Goal: Task Accomplishment & Management: Manage account settings

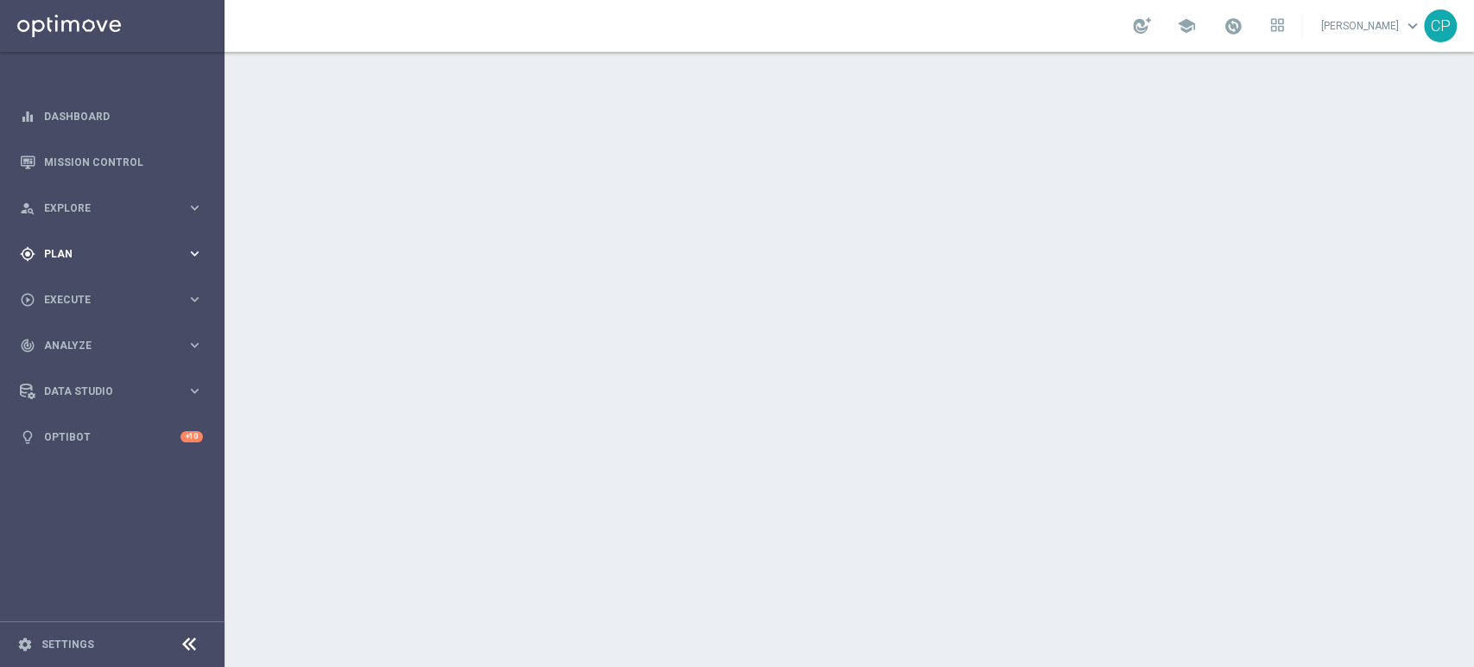
click at [178, 254] on span "Plan" at bounding box center [115, 254] width 142 height 10
click at [76, 345] on span "Templates" at bounding box center [107, 341] width 123 height 10
click at [87, 368] on link "Optimail" at bounding box center [117, 367] width 126 height 14
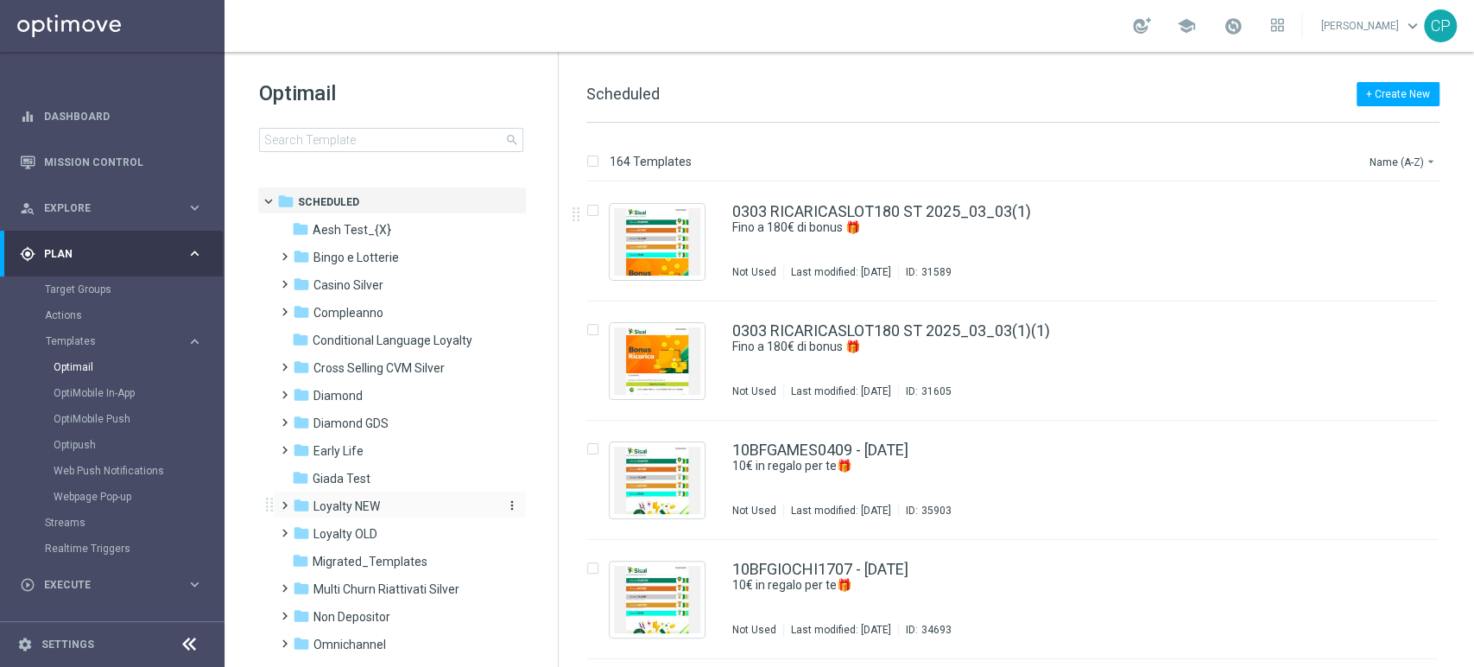
click at [377, 507] on span "Loyalty NEW" at bounding box center [346, 506] width 66 height 16
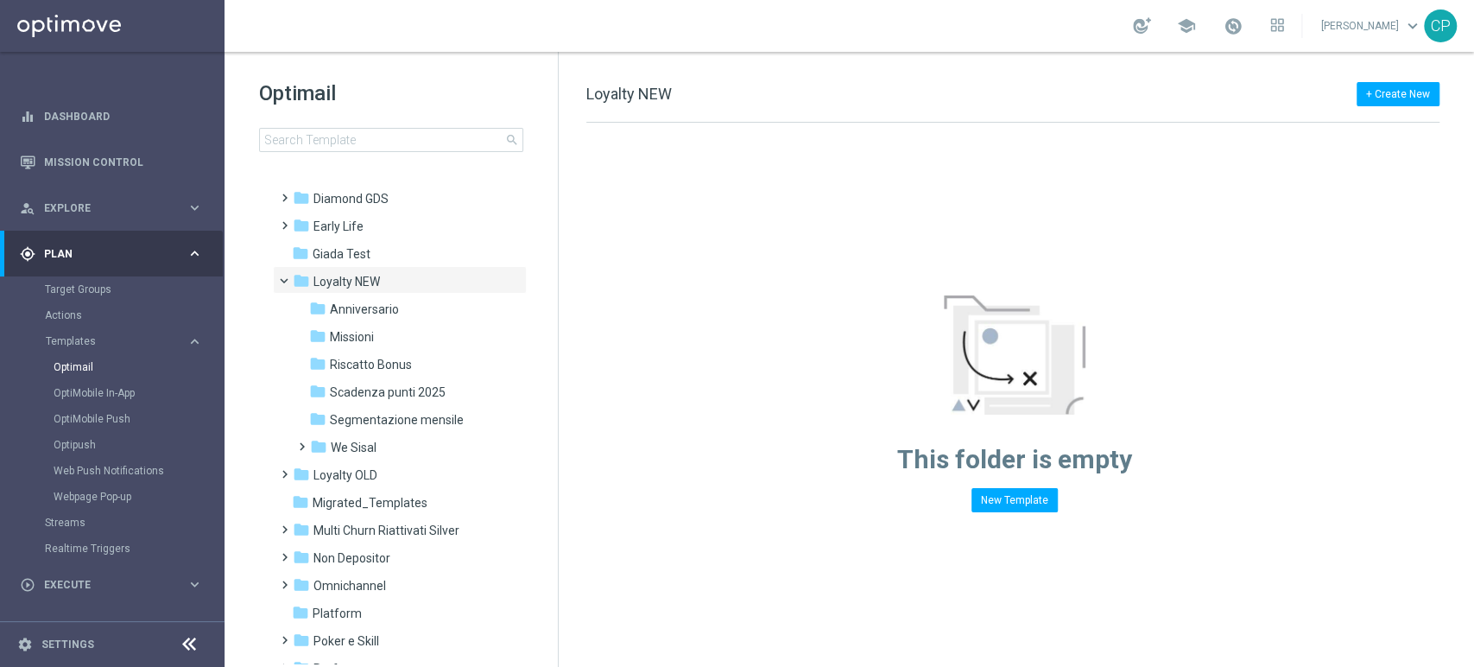
scroll to position [225, 0]
click at [405, 360] on span "Riscatto Bonus" at bounding box center [371, 364] width 82 height 16
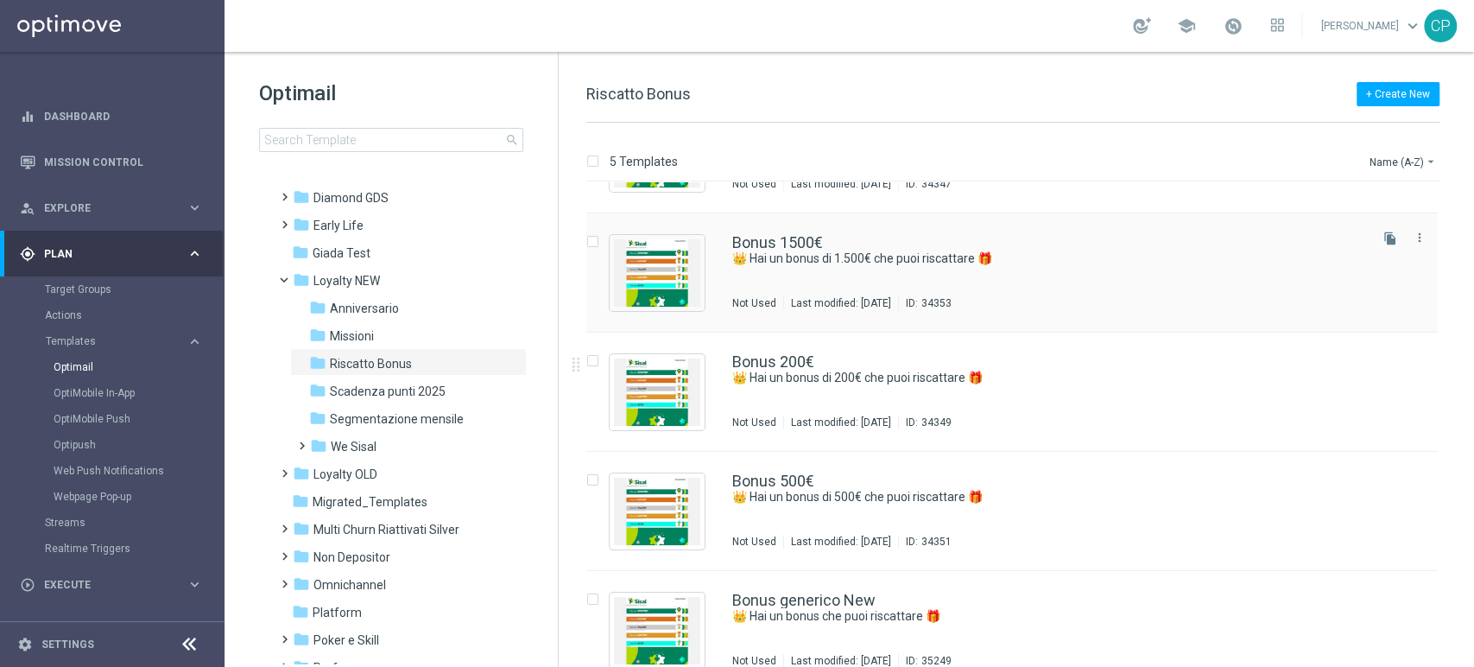
scroll to position [111, 0]
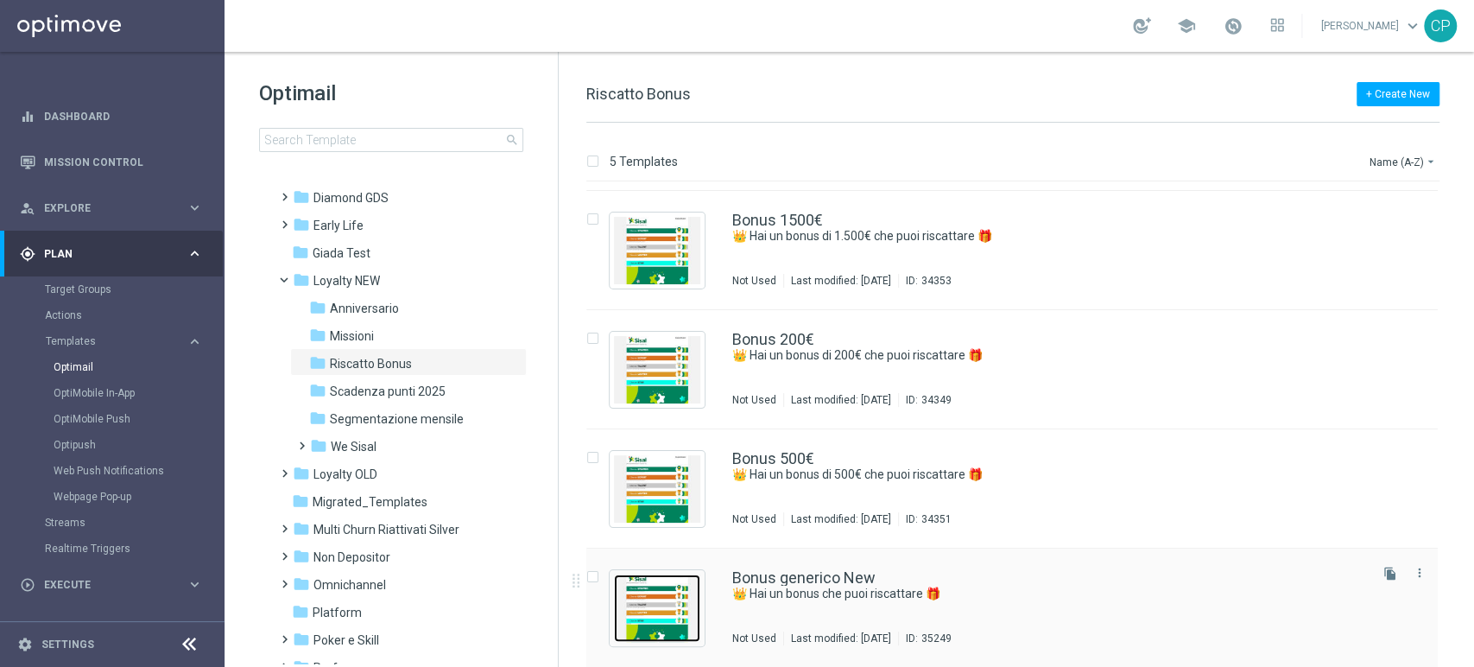
click at [679, 603] on img "Press SPACE to select this row." at bounding box center [657, 607] width 86 height 67
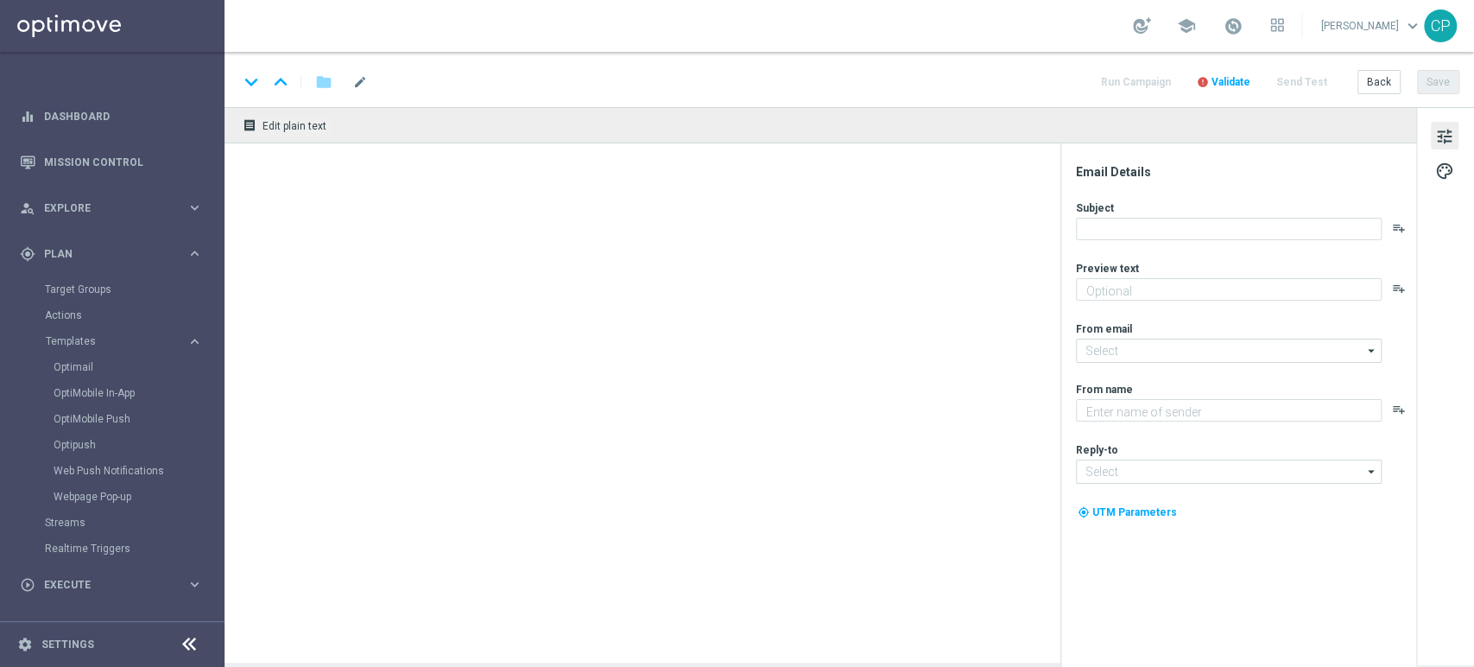
type textarea "Con i Sisal point che hai accumulato puoi già riscattare un bonus"
type textarea "Sisal"
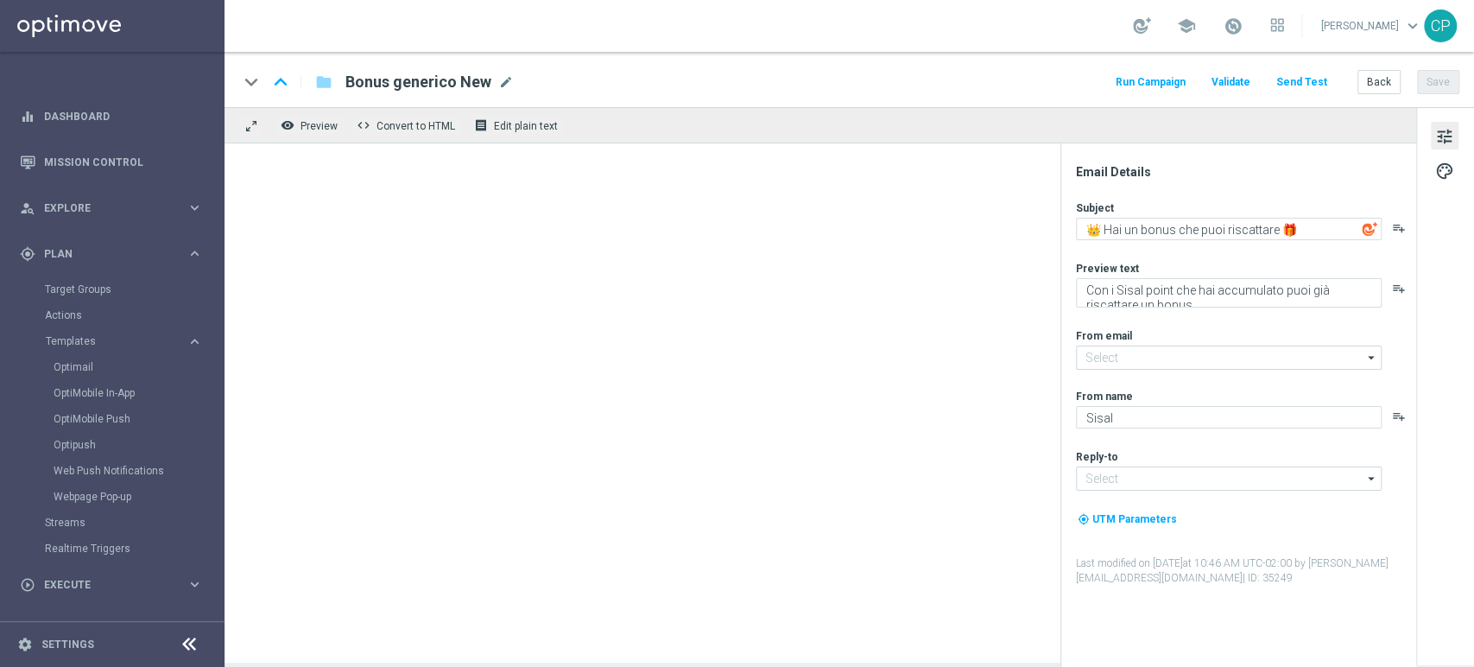
type input "[EMAIL_ADDRESS][DOMAIN_NAME]"
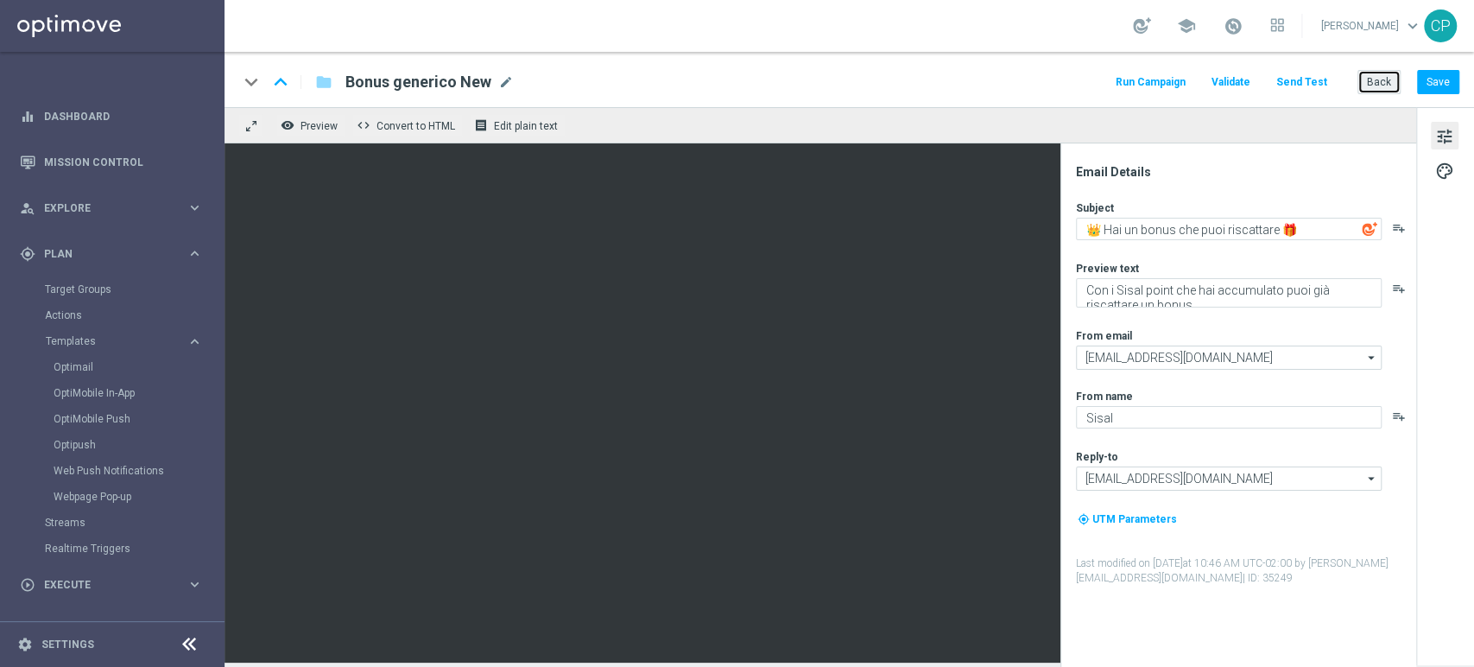
click at [1371, 81] on button "Back" at bounding box center [1378, 82] width 43 height 24
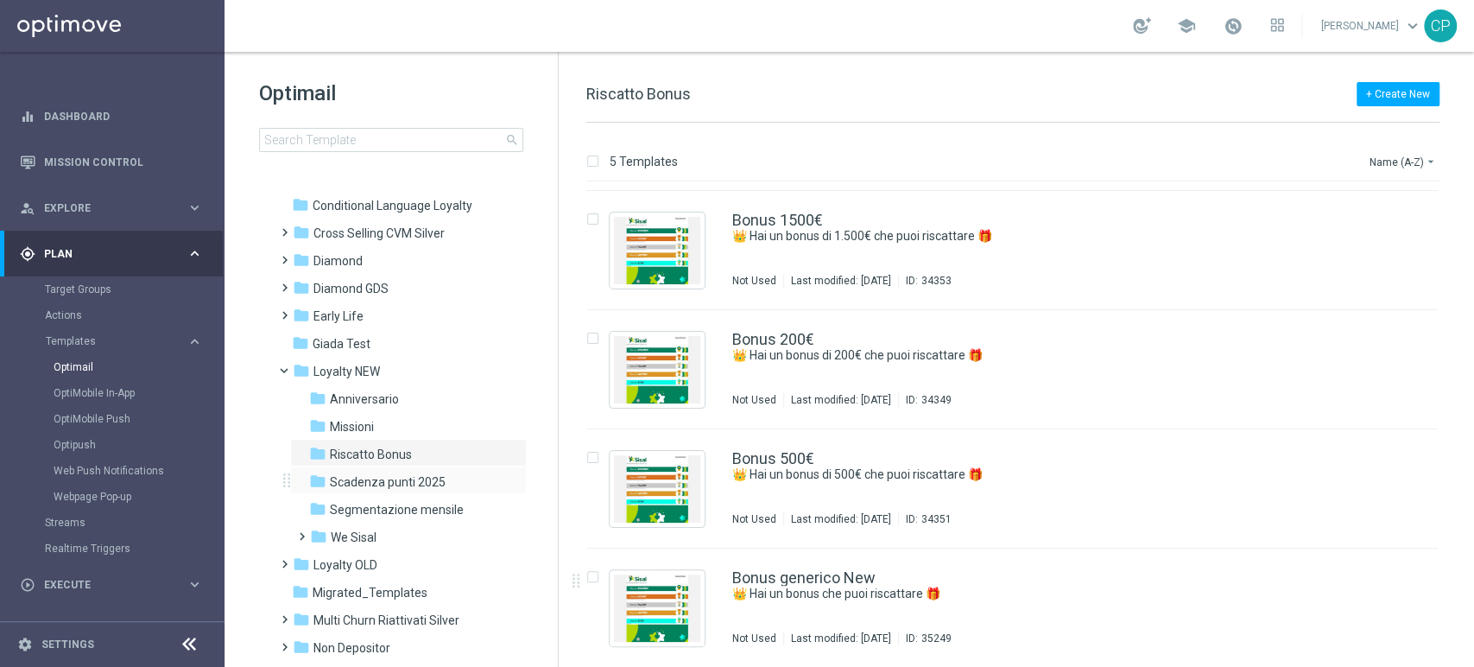
scroll to position [132, 0]
click at [1383, 571] on icon "file_copy" at bounding box center [1390, 573] width 14 height 14
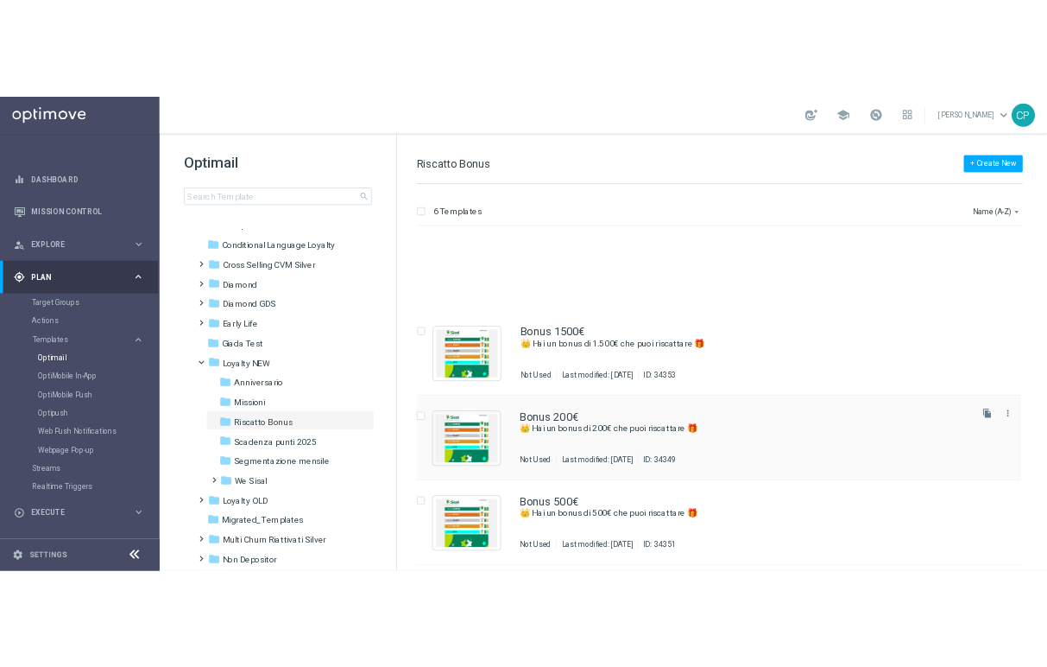
scroll to position [231, 0]
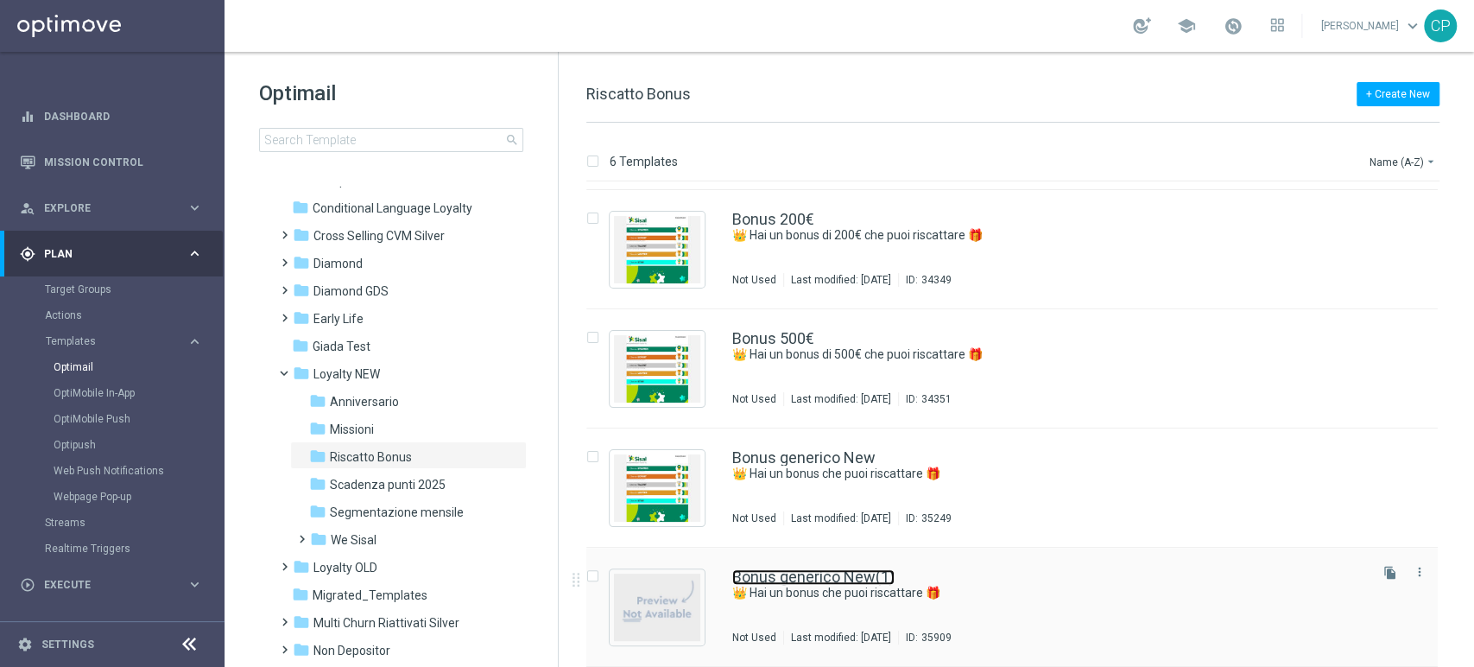
click at [768, 575] on link "Bonus generico New(1)" at bounding box center [813, 577] width 162 height 16
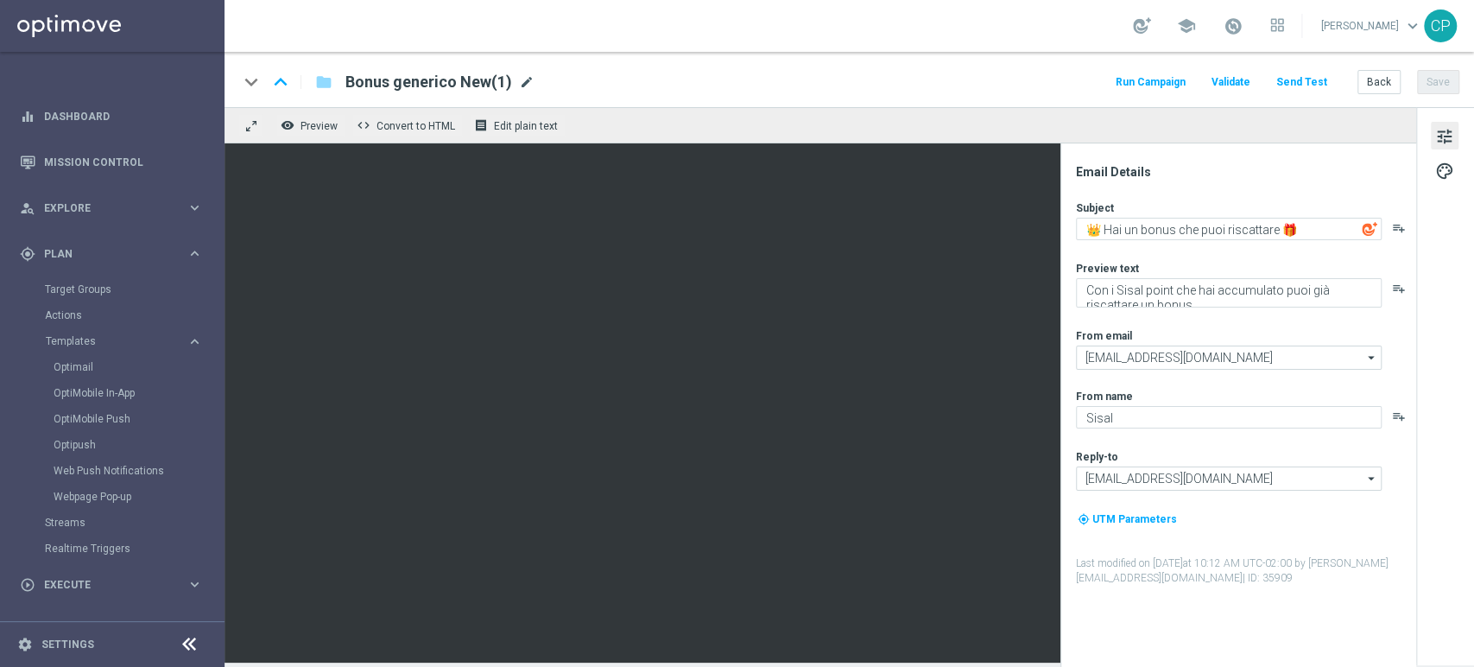
click at [519, 82] on span "mode_edit" at bounding box center [527, 82] width 16 height 16
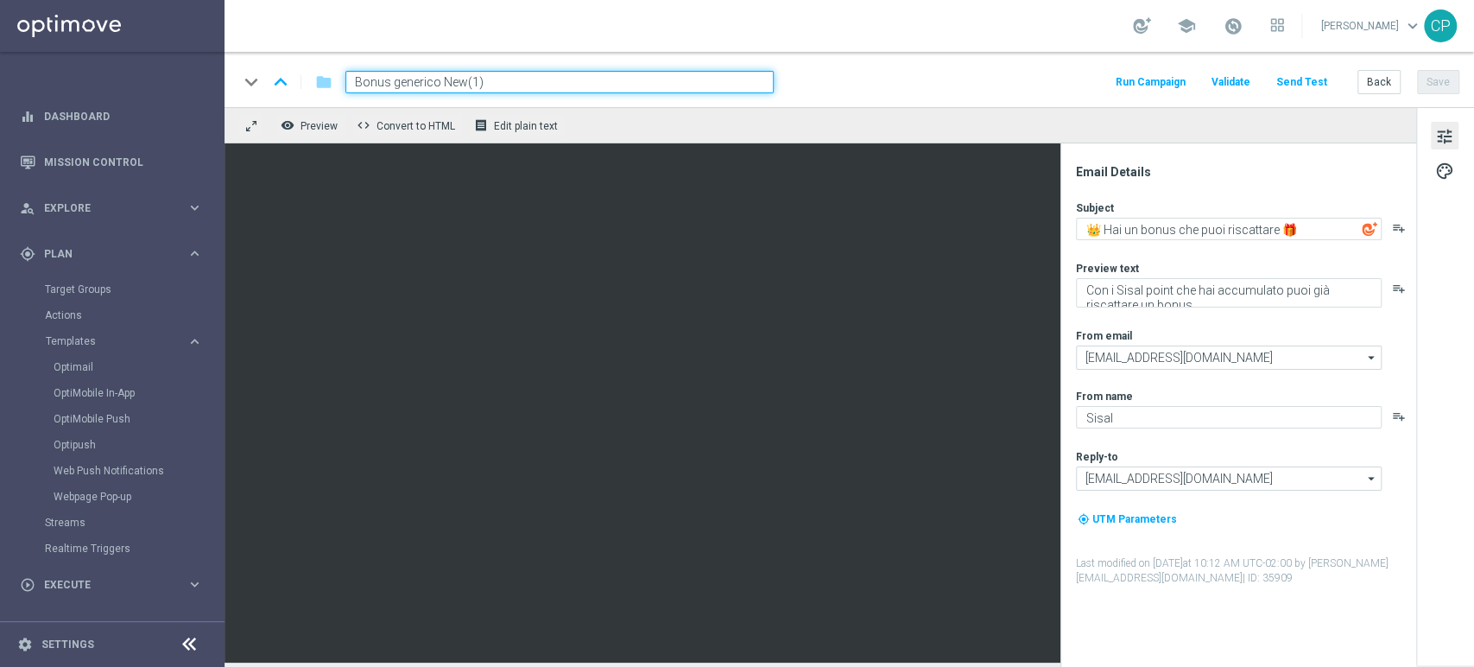
drag, startPoint x: 484, startPoint y: 78, endPoint x: 393, endPoint y: 78, distance: 90.7
click at [393, 78] on input "Bonus generico New(1)" at bounding box center [559, 82] width 428 height 22
type input "Bonus Scommesse"
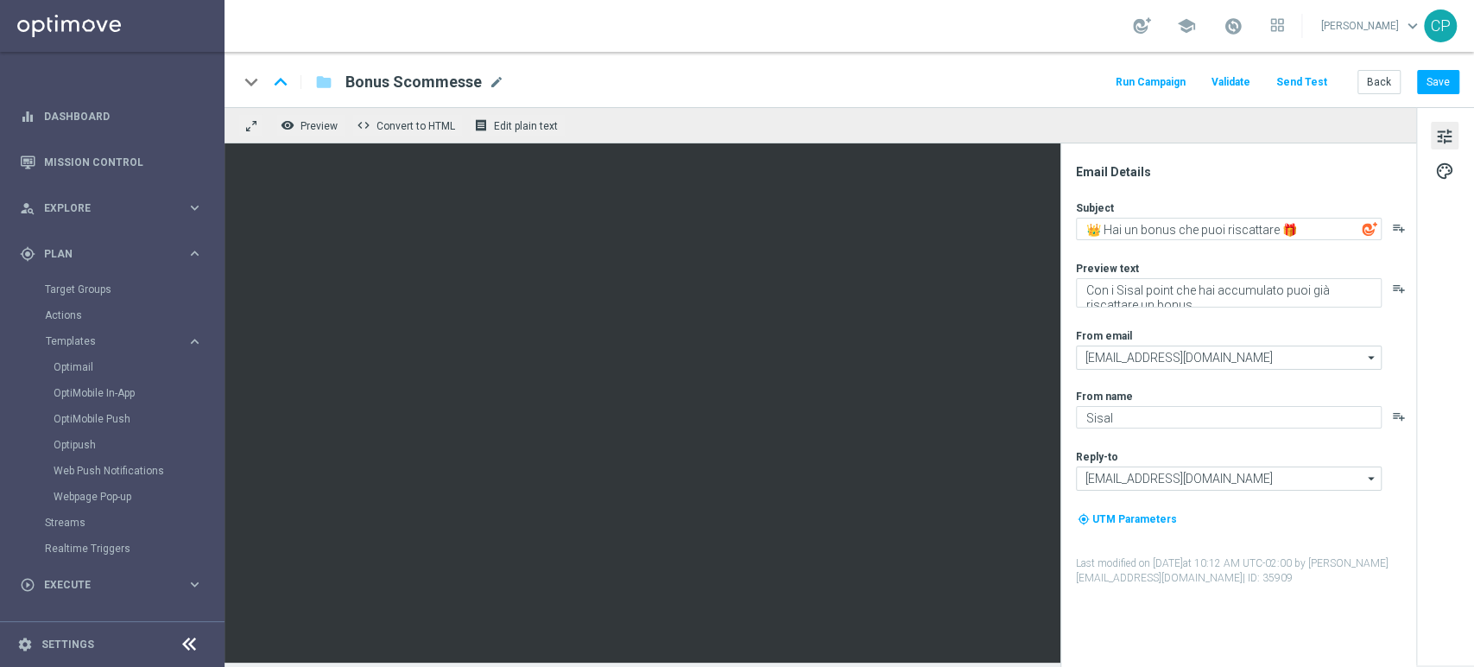
click at [902, 82] on div "keyboard_arrow_down keyboard_arrow_up folder Bonus Scommesse Bonus Scommesse mo…" at bounding box center [848, 82] width 1221 height 22
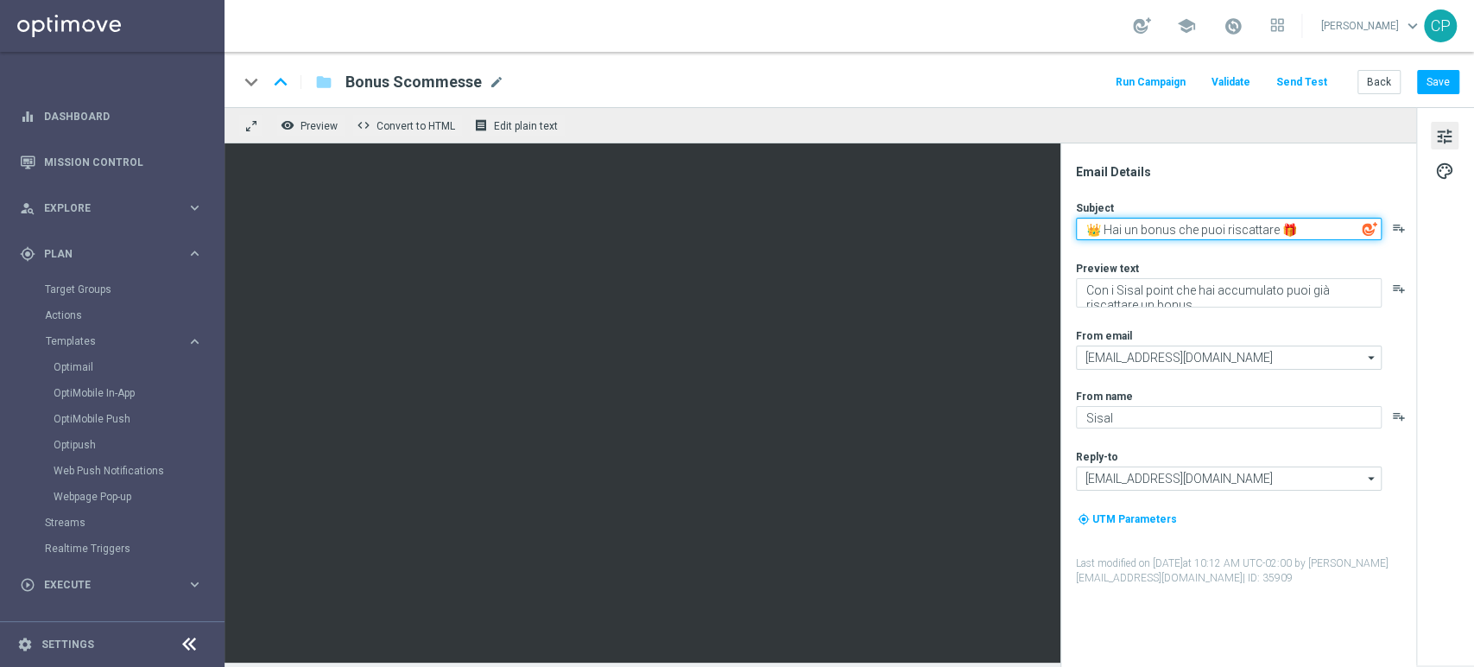
click at [1176, 231] on textarea "👑 Hai un bonus che puoi riscattare 🎁" at bounding box center [1229, 229] width 306 height 22
type textarea "👑 Hai un bonus Scommesse che puoi riscattare 🎁"
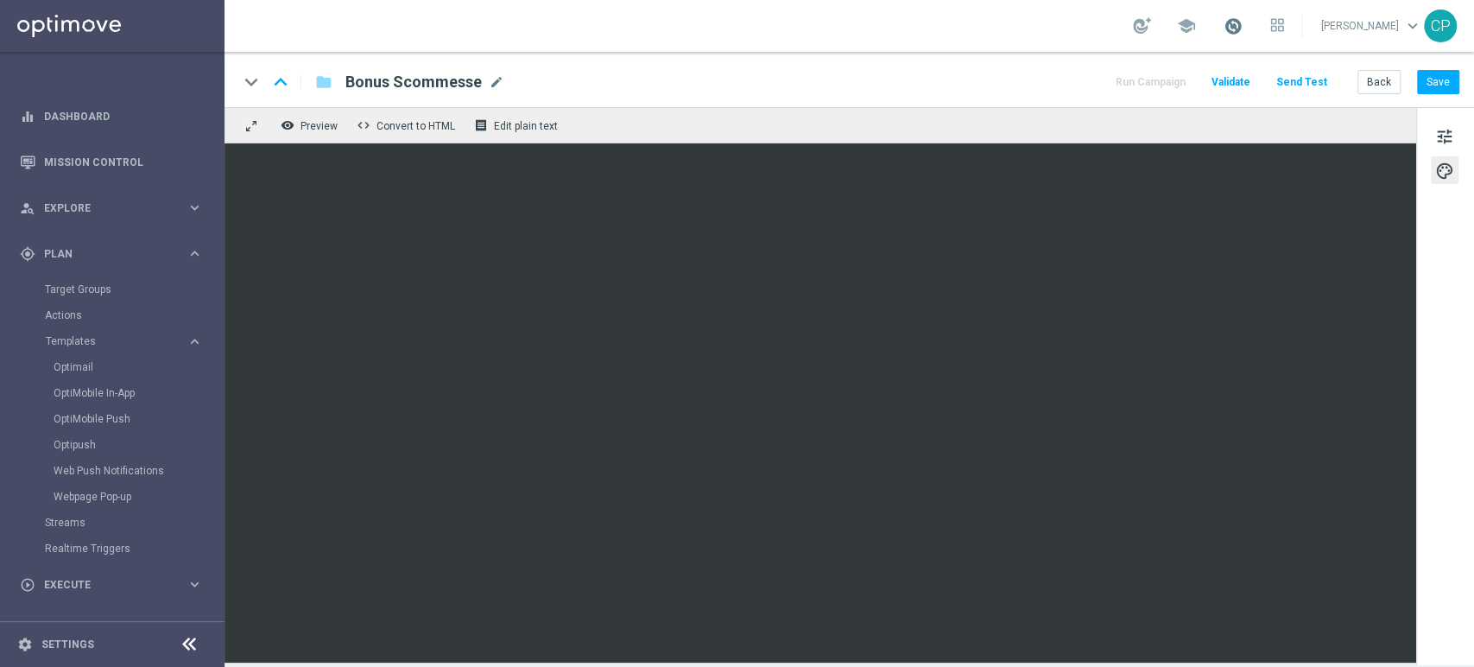
click at [1242, 23] on span at bounding box center [1232, 25] width 19 height 19
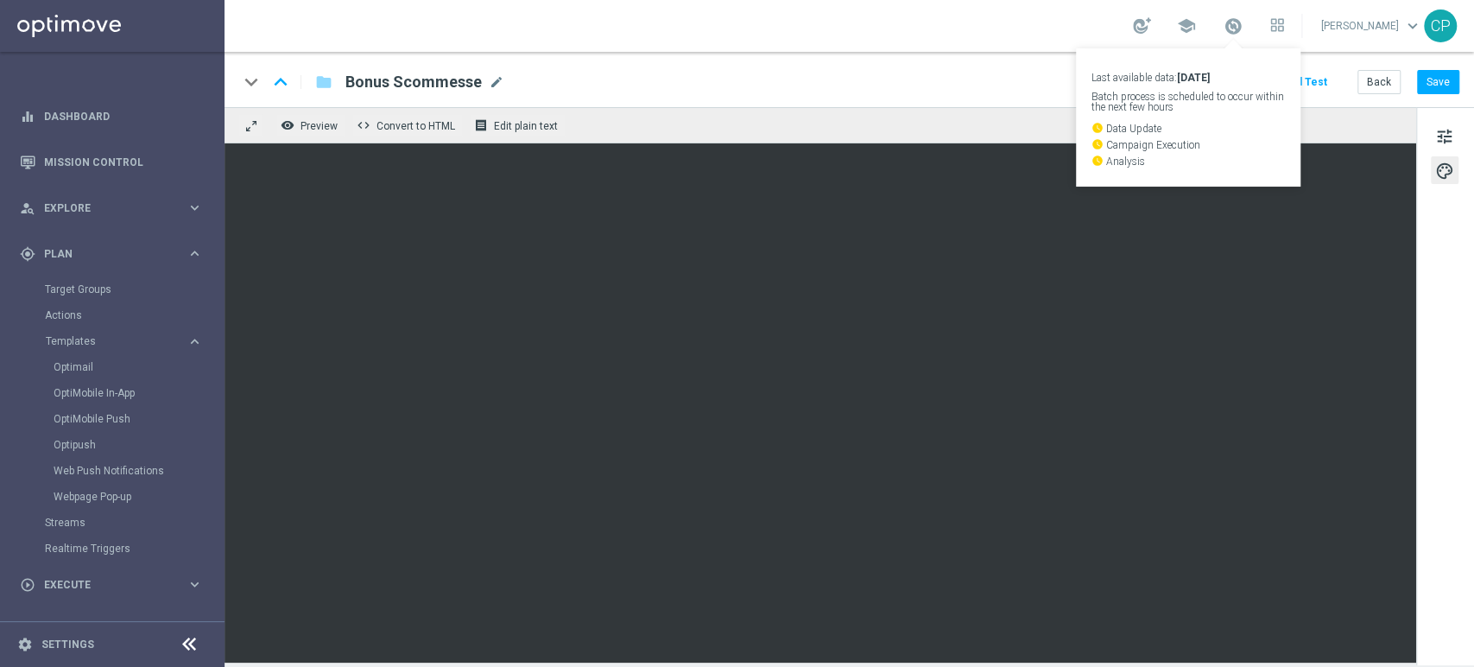
click at [1423, 254] on div "tune palette" at bounding box center [1445, 386] width 58 height 558
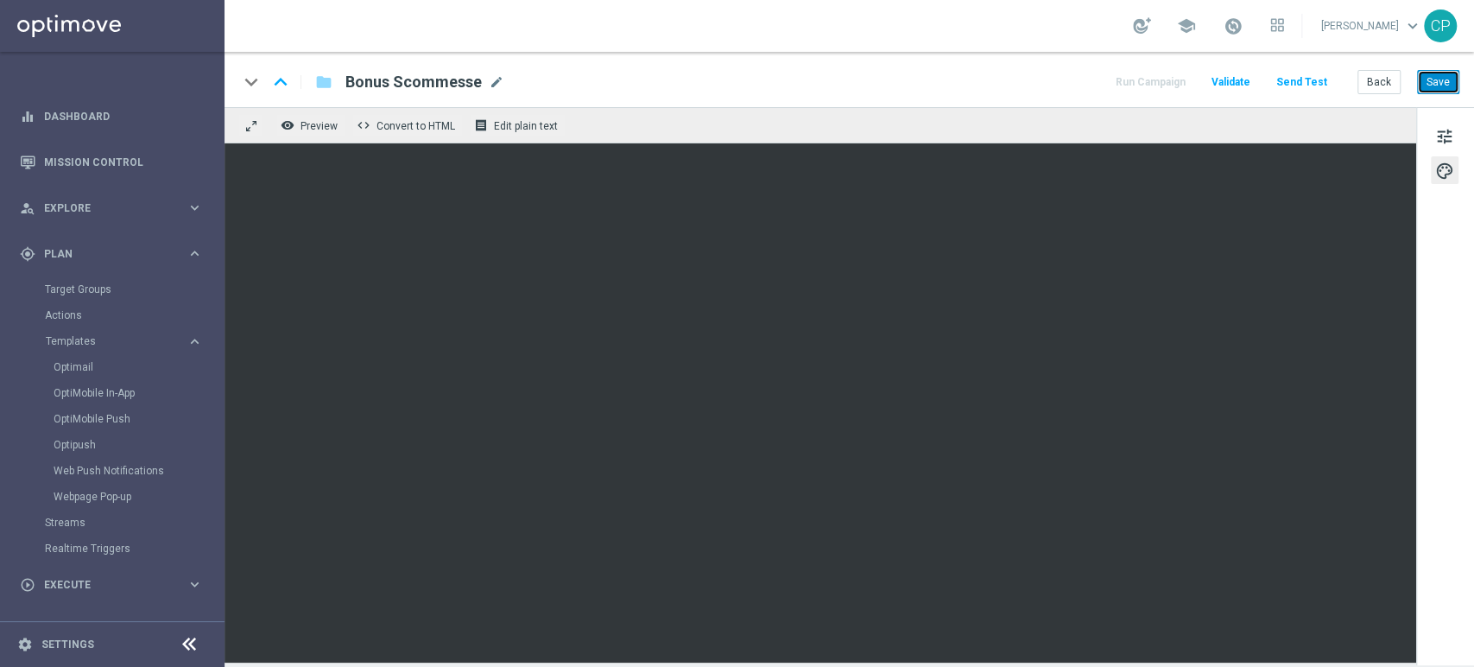
click at [1444, 85] on button "Save" at bounding box center [1438, 82] width 42 height 24
click at [1432, 78] on button "Save" at bounding box center [1438, 82] width 42 height 24
click at [1445, 133] on span "tune" at bounding box center [1444, 136] width 19 height 22
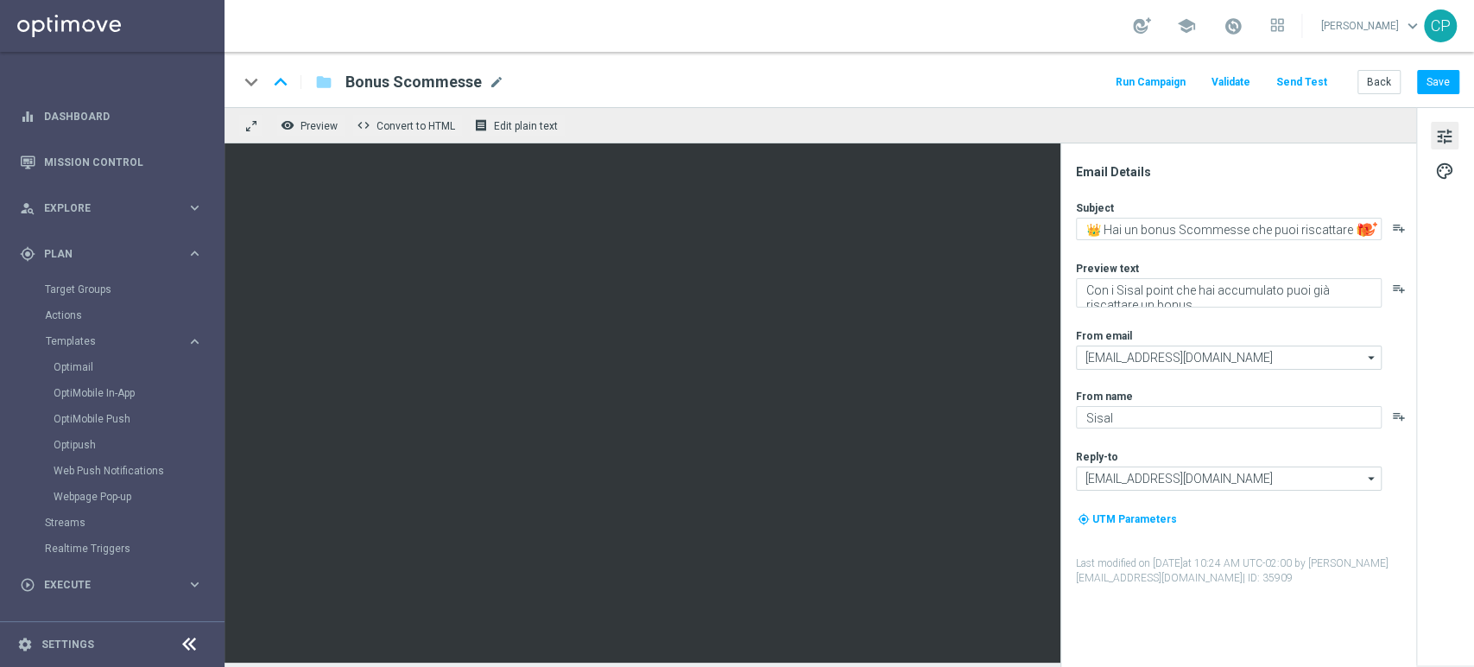
click at [1214, 259] on div "Subject 👑 Hai un bonus Scommesse che puoi riscattare 🎁 playlist_add Preview tex…" at bounding box center [1245, 392] width 338 height 385
click at [1424, 80] on button "Save" at bounding box center [1438, 82] width 42 height 24
click at [86, 292] on link "Target Groups" at bounding box center [112, 289] width 135 height 14
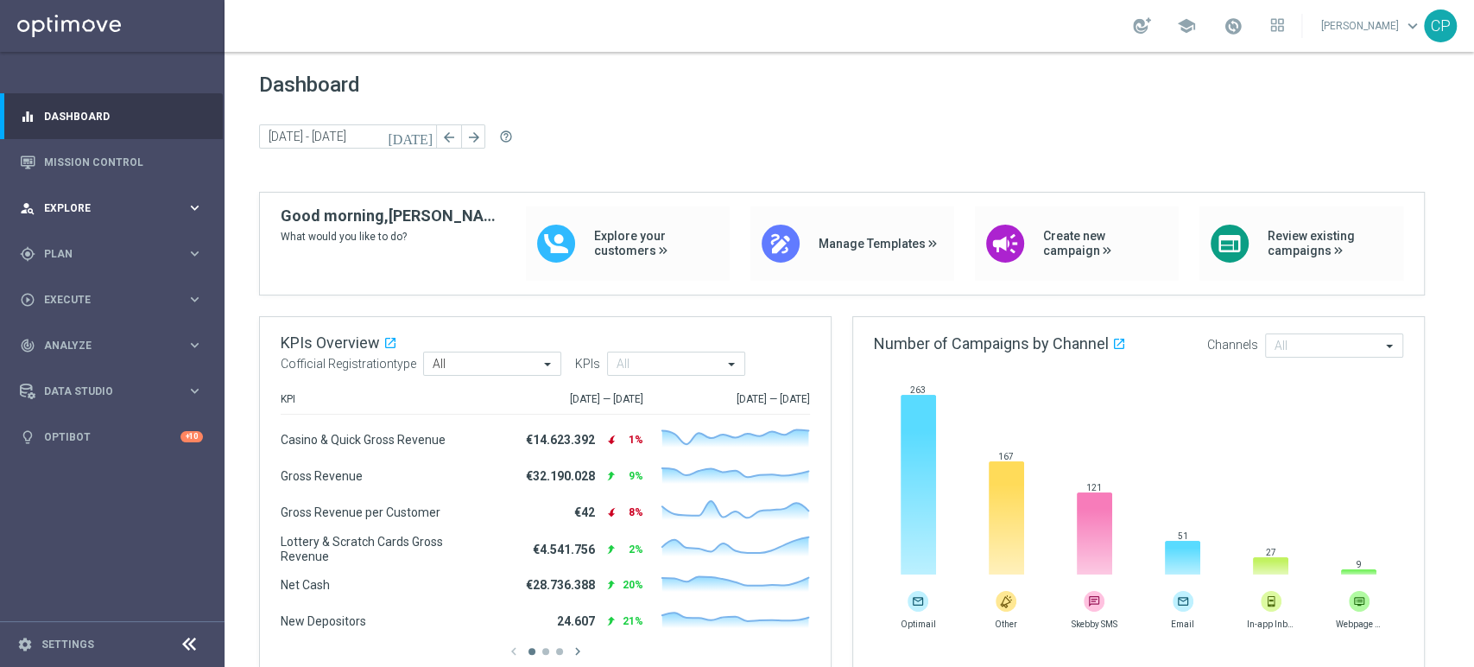
click at [189, 199] on icon "keyboard_arrow_right" at bounding box center [195, 207] width 16 height 16
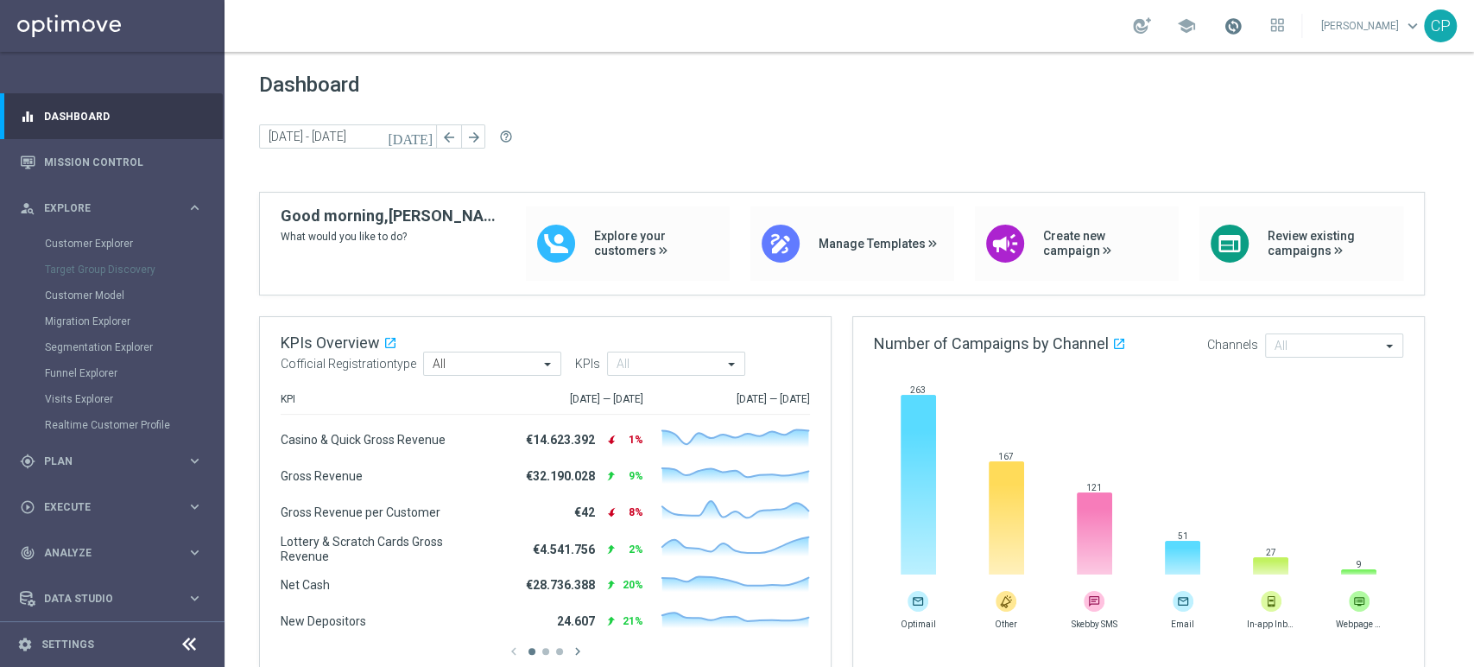
click at [1242, 28] on span at bounding box center [1232, 25] width 19 height 19
drag, startPoint x: 935, startPoint y: 88, endPoint x: 658, endPoint y: 132, distance: 280.6
click at [933, 88] on span "Dashboard" at bounding box center [849, 85] width 1180 height 24
click at [109, 461] on span "Plan" at bounding box center [115, 461] width 142 height 10
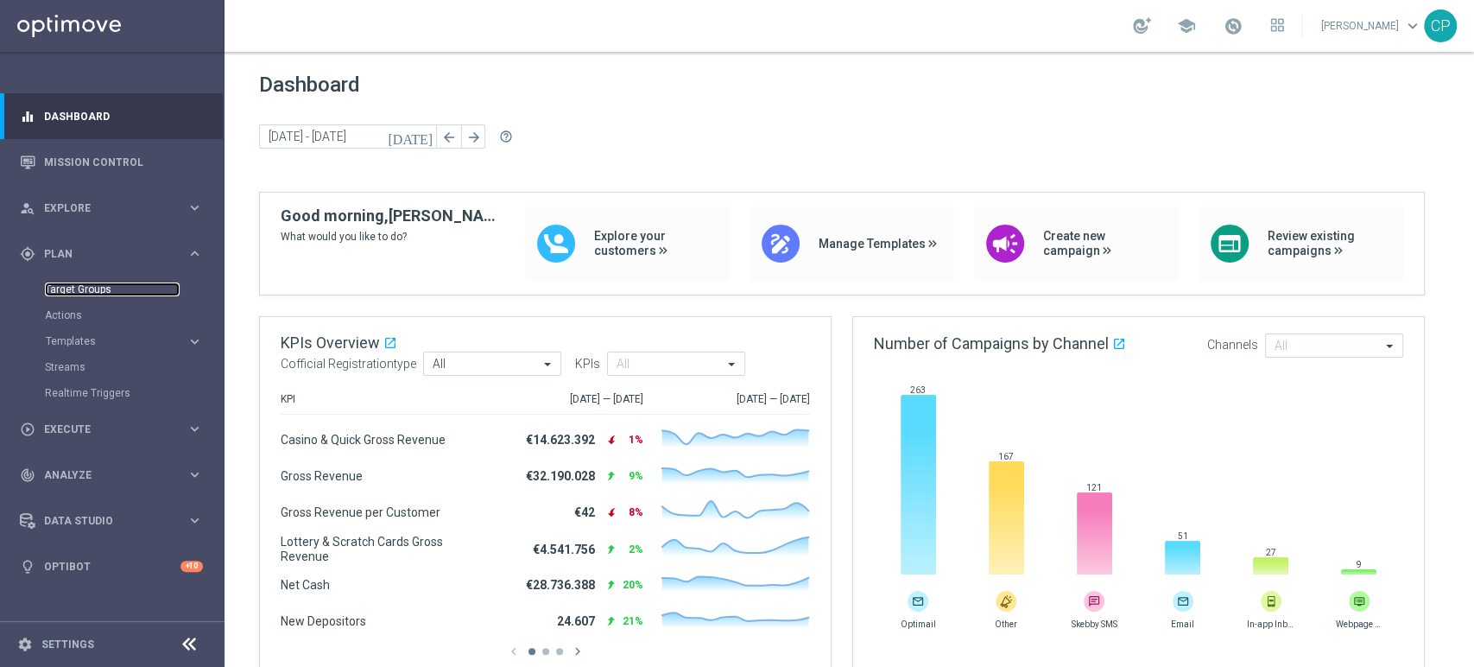
click at [71, 292] on link "Target Groups" at bounding box center [112, 289] width 135 height 14
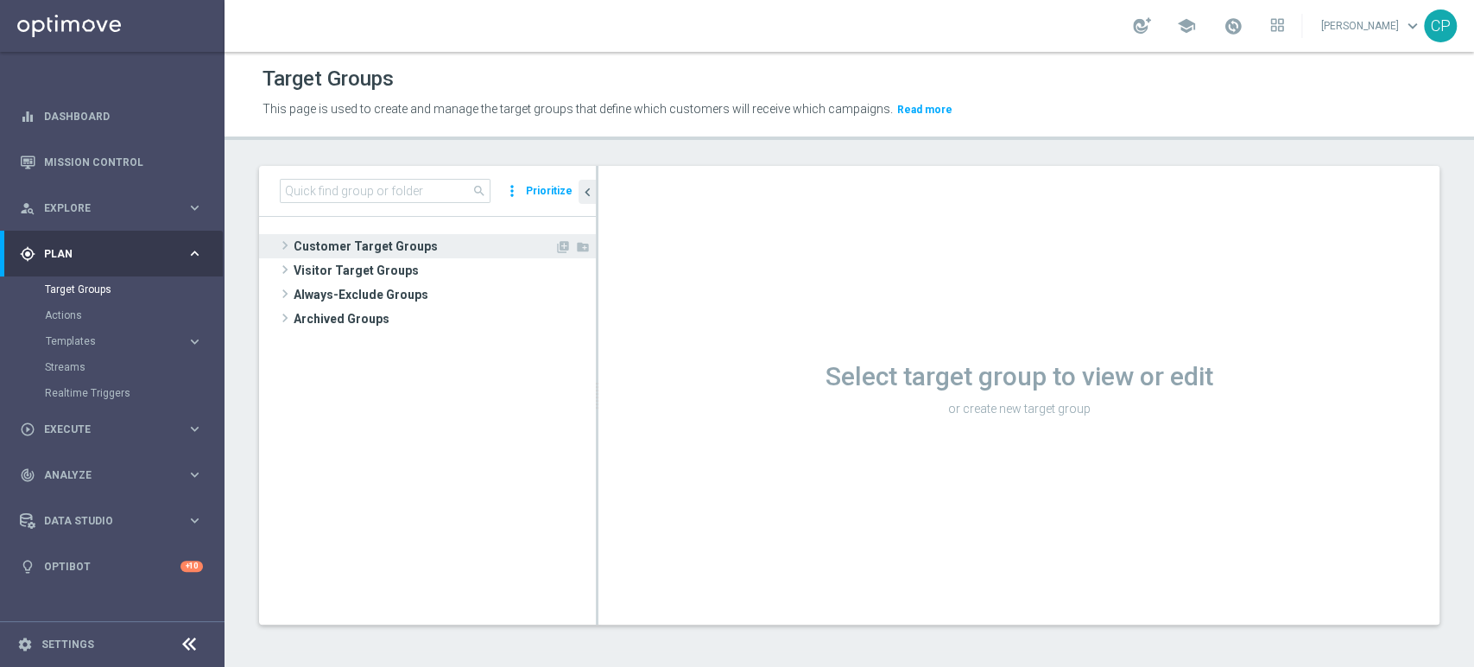
click at [365, 251] on span "Customer Target Groups" at bounding box center [424, 246] width 261 height 24
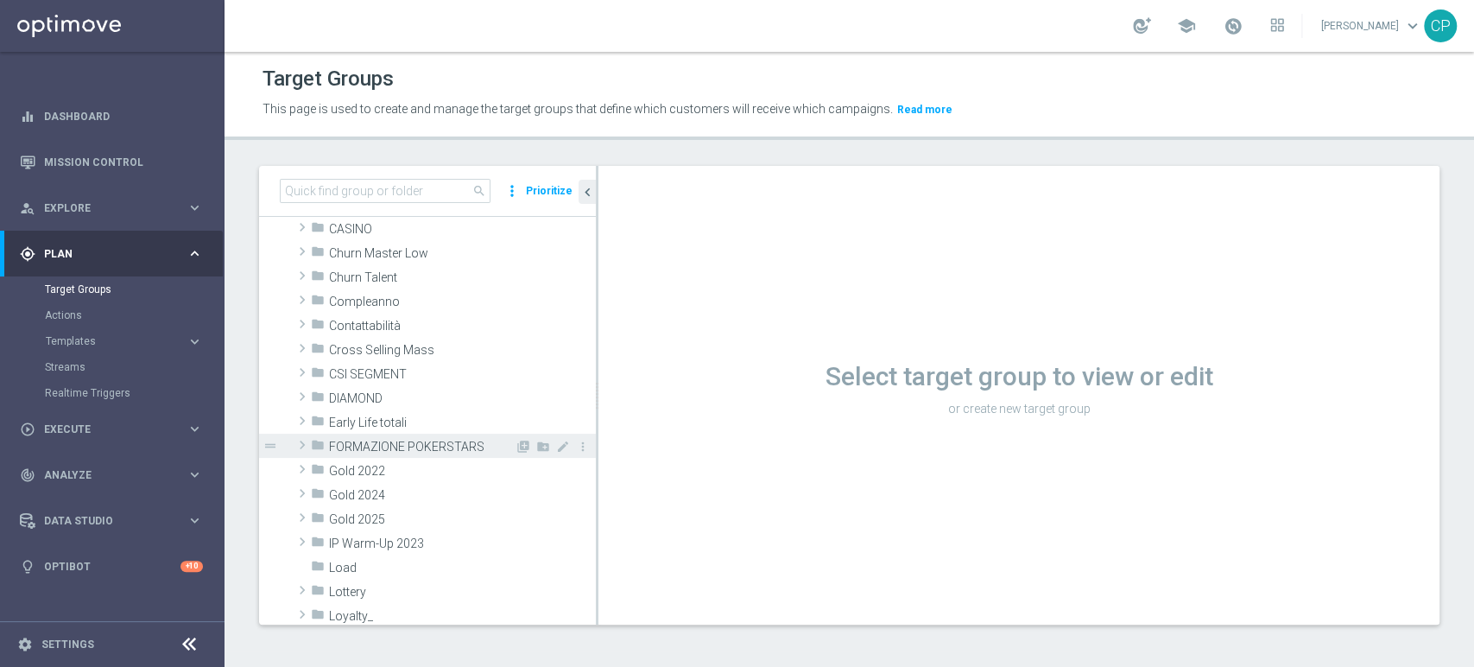
scroll to position [92, 0]
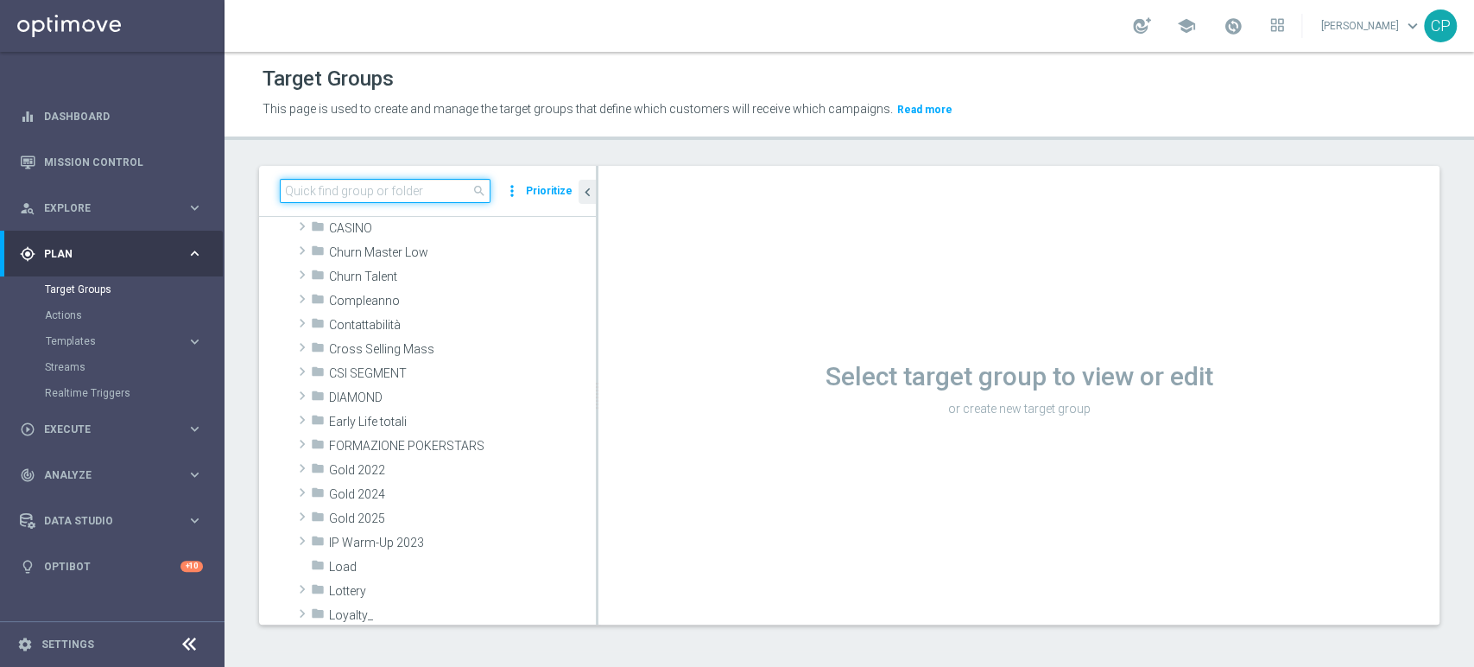
click at [430, 182] on input at bounding box center [385, 191] width 211 height 24
type input "b"
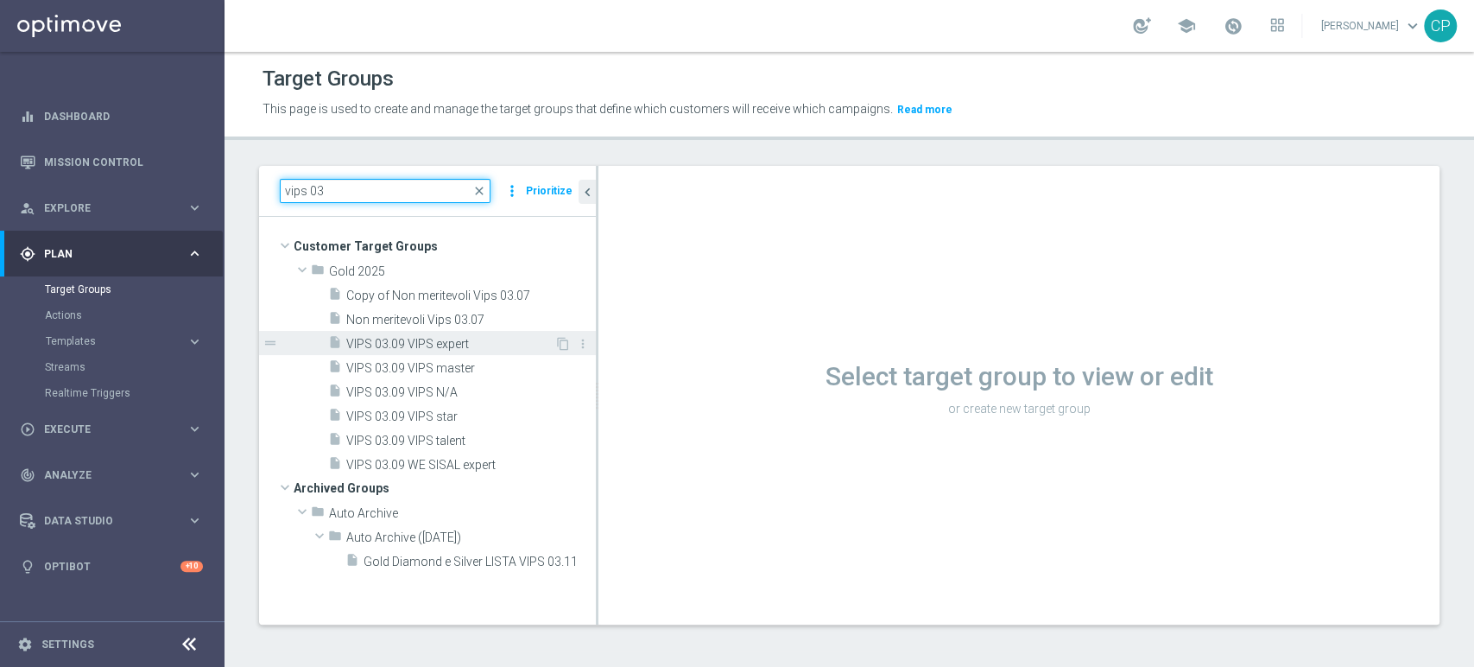
type input "vips 03"
click at [452, 337] on span "VIPS 03.09 VIPS expert" at bounding box center [450, 344] width 208 height 15
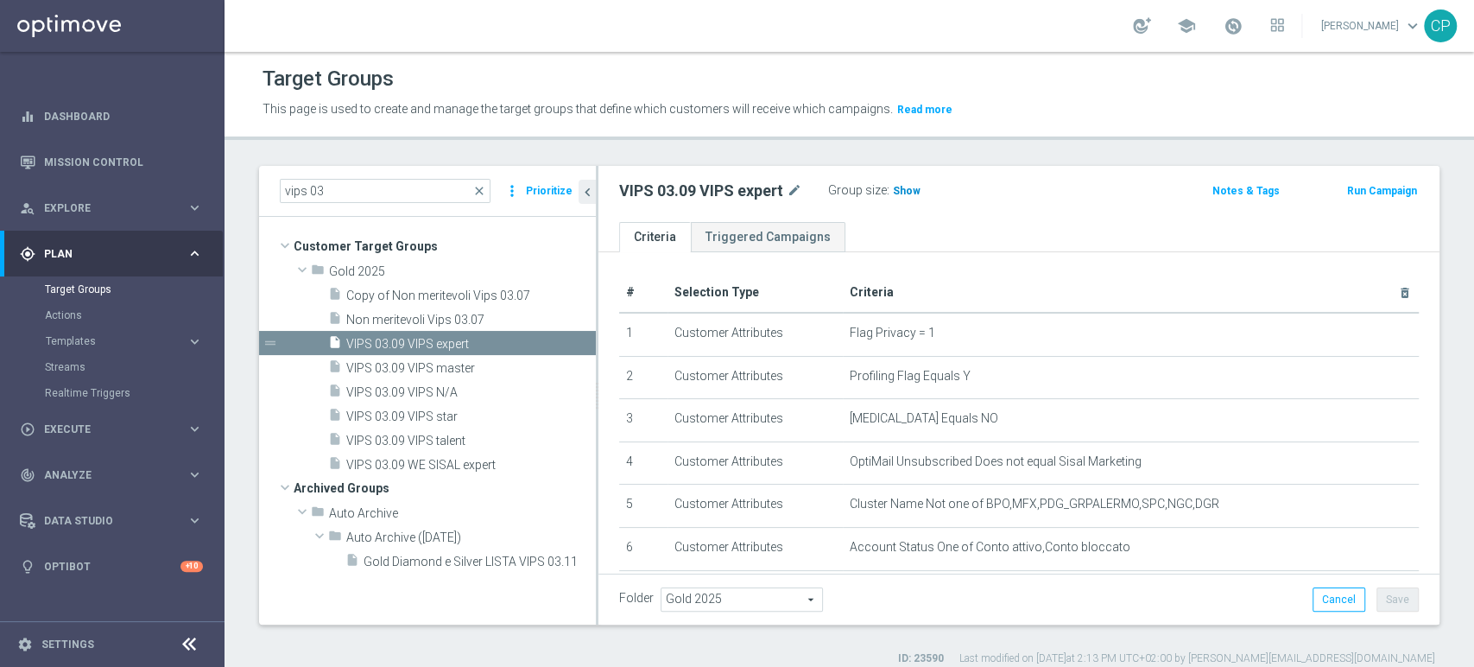
click at [902, 183] on h3 "Show" at bounding box center [906, 190] width 31 height 19
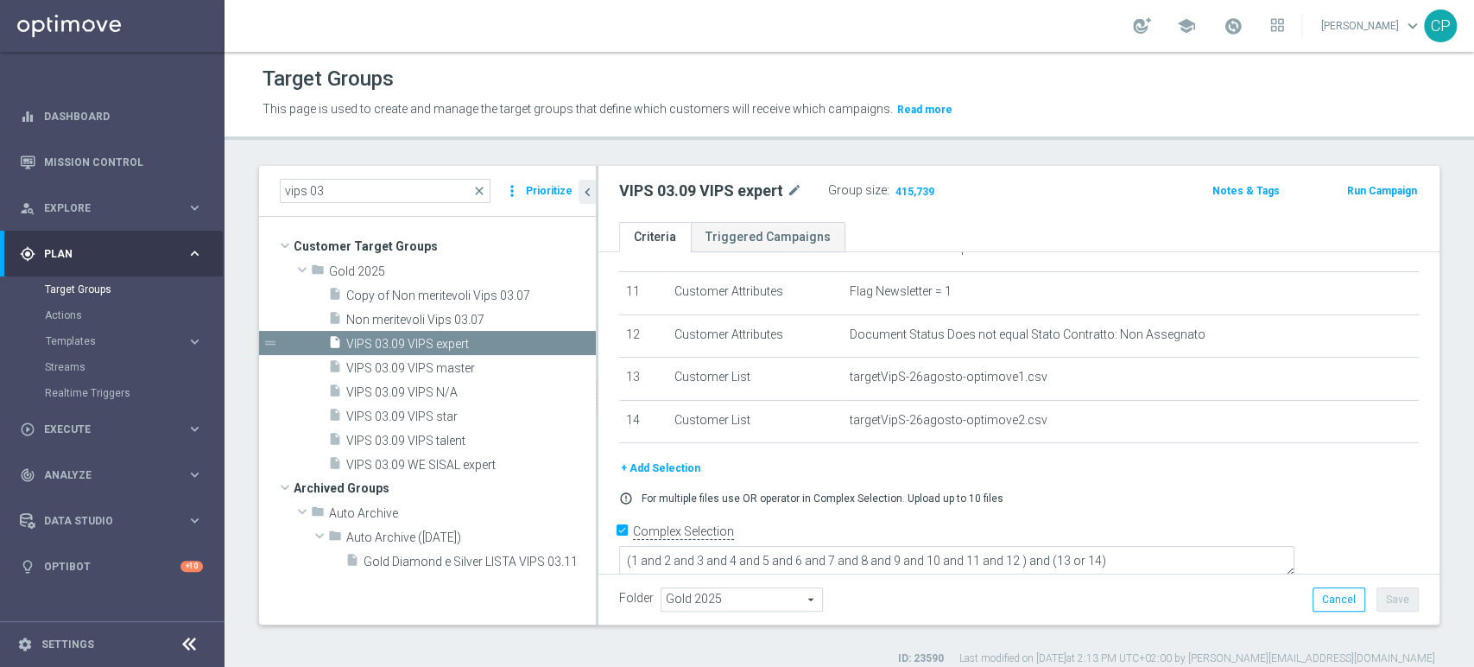
scroll to position [14, 0]
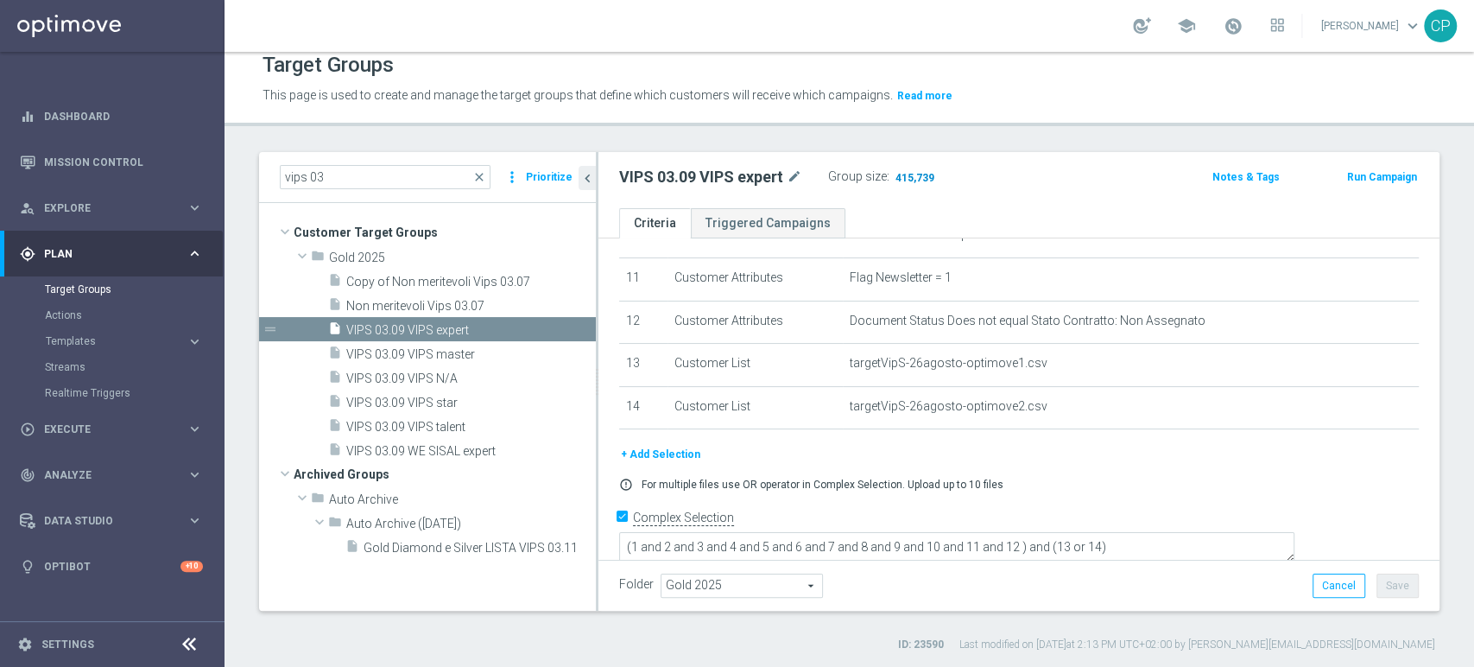
click at [920, 177] on span "415,739" at bounding box center [915, 179] width 42 height 16
click at [89, 341] on span "Templates" at bounding box center [107, 341] width 123 height 10
click at [79, 371] on link "Optimail" at bounding box center [117, 367] width 126 height 14
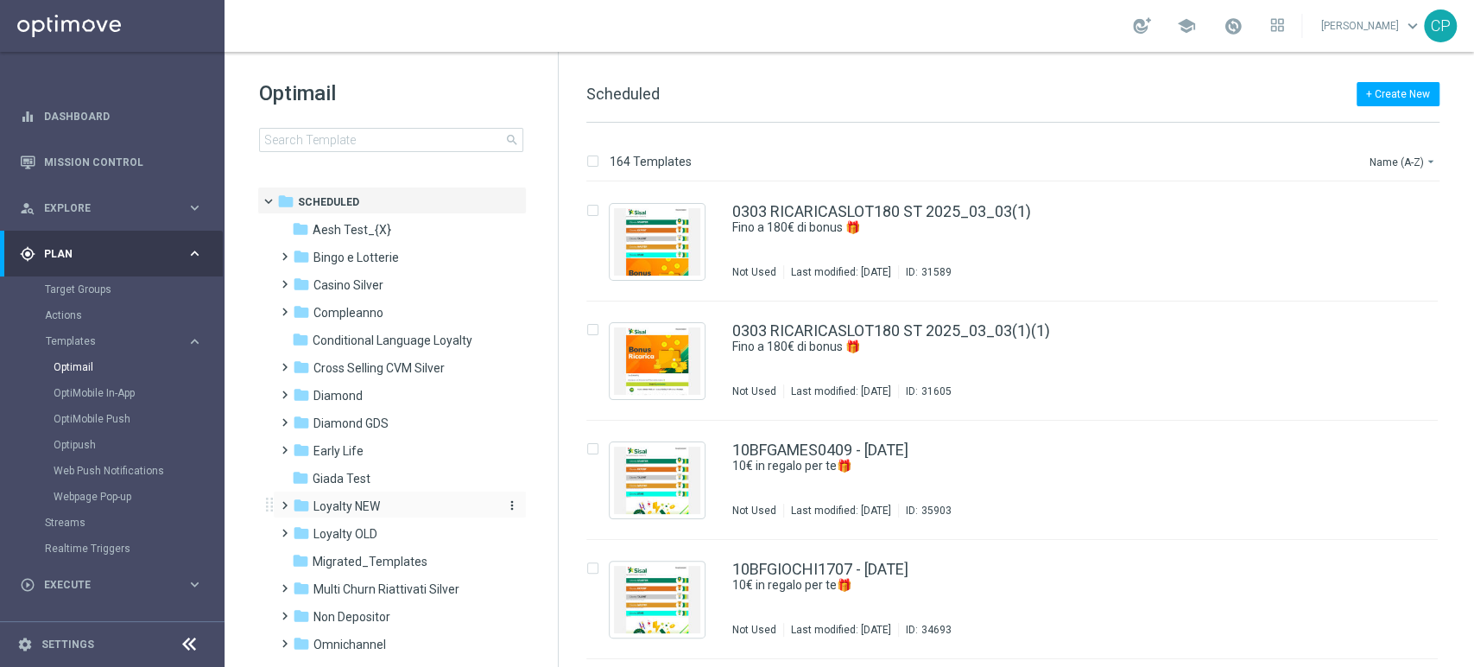
click at [352, 503] on span "Loyalty NEW" at bounding box center [346, 506] width 66 height 16
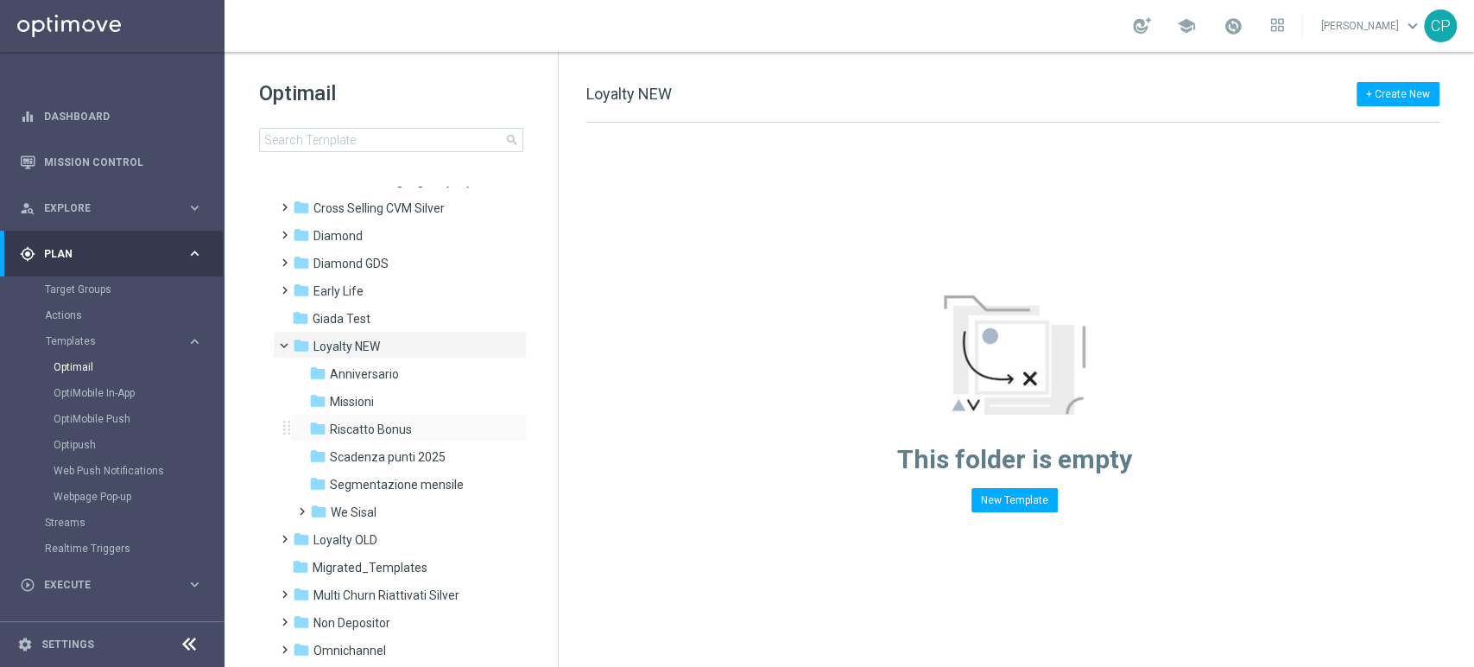
scroll to position [187, 0]
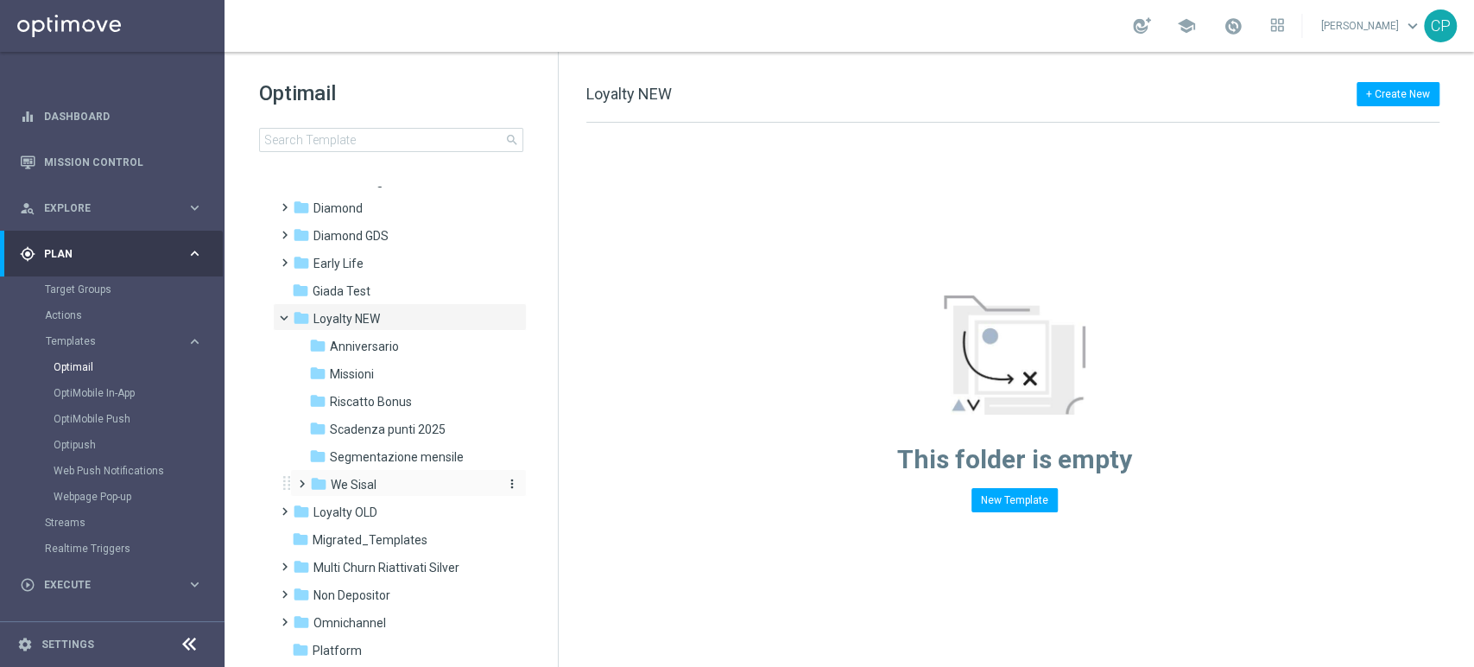
click at [383, 488] on div "folder We Sisal" at bounding box center [402, 485] width 184 height 20
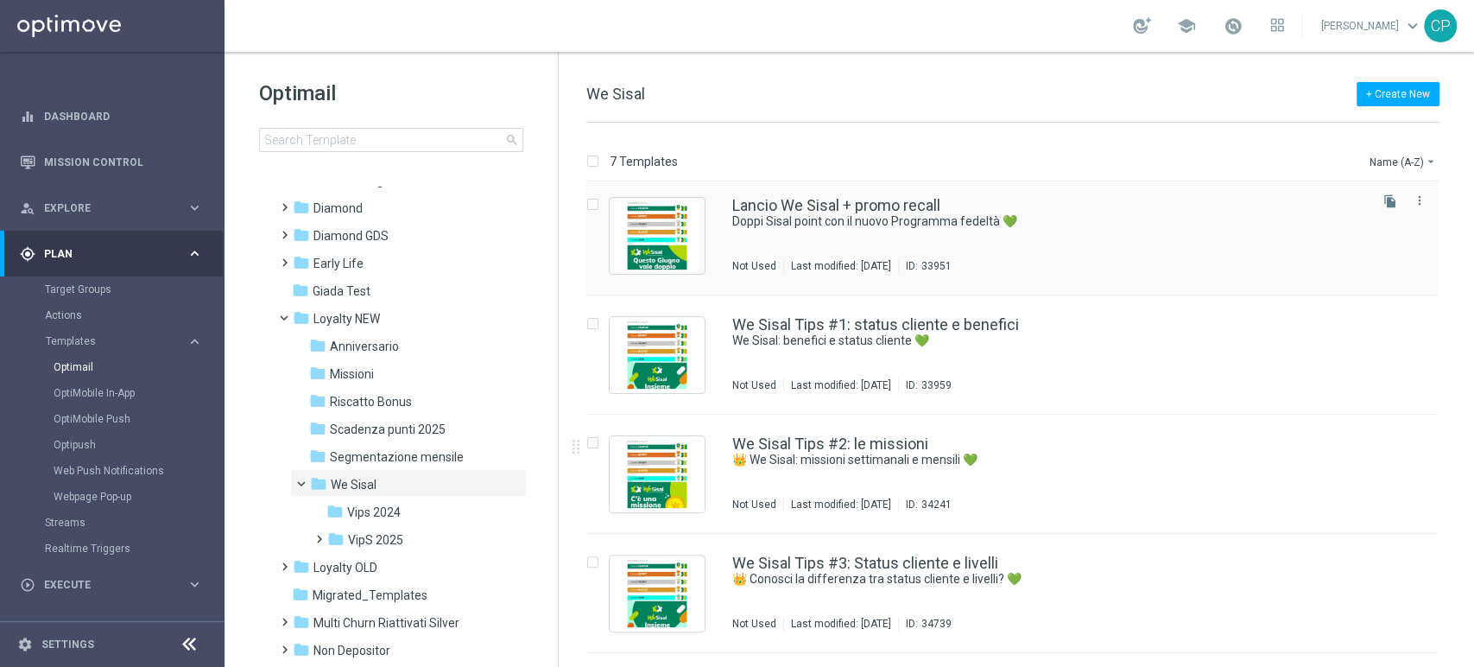
scroll to position [350, 0]
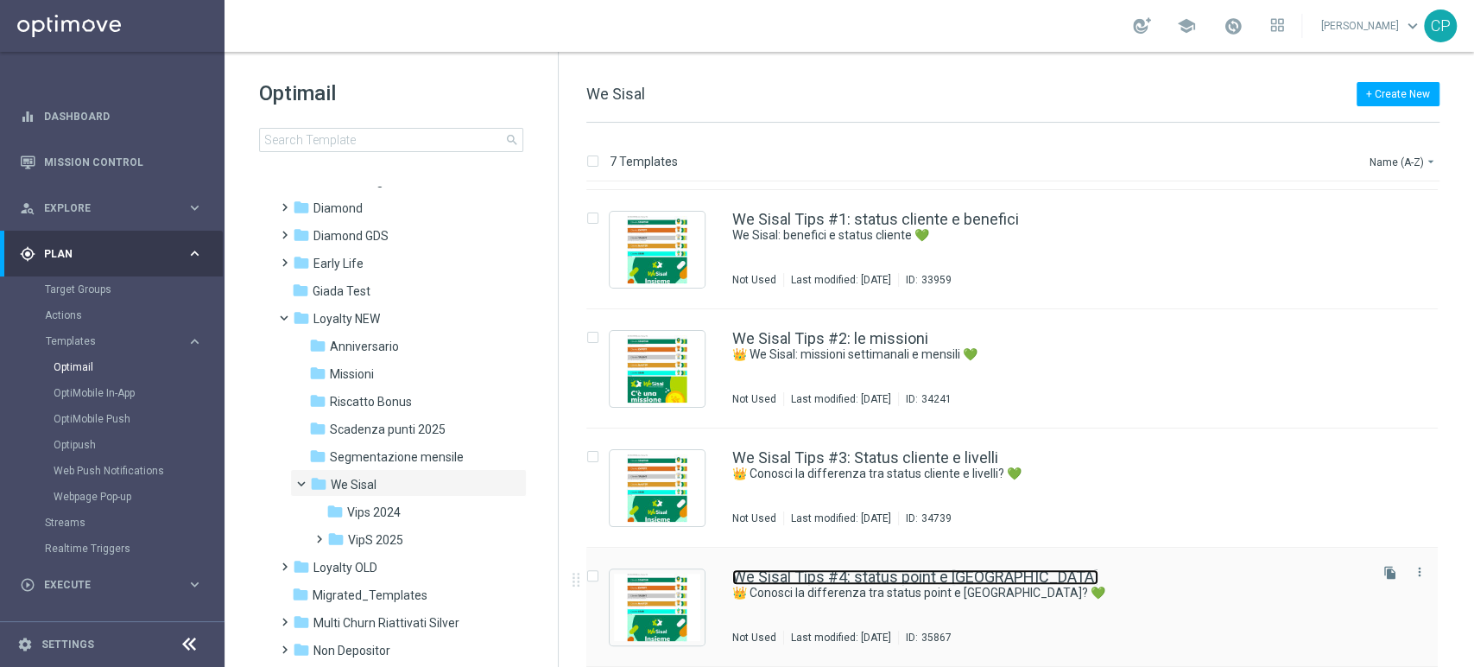
click at [885, 576] on link "We Sisal Tips #4: status point e [GEOGRAPHIC_DATA]" at bounding box center [915, 577] width 366 height 16
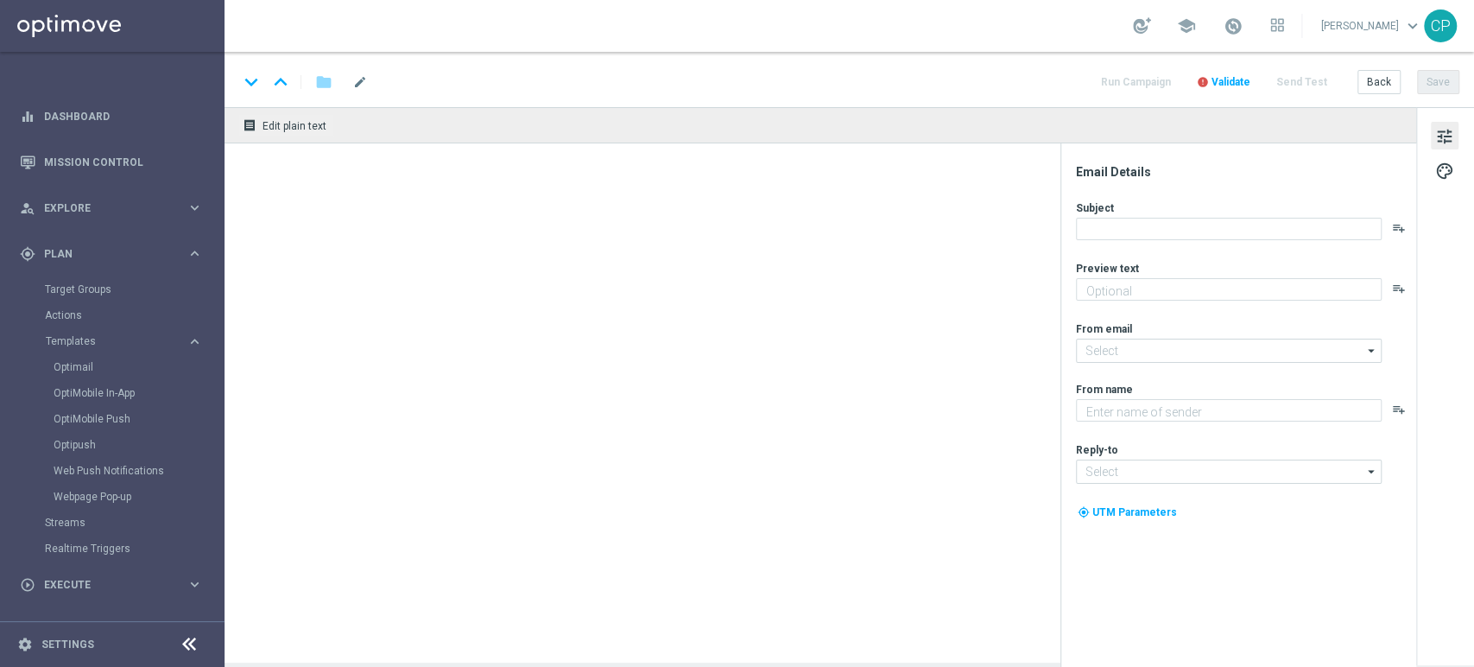
type textarea "Scopri come ottenere il massimo da We Sisal"
type input "[EMAIL_ADDRESS][DOMAIN_NAME]"
type textarea "Sisal"
type input "[EMAIL_ADDRESS][DOMAIN_NAME]"
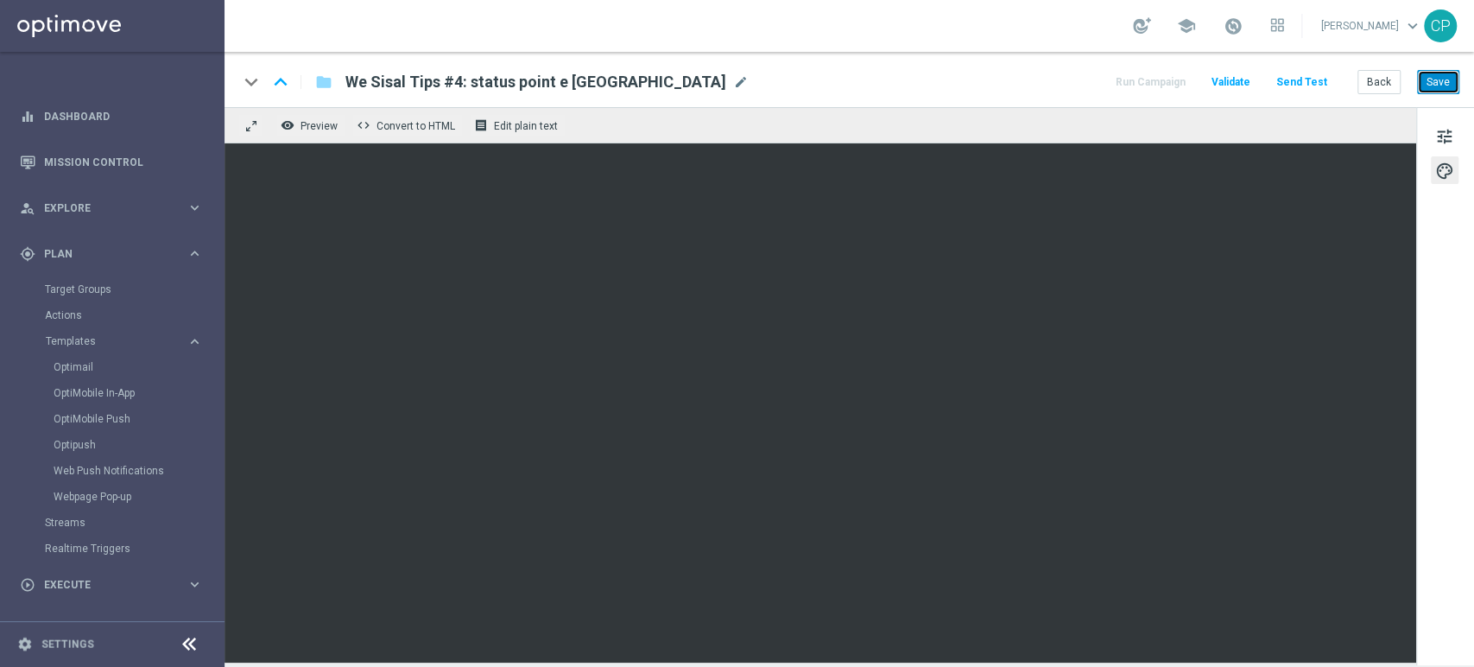
click at [1451, 84] on button "Save" at bounding box center [1438, 82] width 42 height 24
click at [1297, 79] on button "Send Test" at bounding box center [1302, 82] width 56 height 23
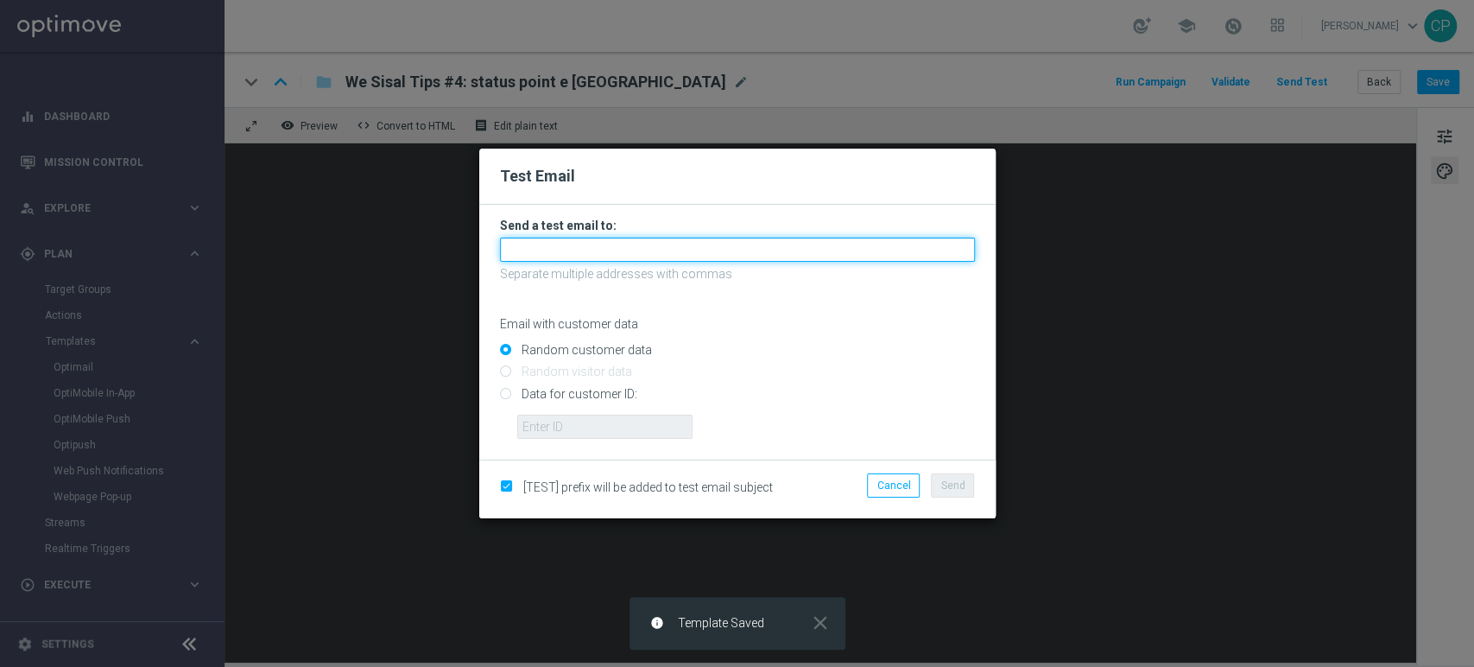
click at [690, 259] on input "text" at bounding box center [737, 249] width 475 height 24
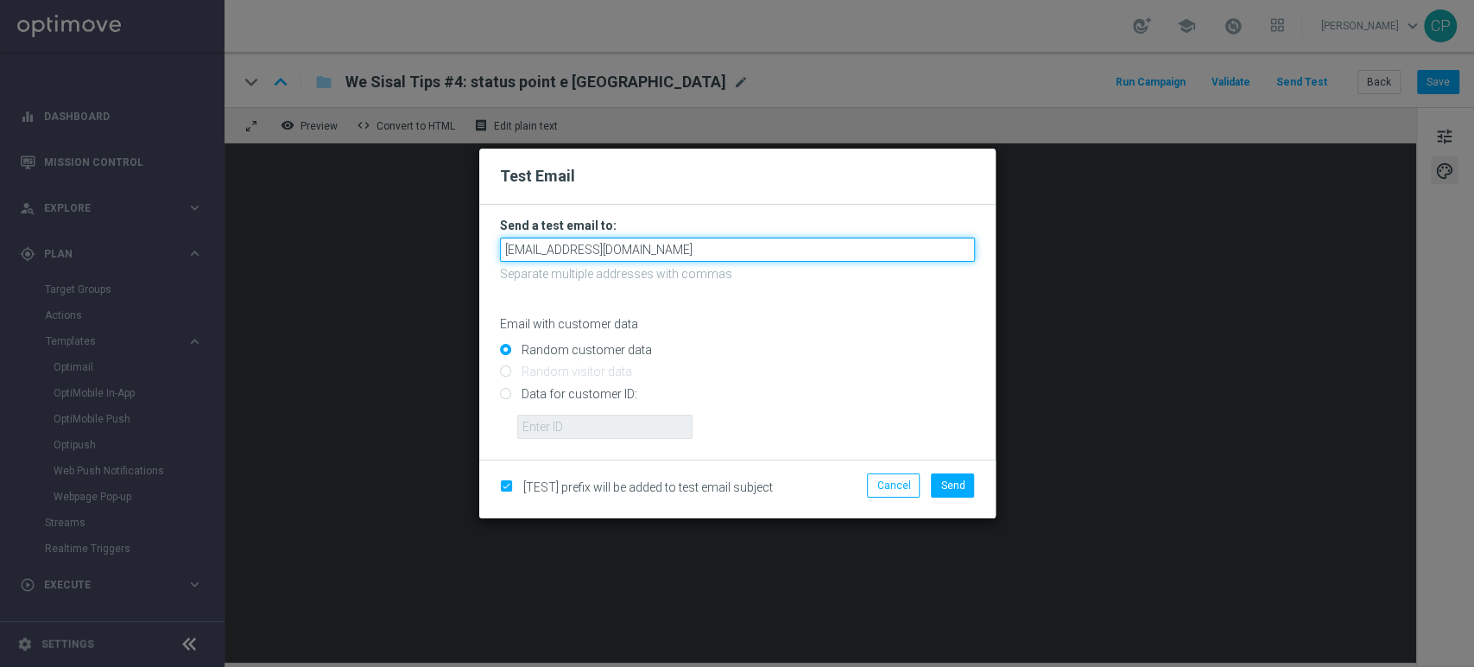
type input "chiara.pigato@sisal.it"
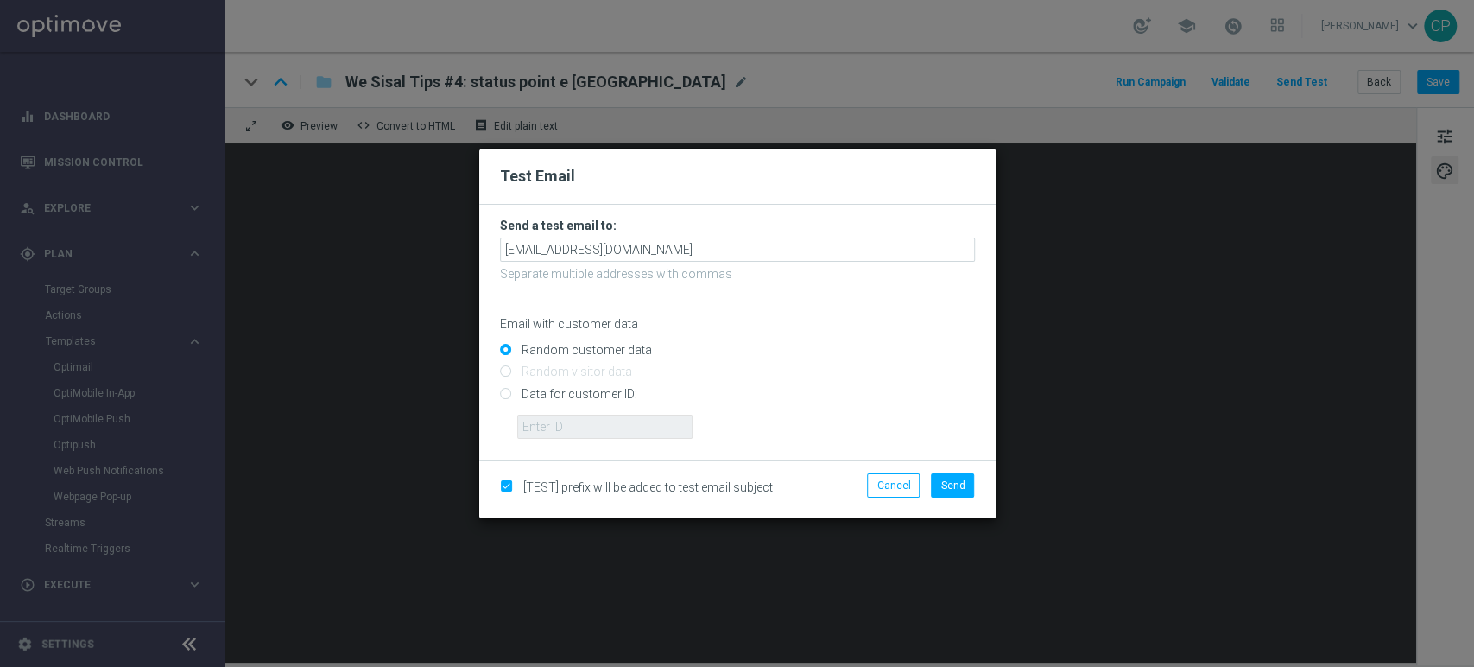
click at [505, 394] on input "Data for customer ID:" at bounding box center [737, 401] width 475 height 24
radio input "true"
click at [547, 414] on input "text" at bounding box center [604, 426] width 175 height 24
type input "4598462"
click at [952, 489] on span "Send" at bounding box center [952, 485] width 24 height 12
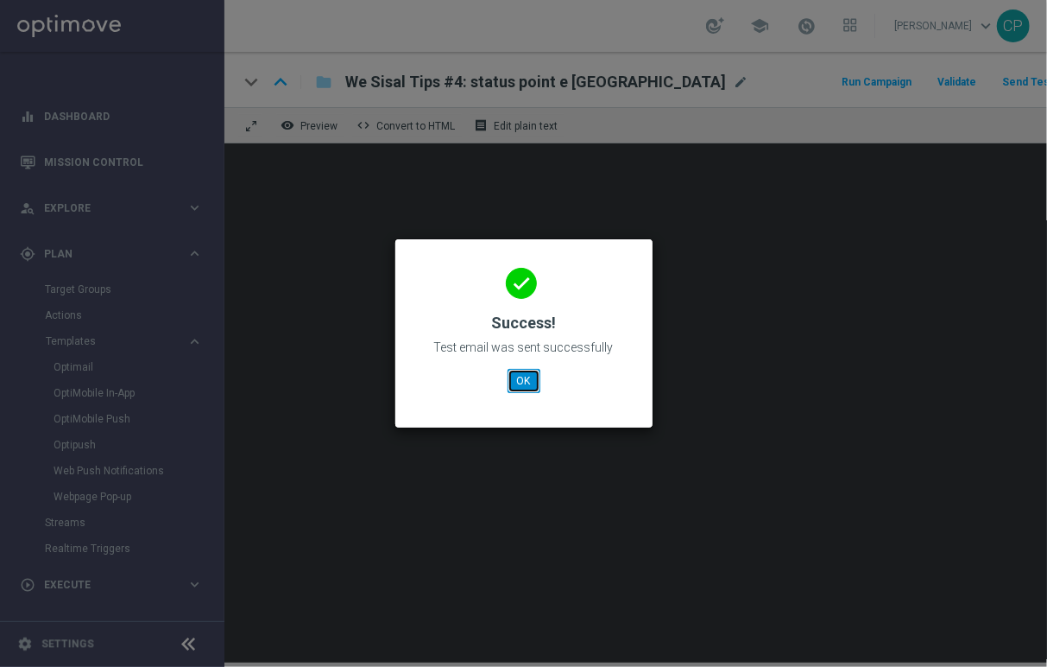
click at [517, 383] on button "OK" at bounding box center [524, 381] width 33 height 24
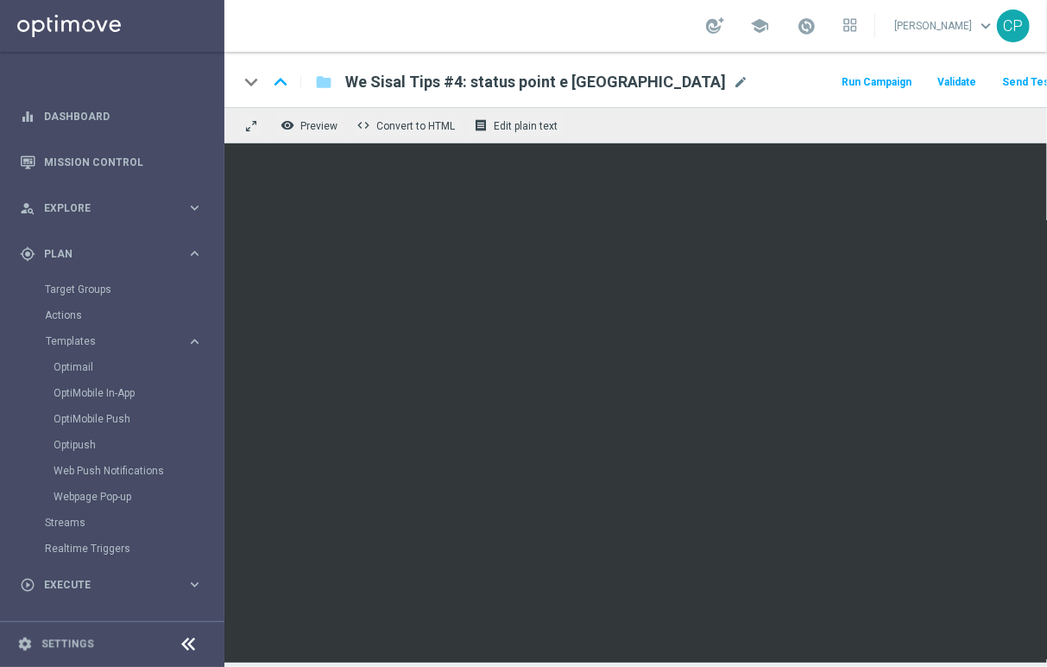
scroll to position [0, 166]
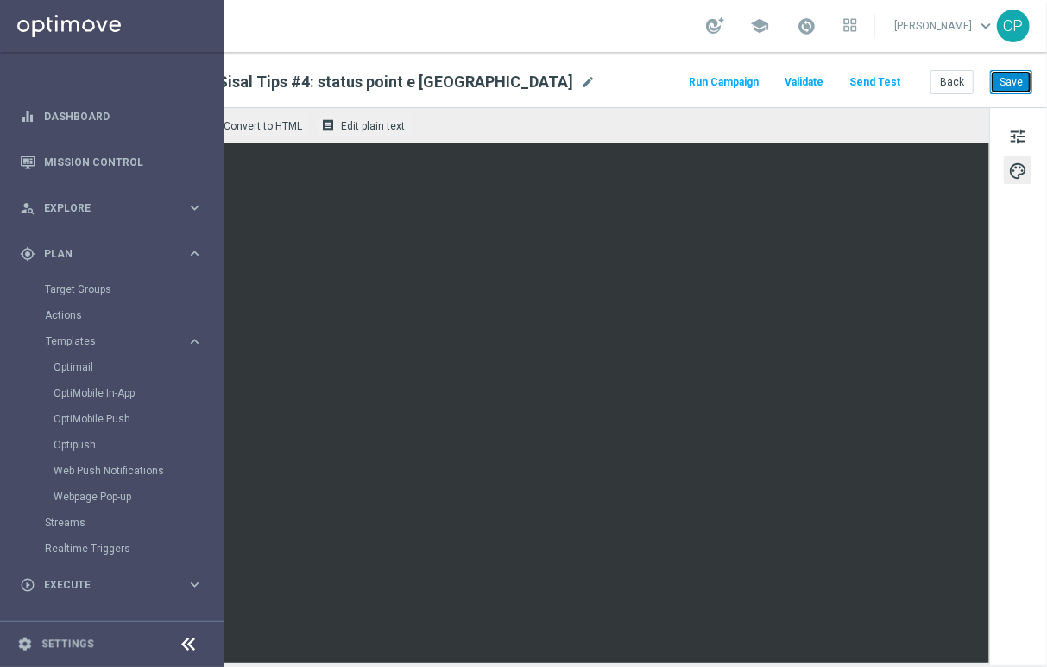
click at [1012, 85] on button "Save" at bounding box center [1011, 82] width 42 height 24
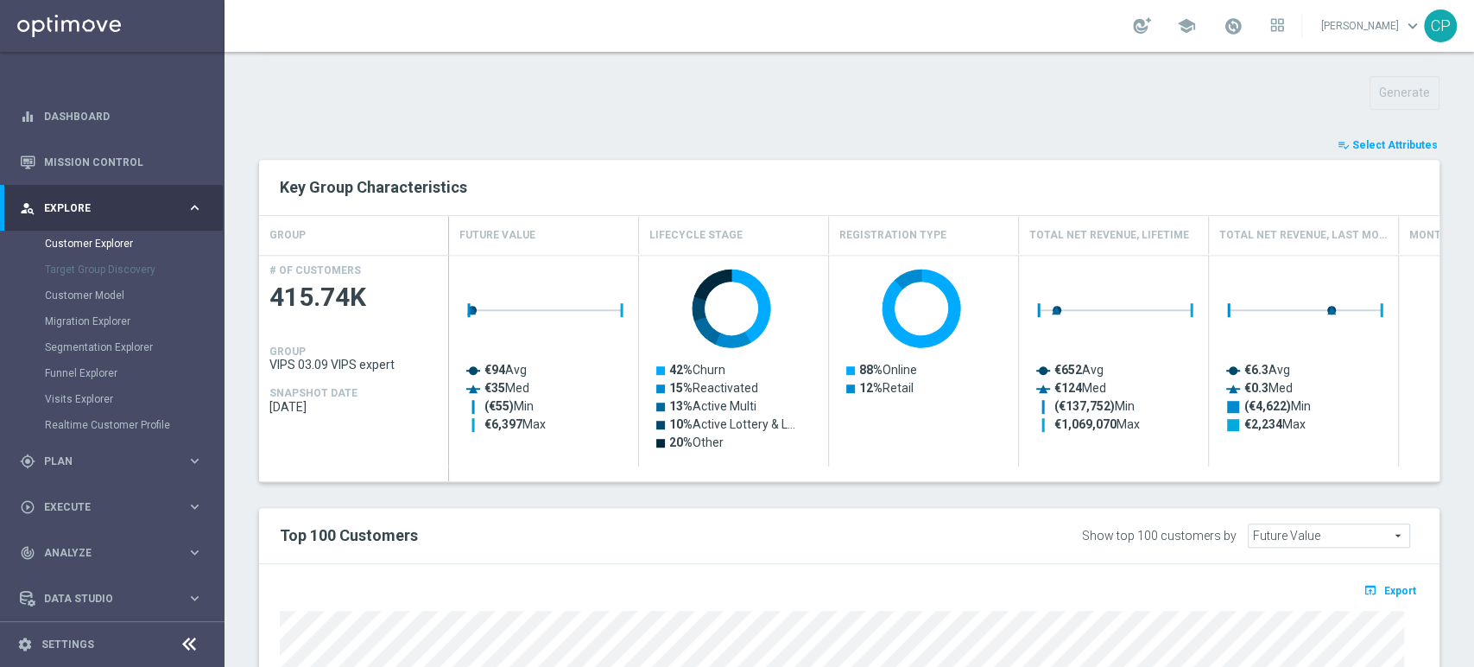
scroll to position [600, 0]
click at [1376, 149] on span "Select Attributes" at bounding box center [1394, 146] width 85 height 12
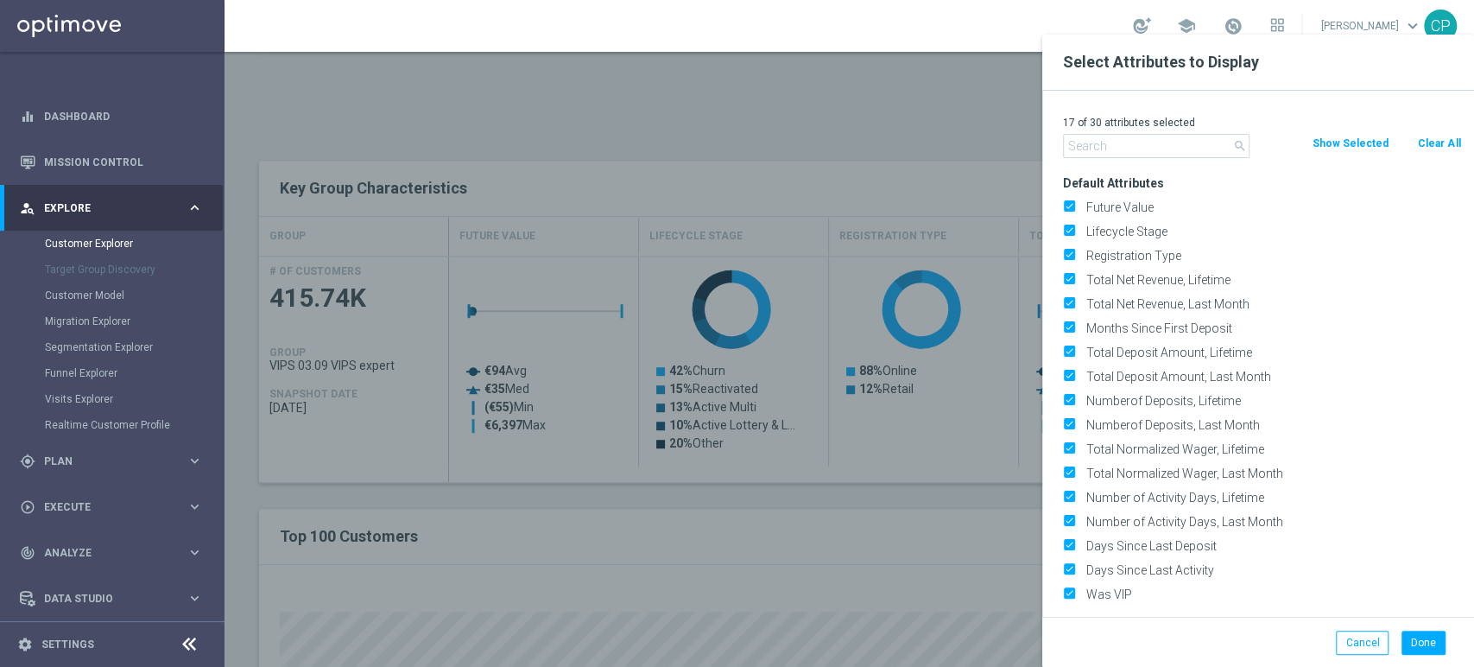
click at [1161, 143] on input "text" at bounding box center [1156, 146] width 187 height 24
click at [1446, 143] on button "Clear All" at bounding box center [1439, 143] width 46 height 19
checkbox input "false"
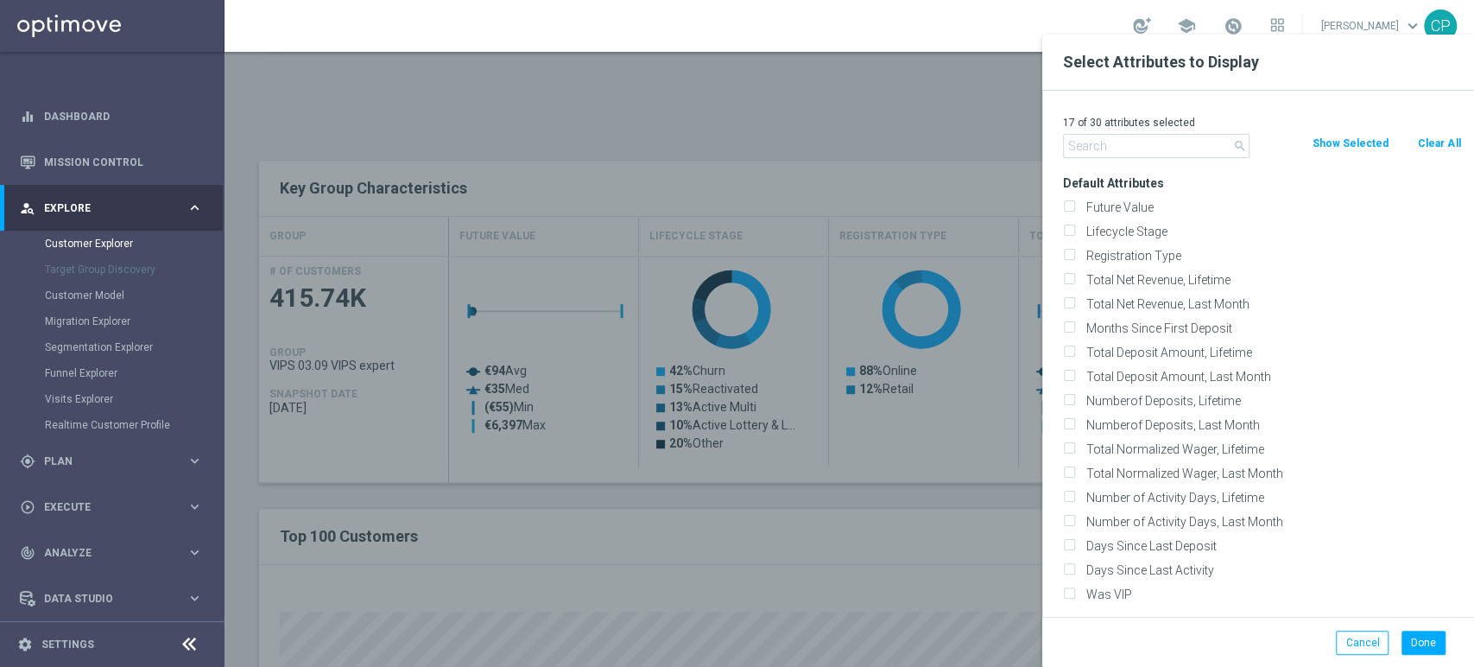
checkbox input "false"
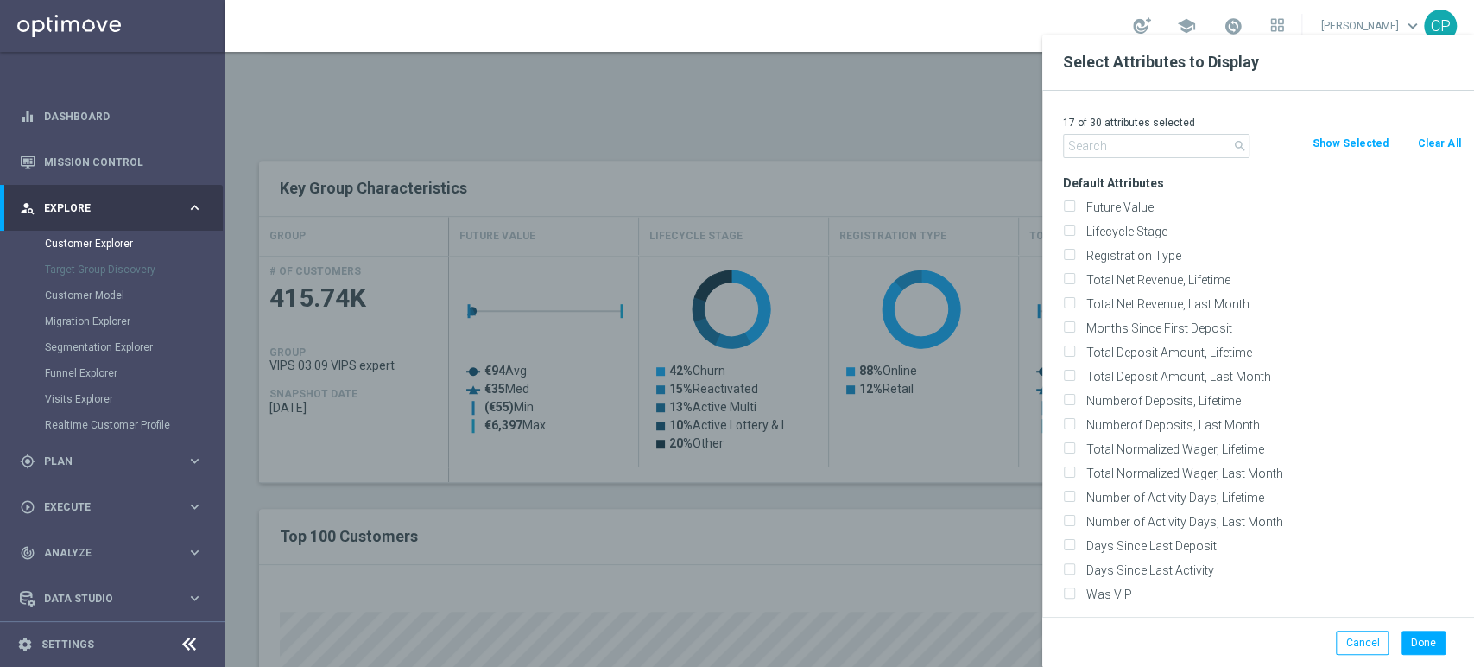
checkbox input "false"
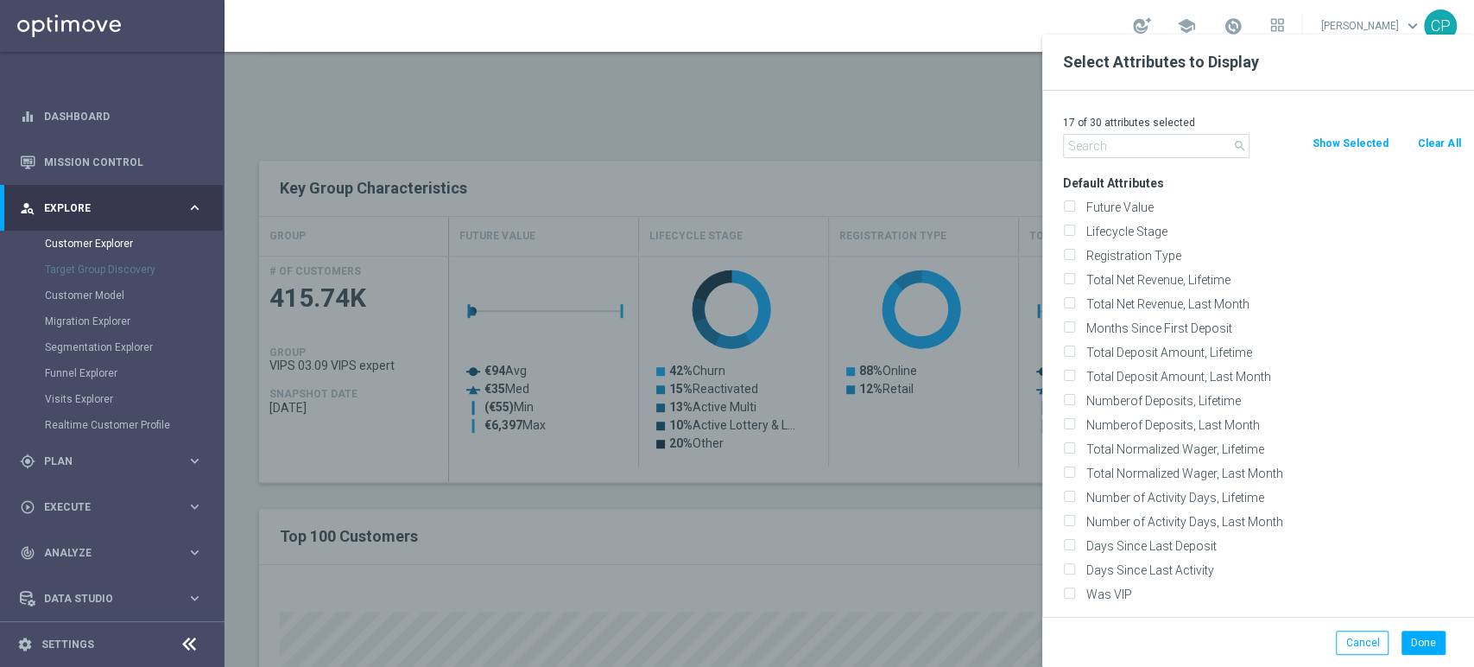
checkbox input "false"
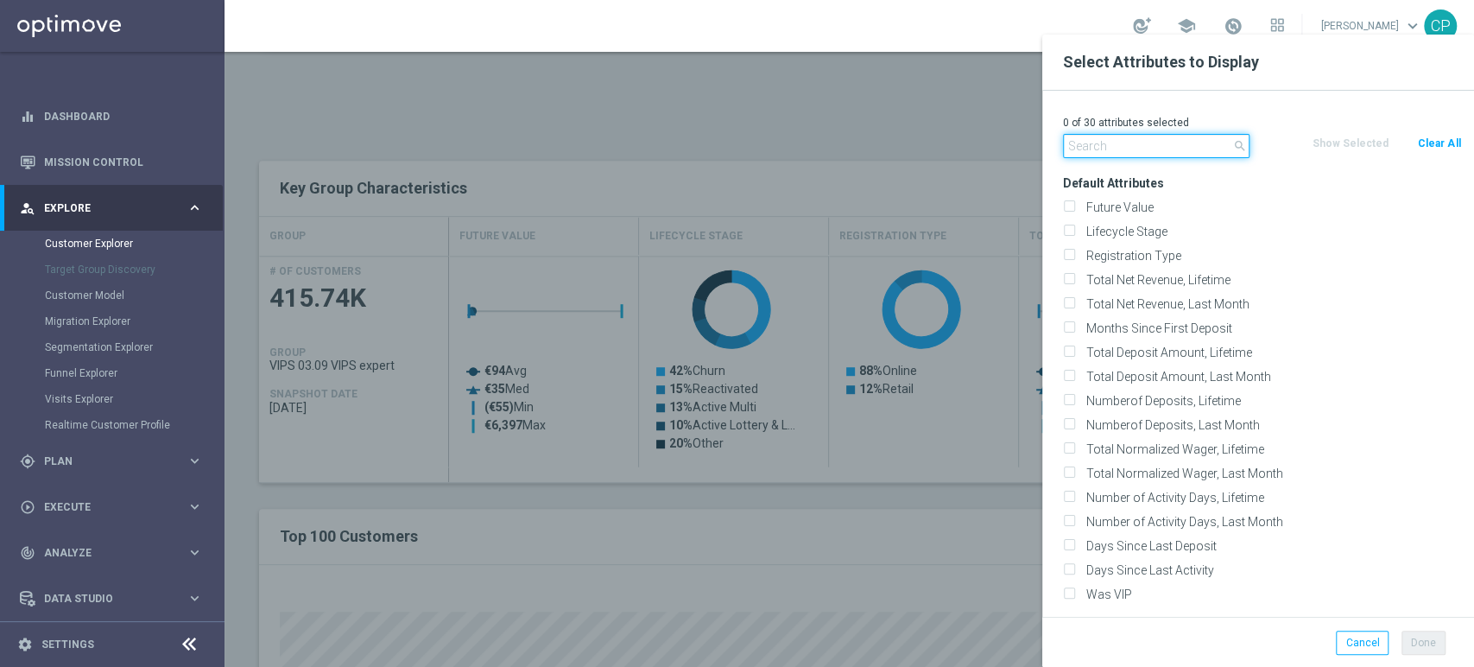
click at [1175, 147] on input "text" at bounding box center [1156, 146] width 187 height 24
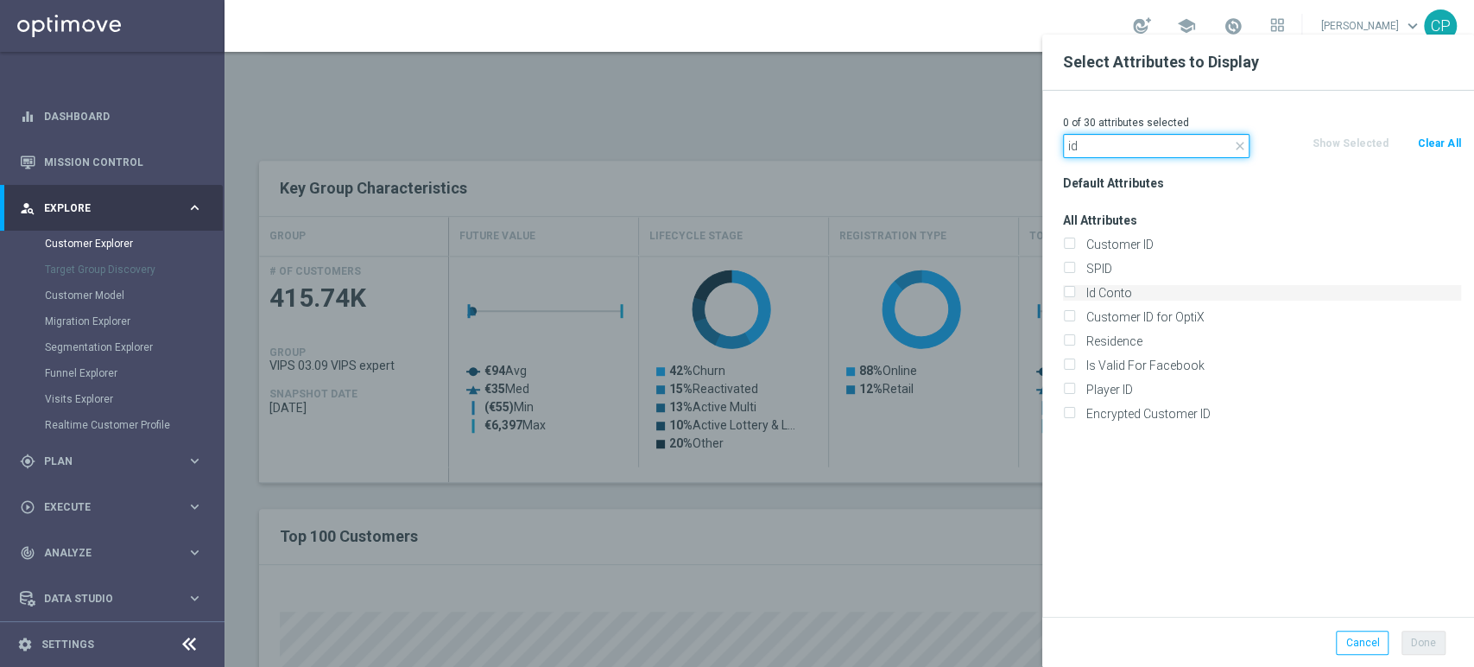
type input "id"
click at [1066, 294] on input "Id Conto" at bounding box center [1068, 294] width 11 height 11
checkbox input "true"
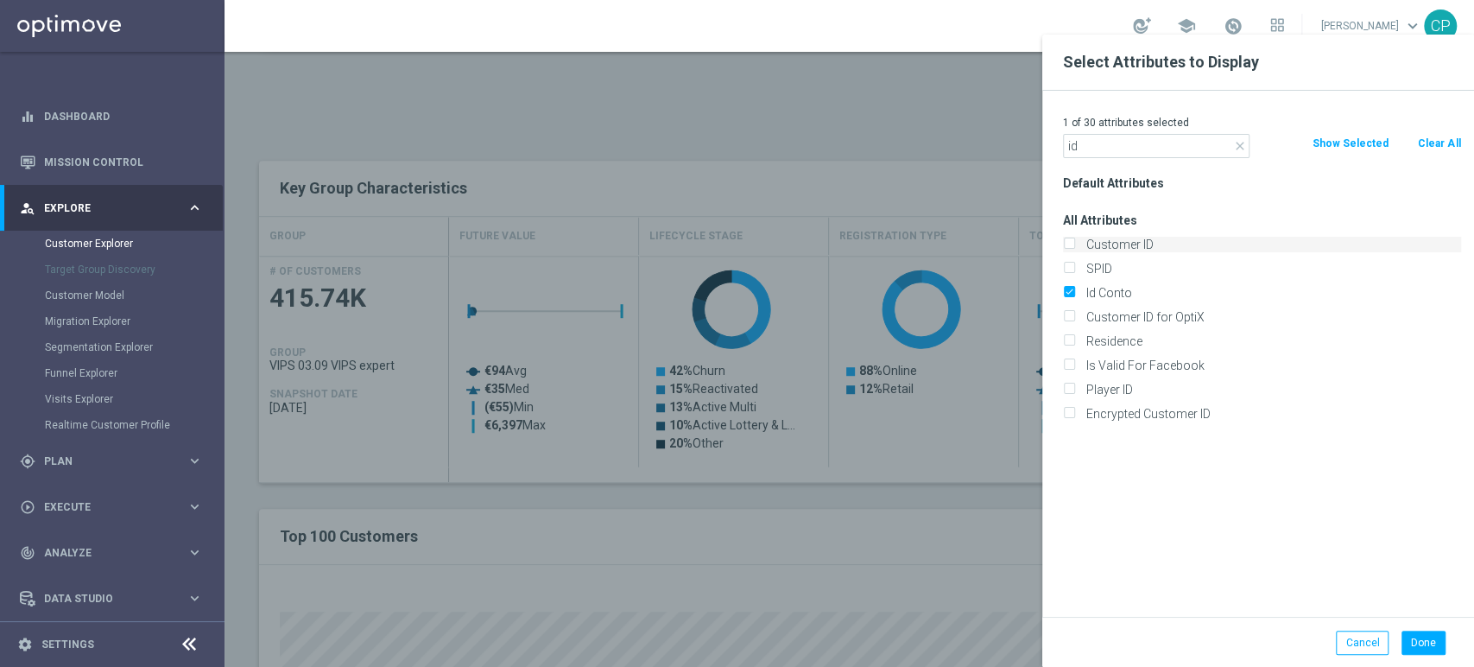
click at [1071, 241] on input "Customer ID" at bounding box center [1068, 246] width 11 height 11
checkbox input "true"
click at [1419, 645] on button "Done" at bounding box center [1423, 642] width 44 height 24
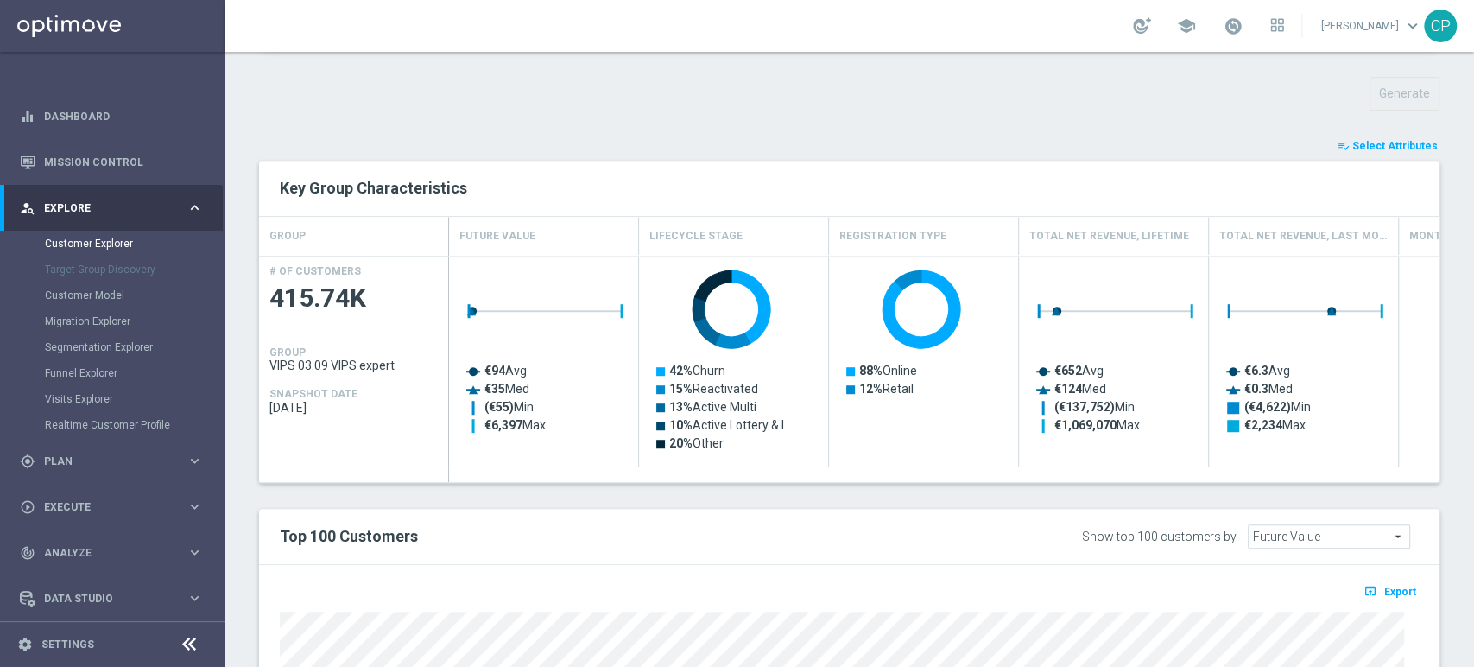
type input "Search"
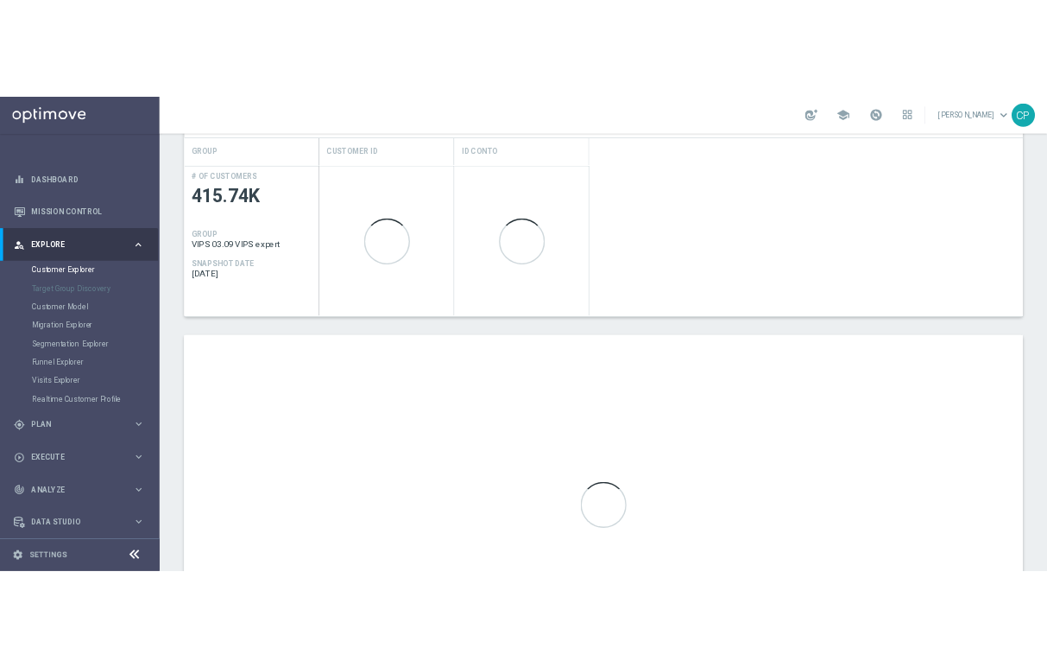
scroll to position [760, 0]
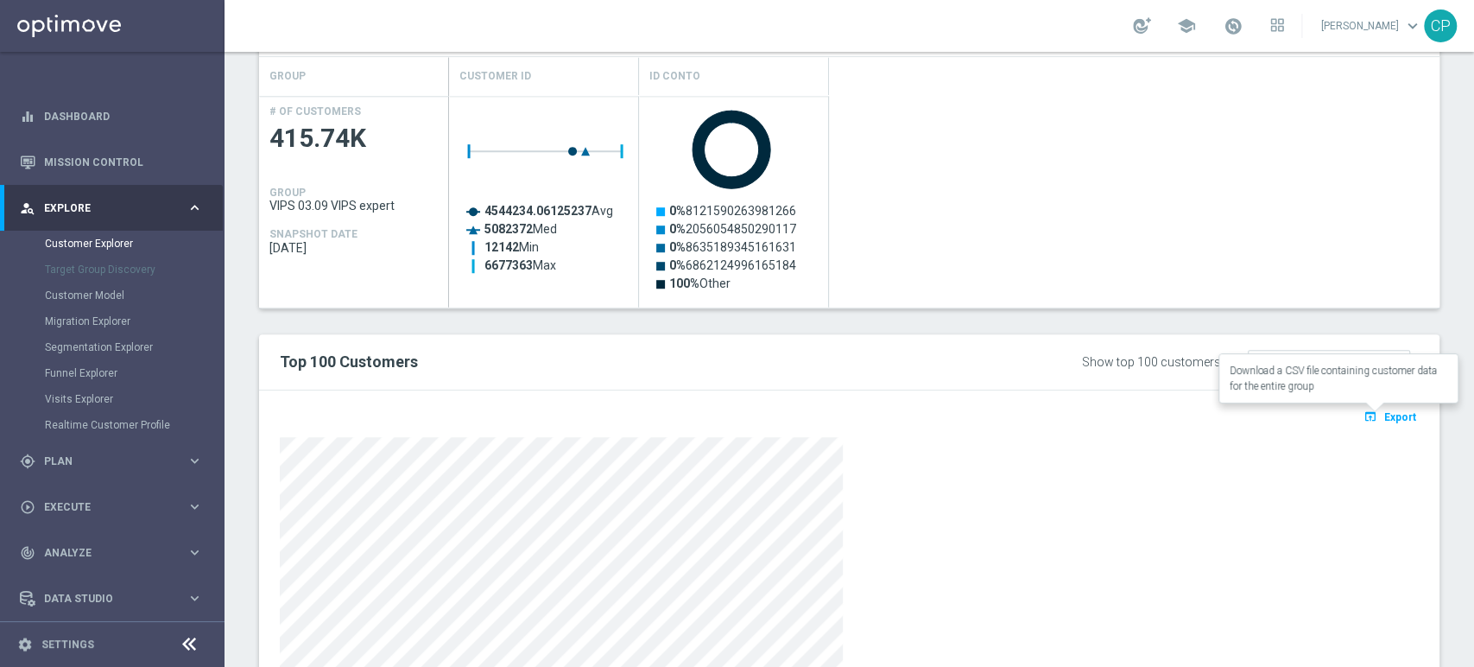
click at [1384, 411] on span "Export" at bounding box center [1400, 417] width 32 height 12
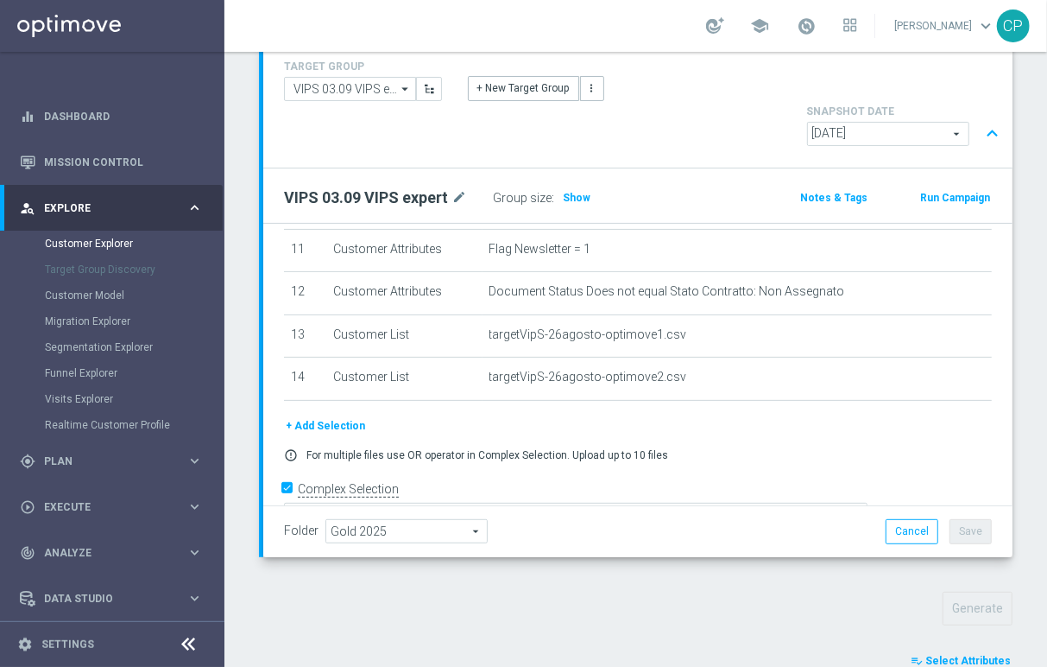
scroll to position [116, 0]
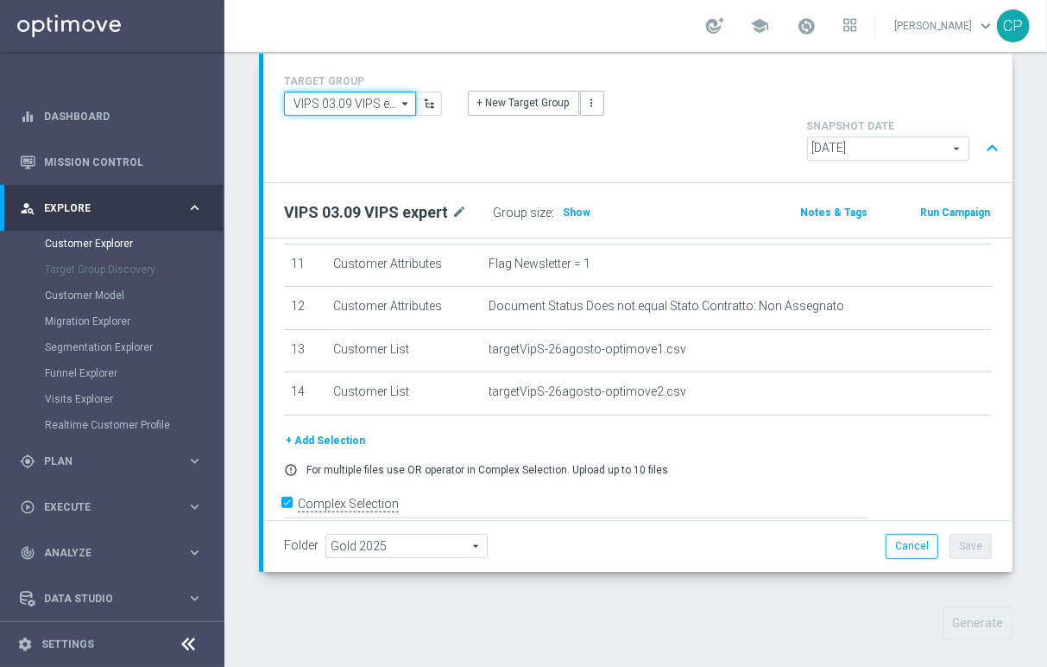
click at [380, 107] on input "VIPS 03.09 VIPS expert" at bounding box center [350, 104] width 132 height 24
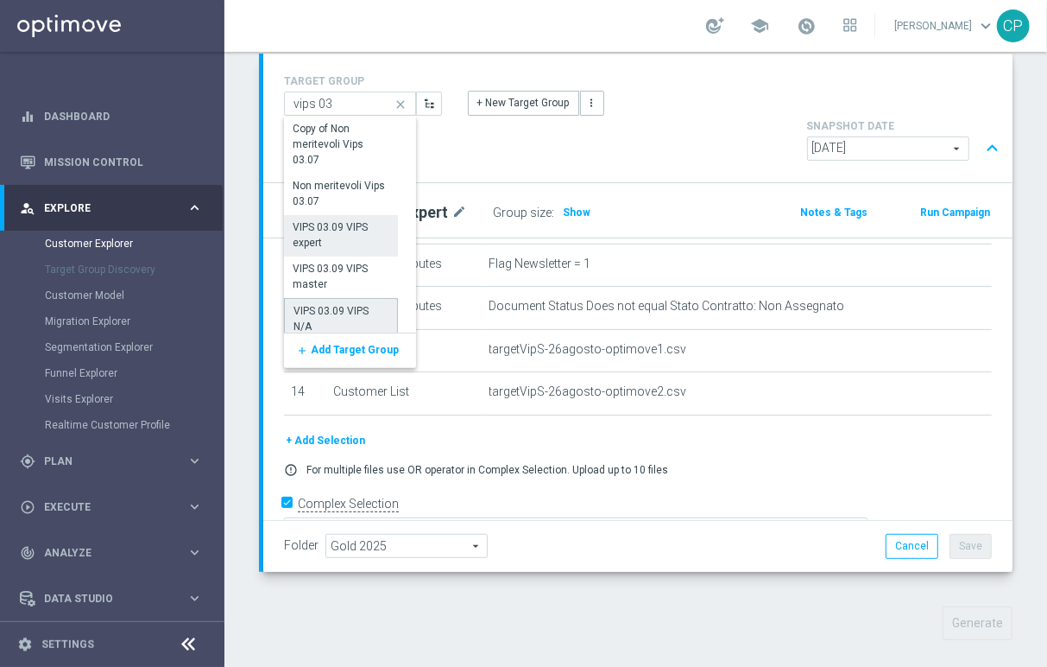
click at [354, 307] on div "VIPS 03.09 VIPS N/A" at bounding box center [341, 318] width 95 height 31
type input "VIPS 03.09 VIPS N/A"
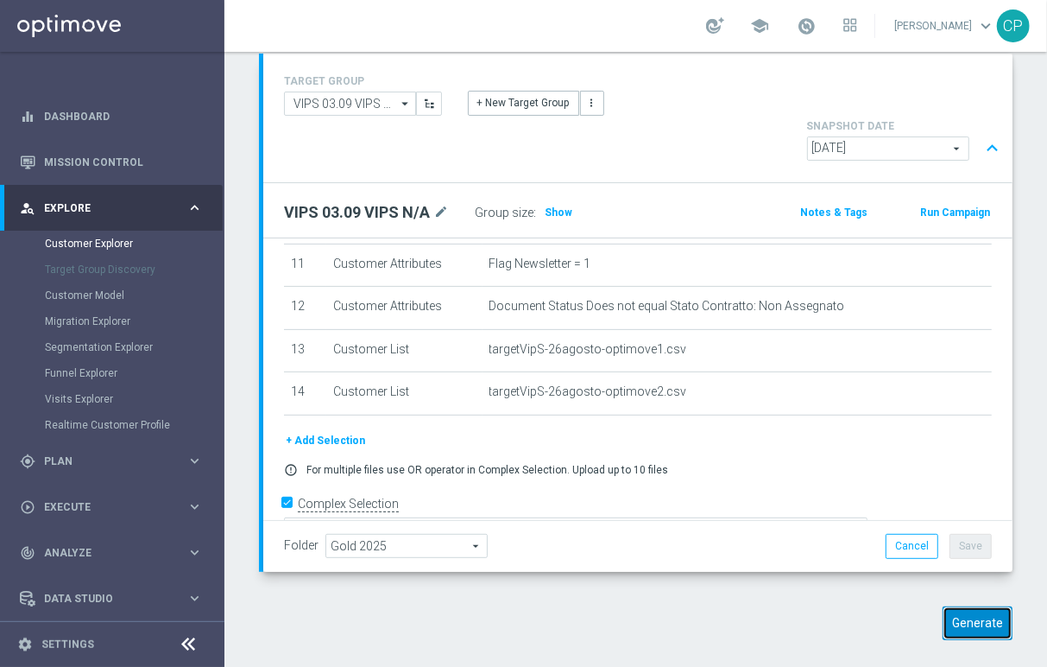
click at [960, 620] on button "Generate" at bounding box center [978, 623] width 70 height 34
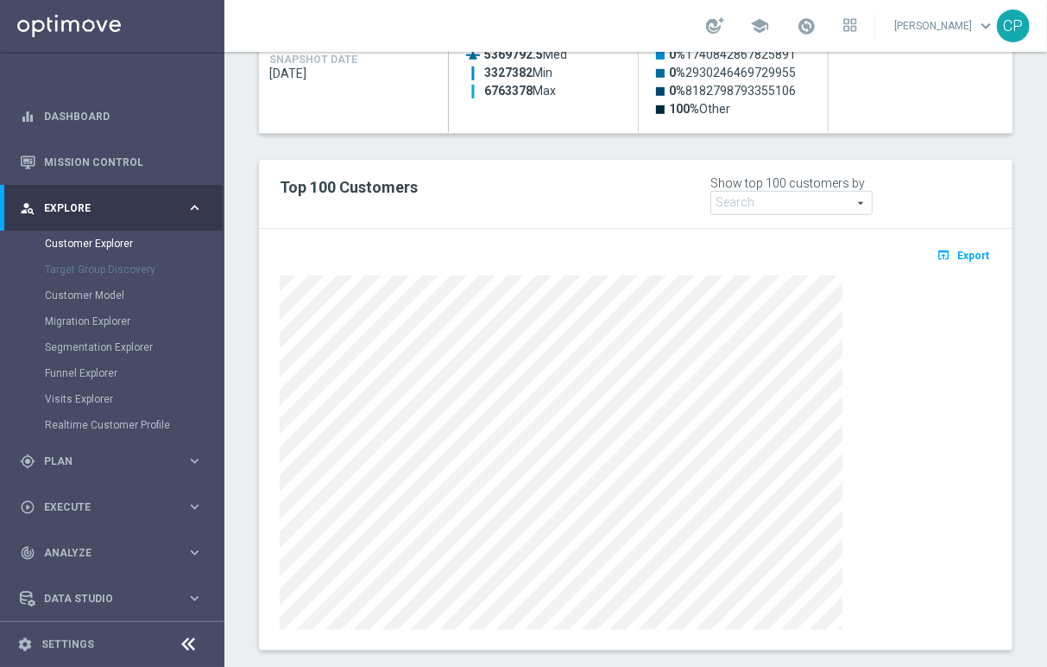
scroll to position [582, 0]
click at [945, 258] on button "open_in_browser Export" at bounding box center [963, 254] width 58 height 22
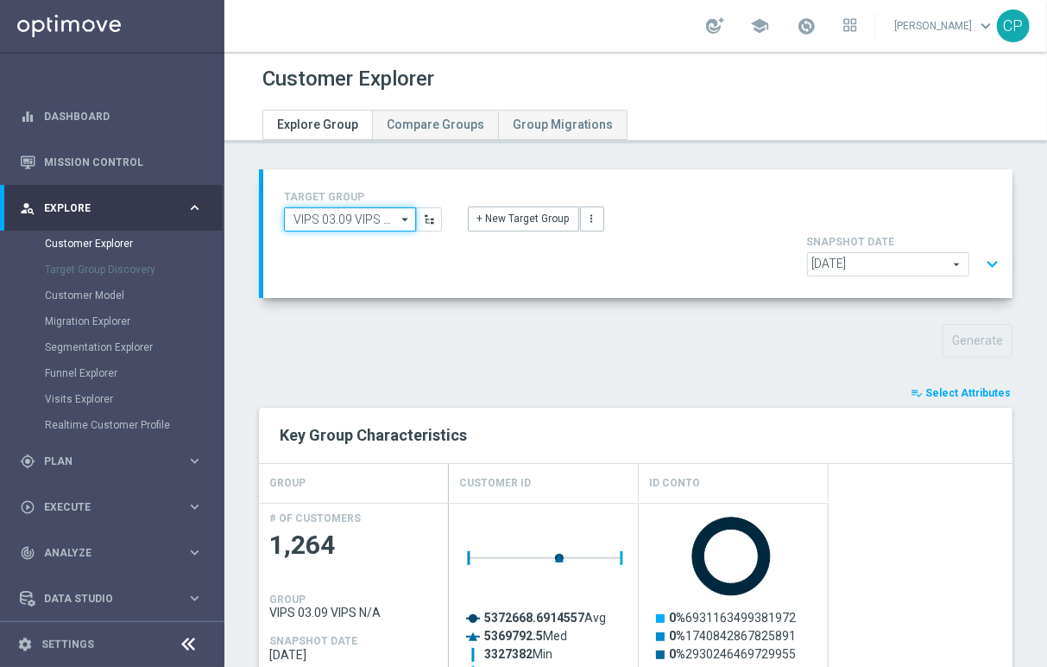
click at [365, 212] on input "VIPS 03.09 VIPS N/A" at bounding box center [350, 219] width 132 height 24
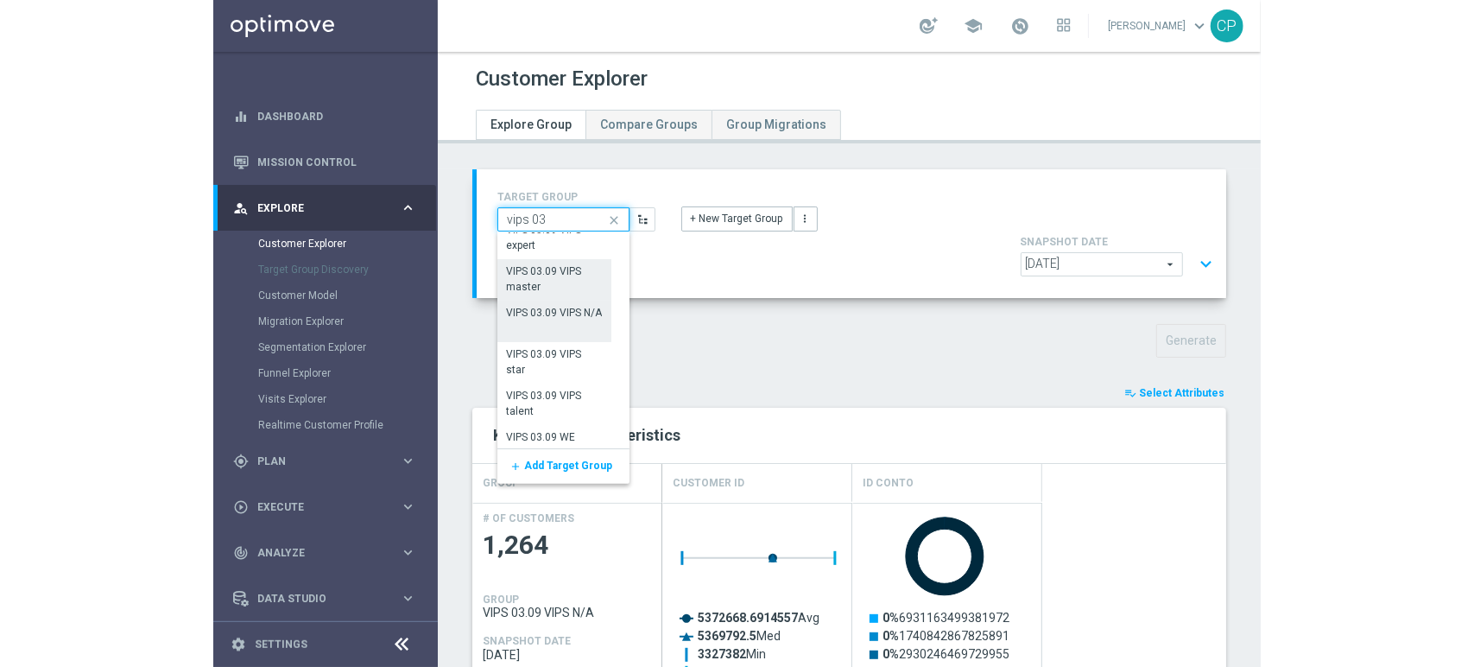
scroll to position [131, 0]
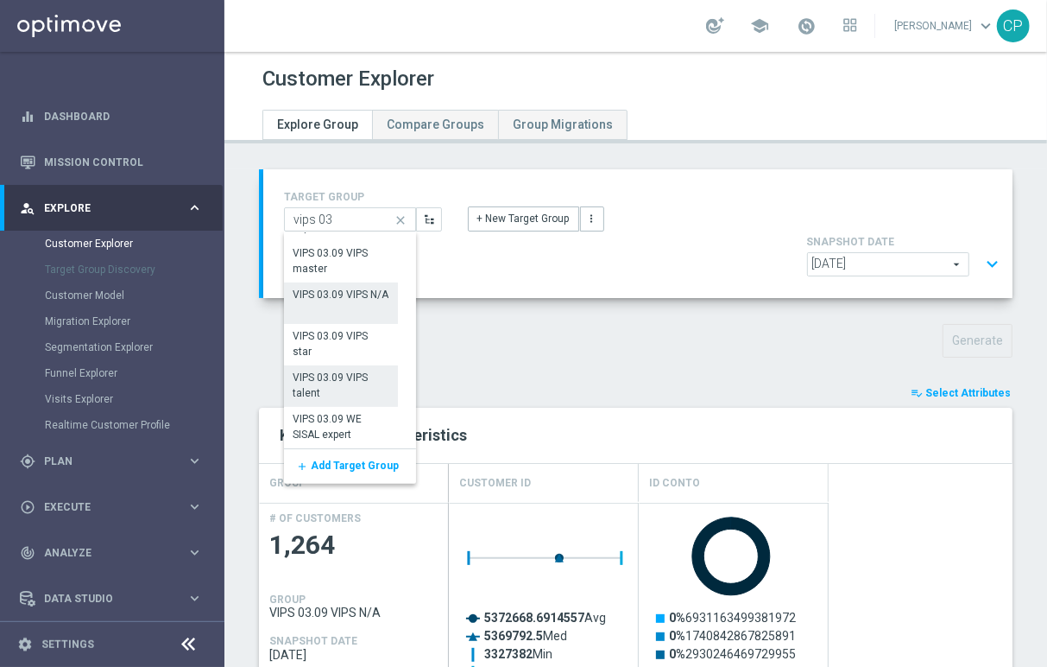
click at [343, 383] on div "VIPS 03.09 VIPS talent" at bounding box center [341, 385] width 97 height 31
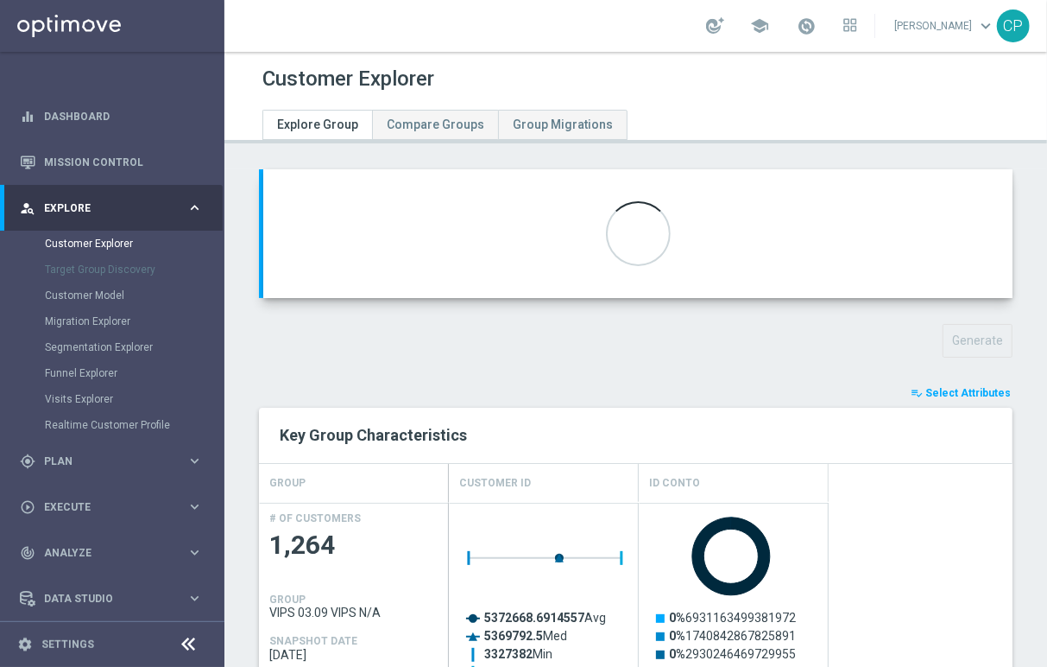
type input "VIPS 03.09 VIPS talent"
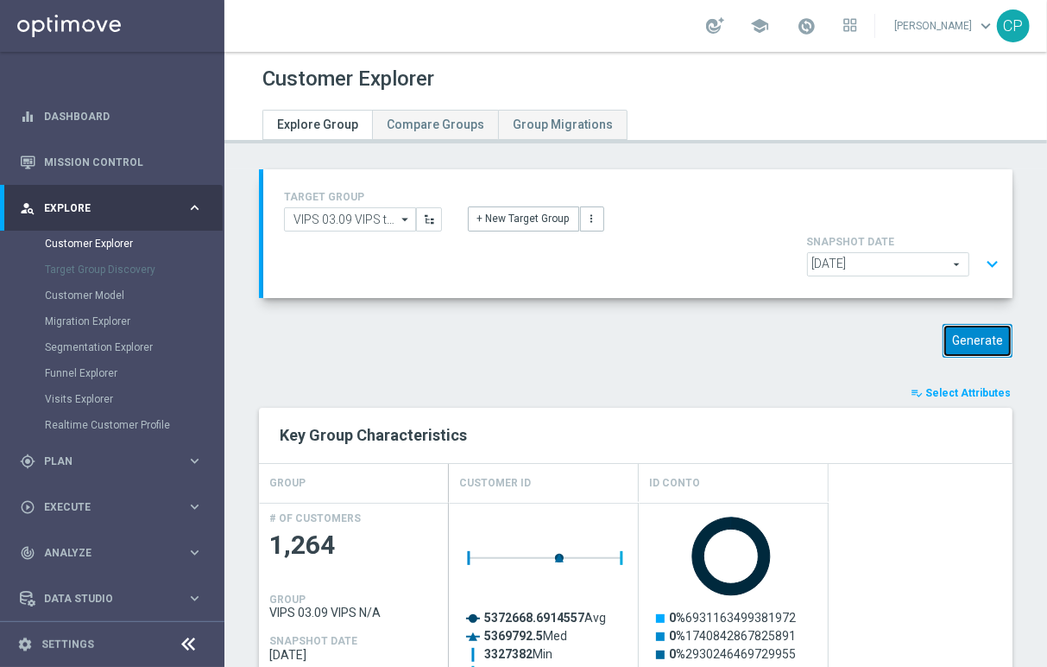
click at [974, 337] on button "Generate" at bounding box center [978, 341] width 70 height 34
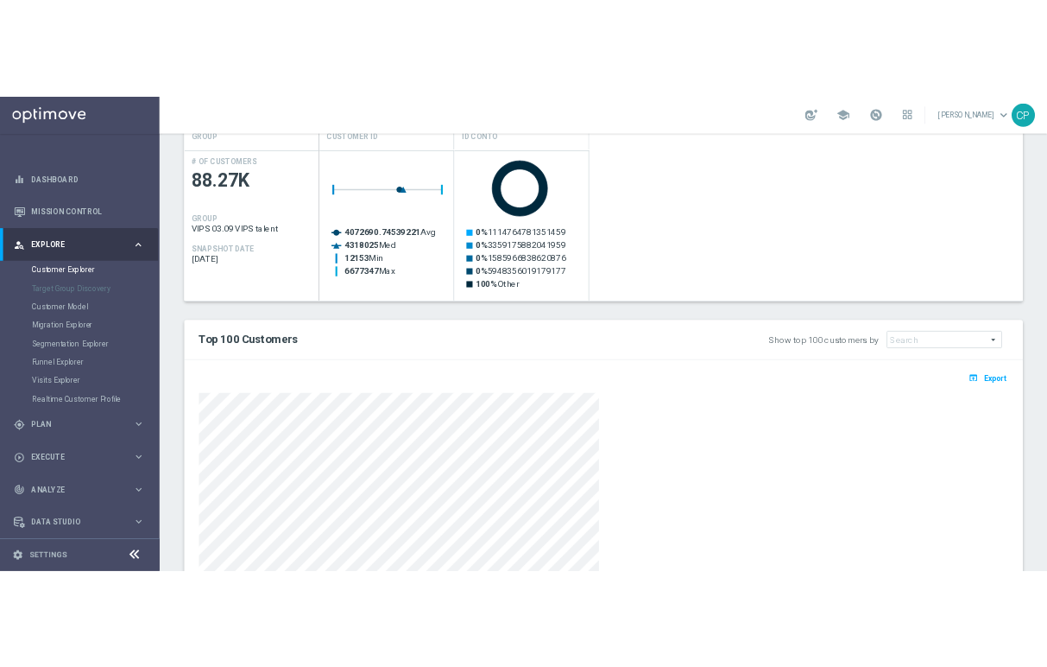
scroll to position [387, 0]
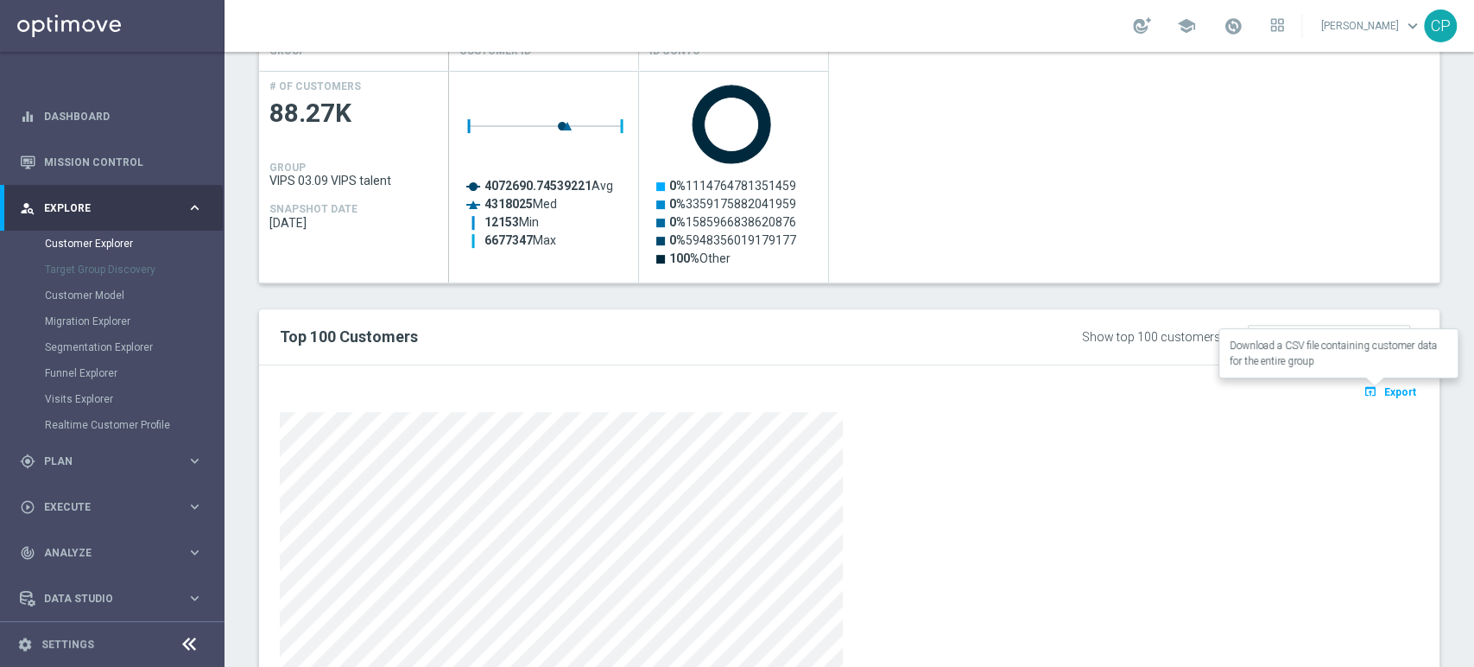
click at [1384, 389] on span "Export" at bounding box center [1400, 392] width 32 height 12
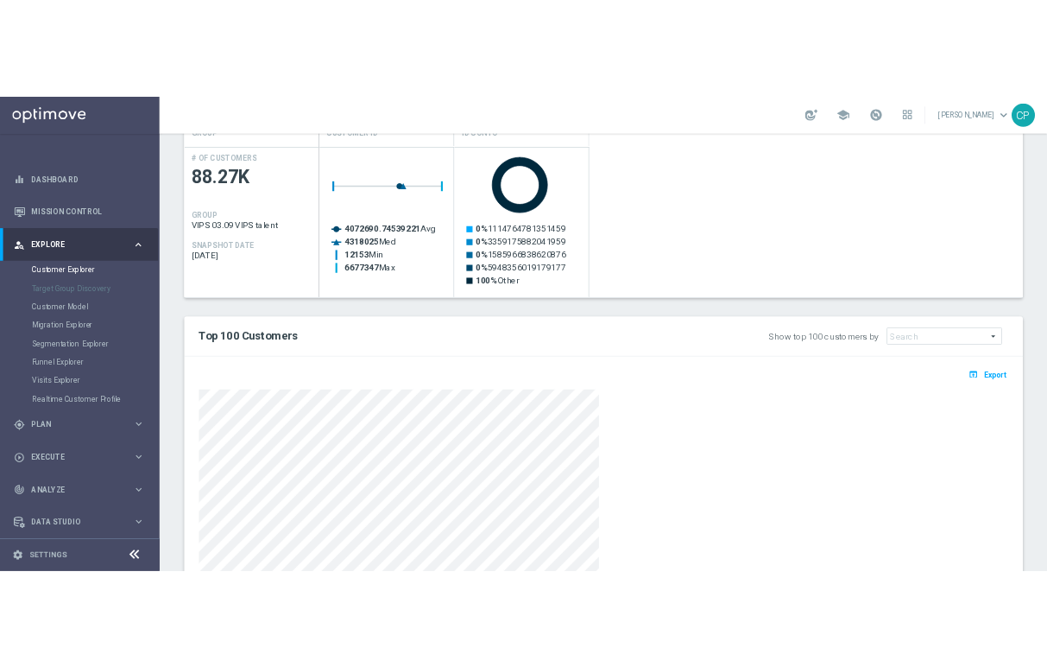
scroll to position [432, 0]
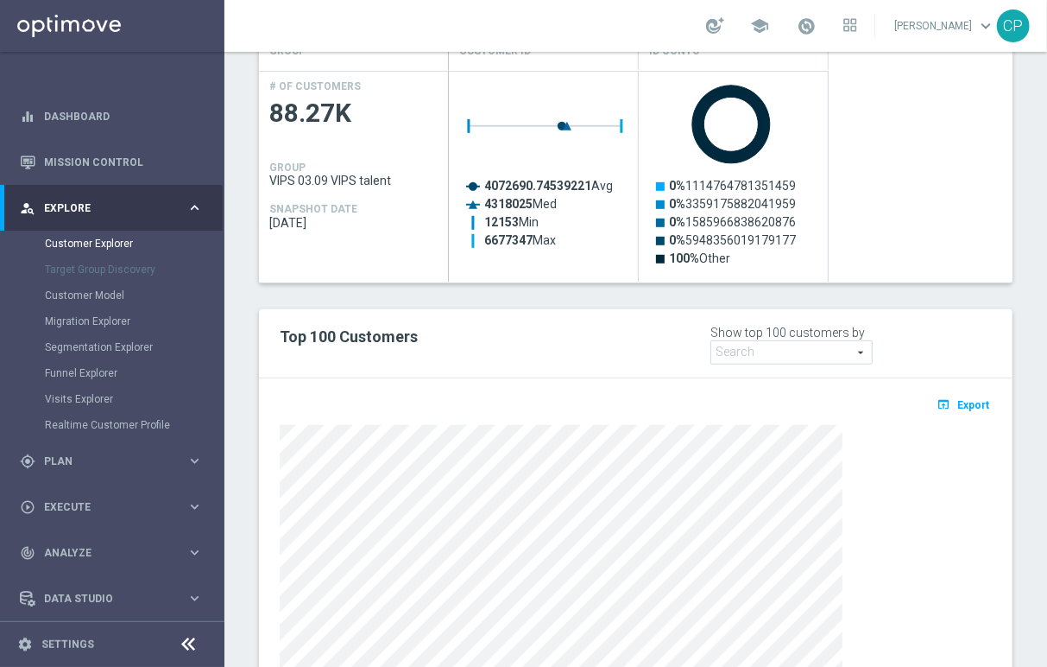
click at [250, 277] on div "TARGET GROUP VIPS 03.09 VIPS talent VIPS 03.09 VIPS talent arrow_drop_down Show…" at bounding box center [635, 282] width 823 height 1088
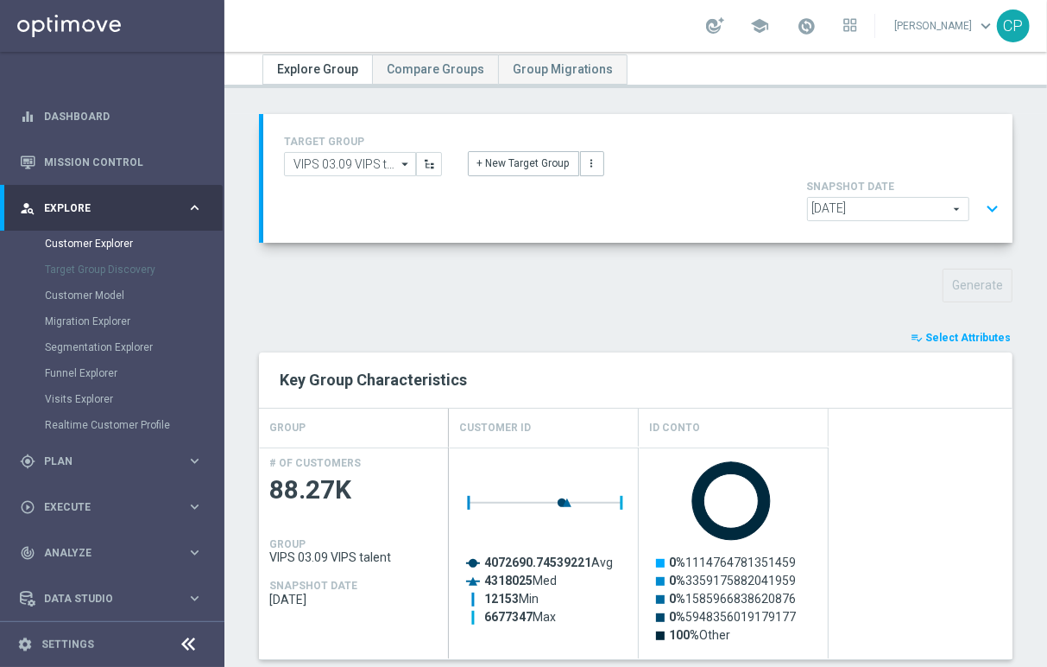
scroll to position [0, 0]
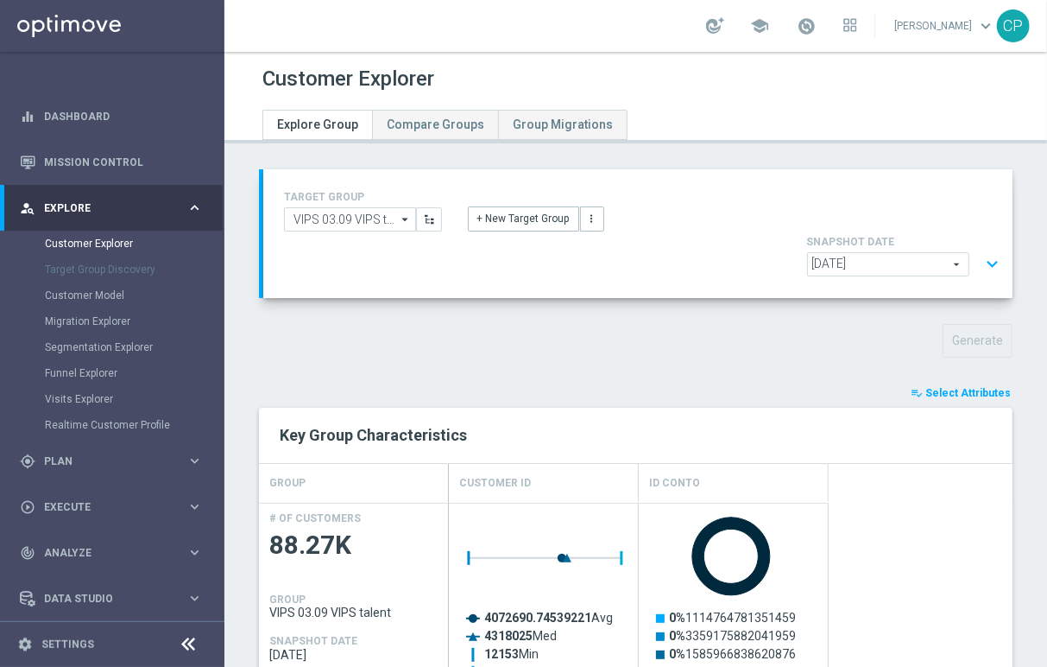
click at [398, 219] on icon "arrow_drop_down" at bounding box center [406, 219] width 17 height 22
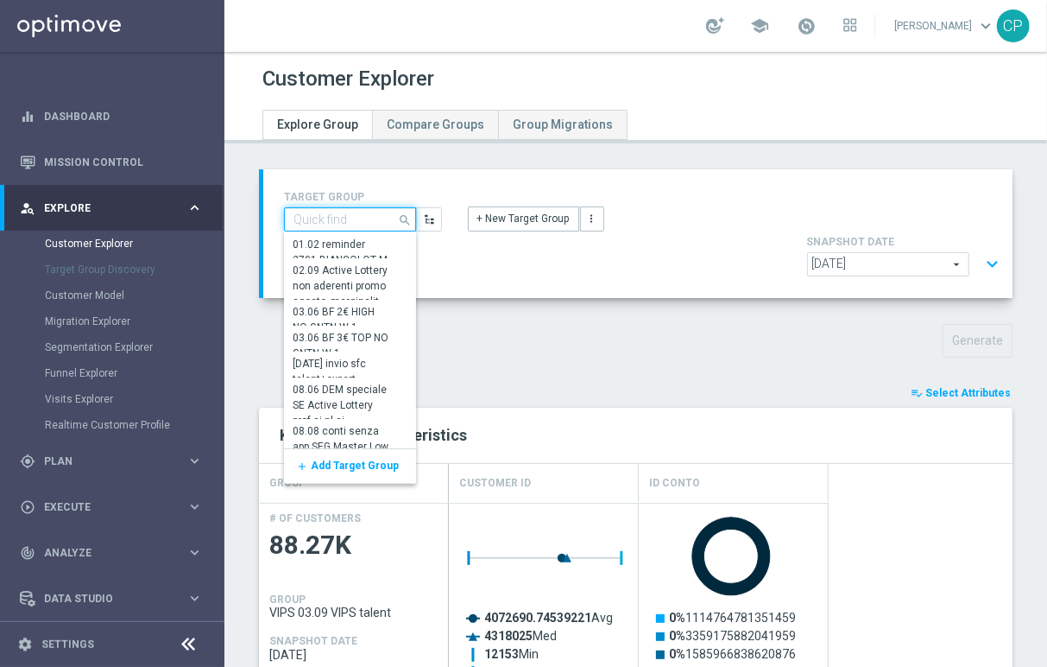
click at [358, 222] on input at bounding box center [350, 219] width 132 height 24
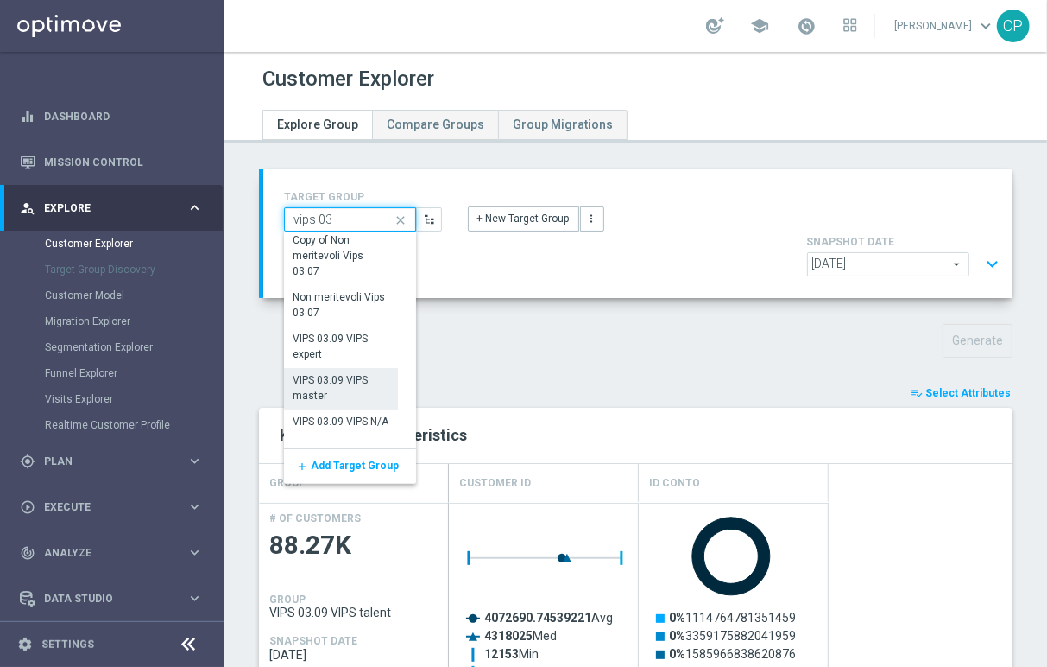
scroll to position [6, 0]
click at [348, 389] on div "VIPS 03.09 VIPS master" at bounding box center [341, 386] width 95 height 31
type input "VIPS 03.09 VIPS master"
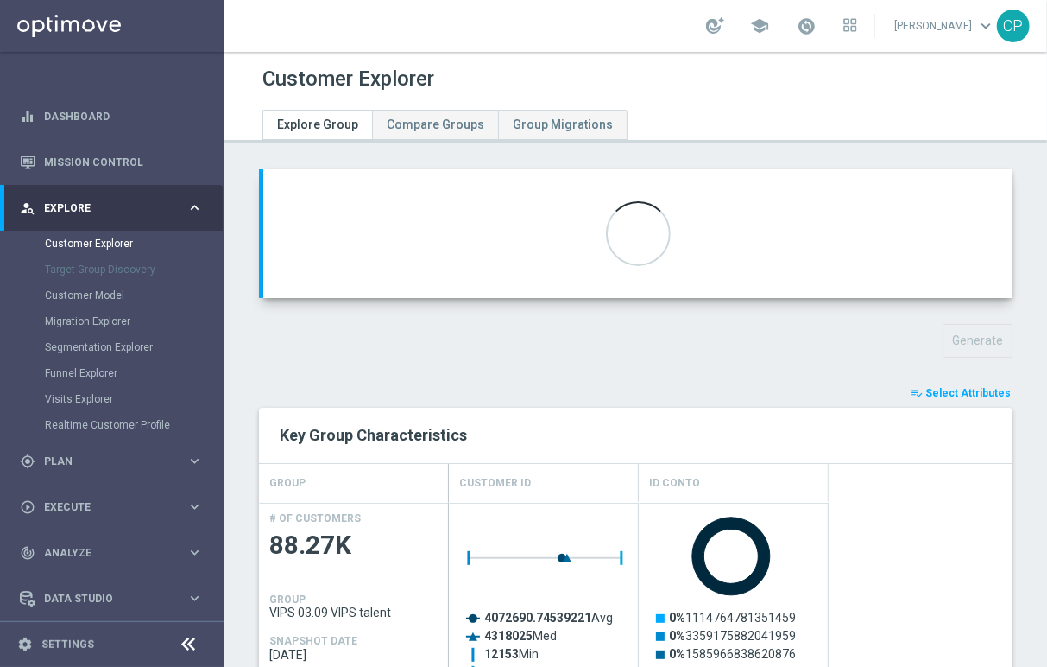
type textarea "(1 and 2 and 3 and 4 and 5 and 6 and 7 and 8 and 9 and 10 and 11 and 12 ) or (1…"
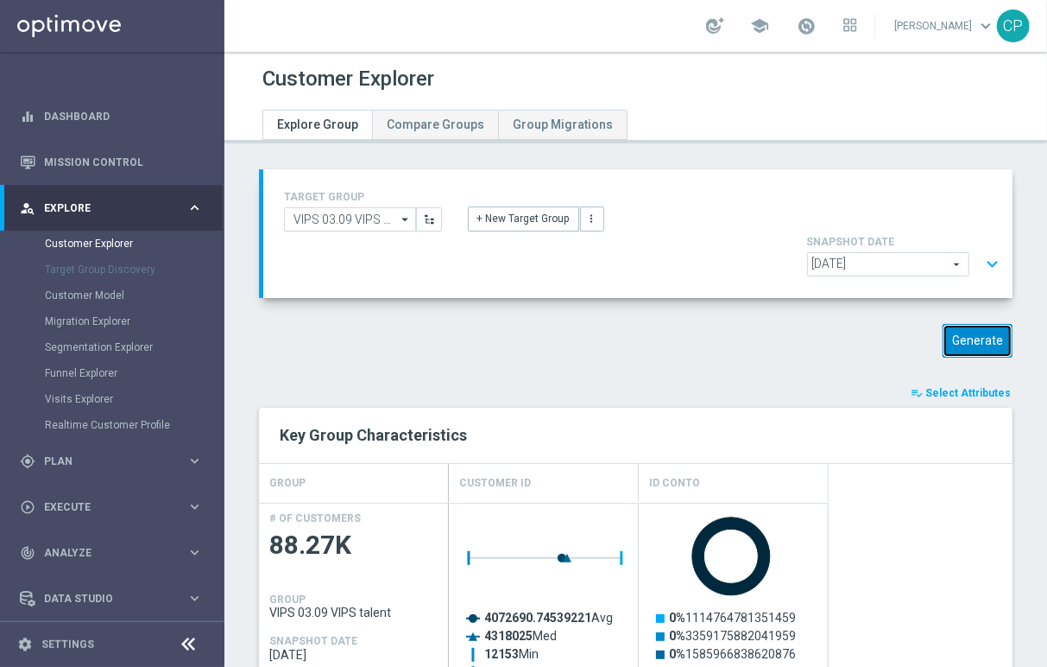
click at [970, 341] on button "Generate" at bounding box center [978, 341] width 70 height 34
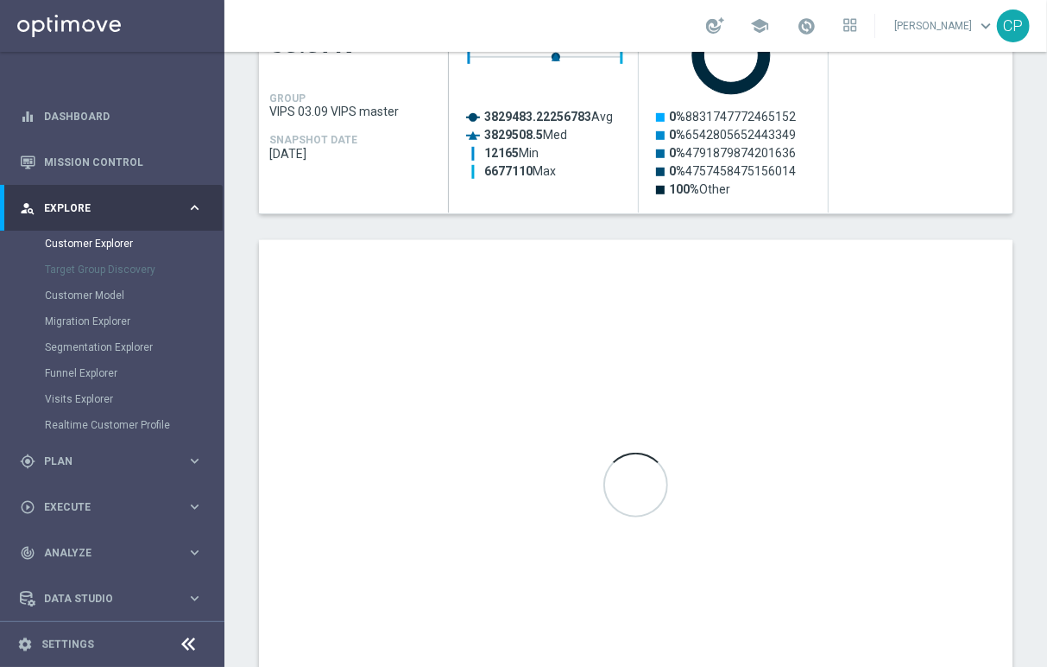
scroll to position [502, 0]
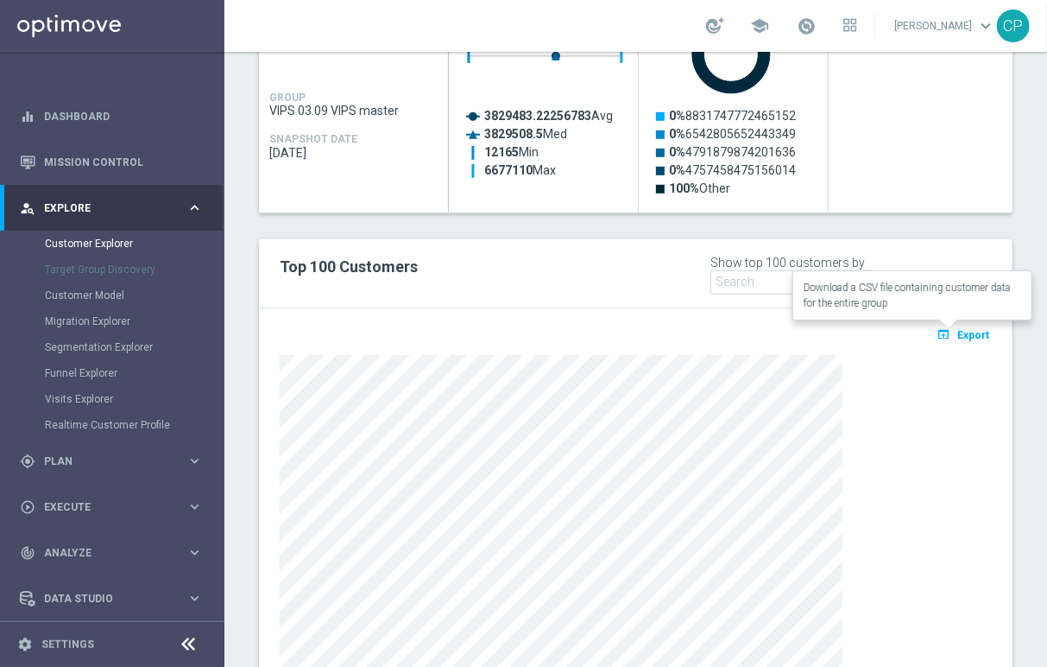
click at [960, 336] on span "Export" at bounding box center [974, 335] width 32 height 12
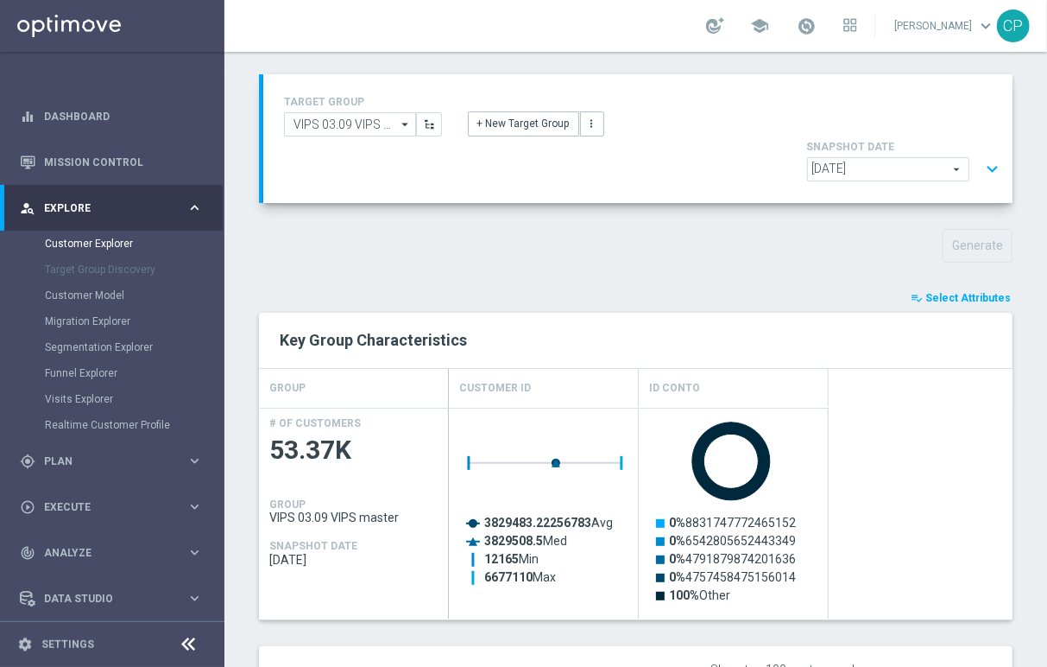
scroll to position [0, 0]
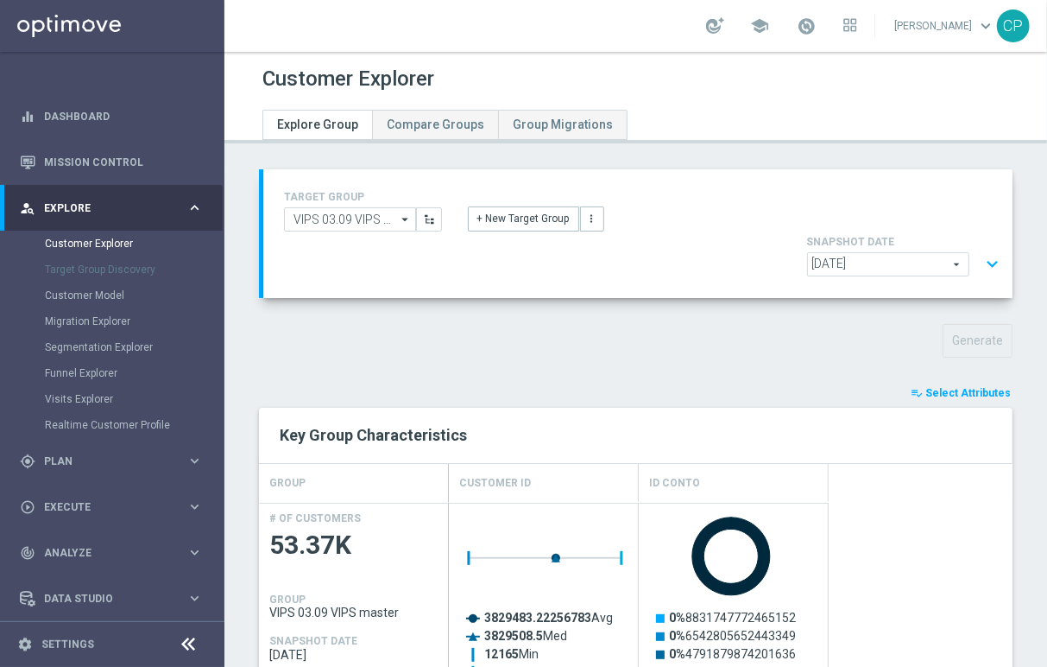
click at [980, 268] on button "expand_more" at bounding box center [992, 264] width 25 height 33
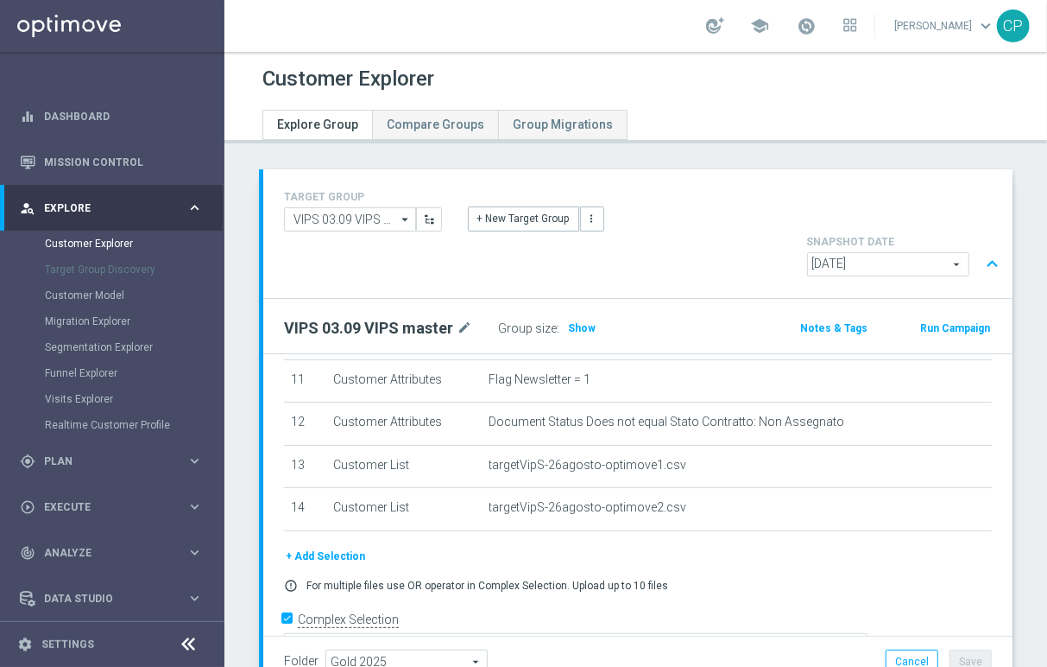
click at [980, 268] on button "expand_less" at bounding box center [992, 264] width 25 height 33
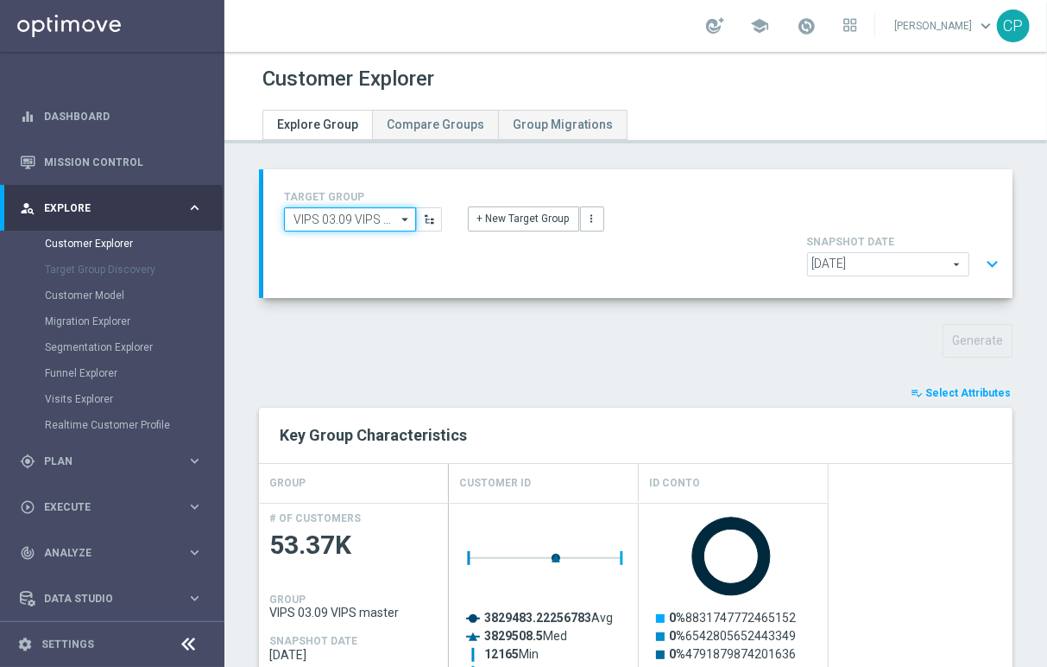
click at [326, 221] on input "VIPS 03.09 VIPS master" at bounding box center [350, 219] width 132 height 24
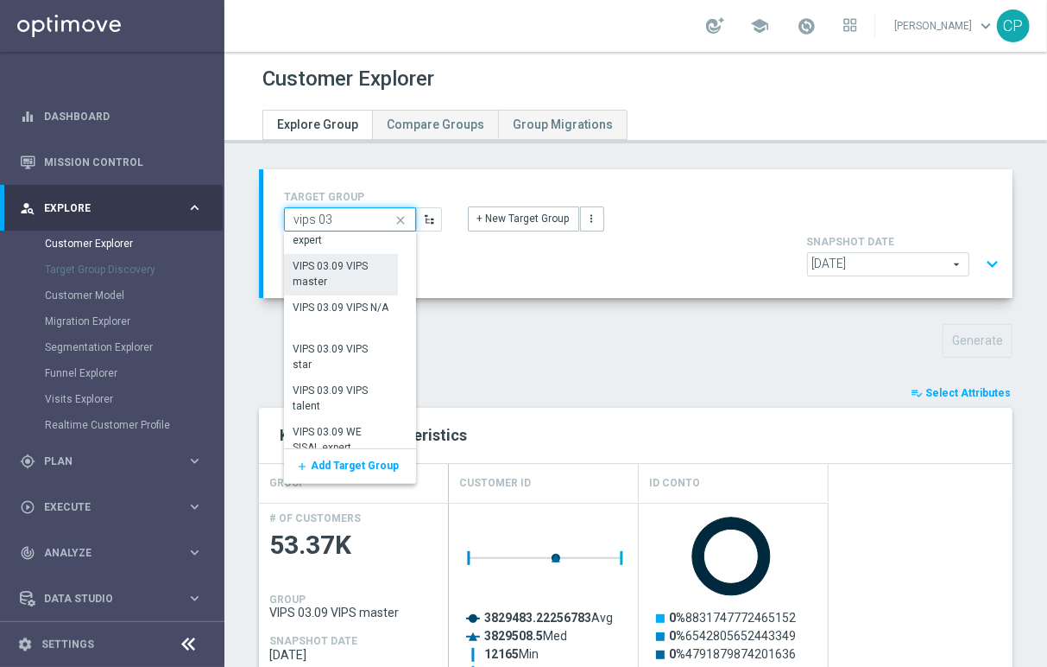
scroll to position [131, 0]
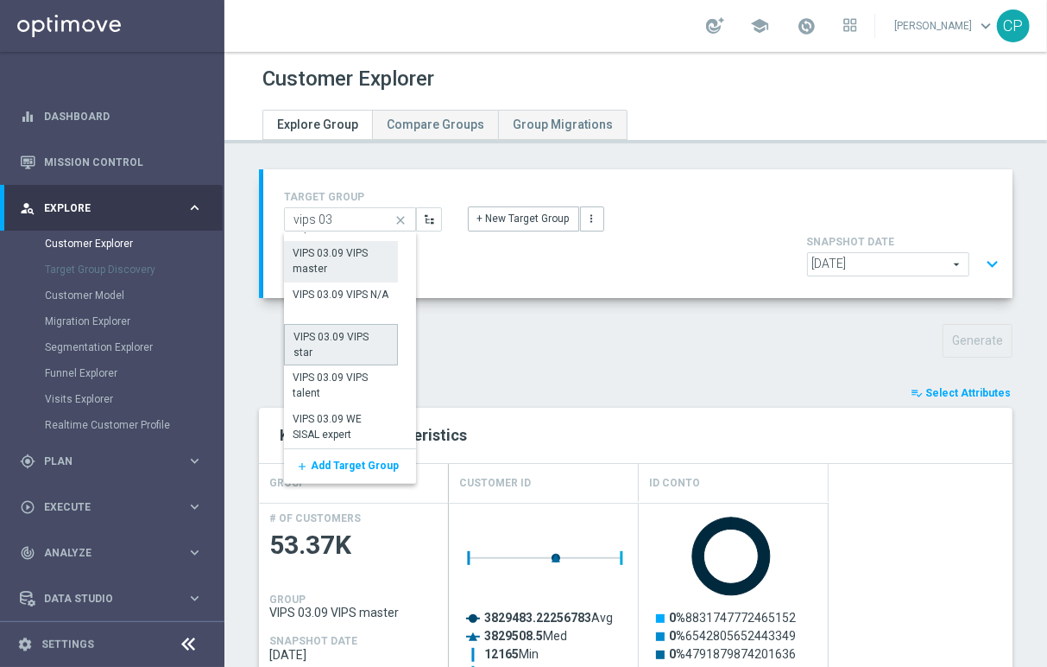
click at [370, 341] on div "VIPS 03.09 VIPS star" at bounding box center [341, 344] width 95 height 31
type input "VIPS 03.09 VIPS star"
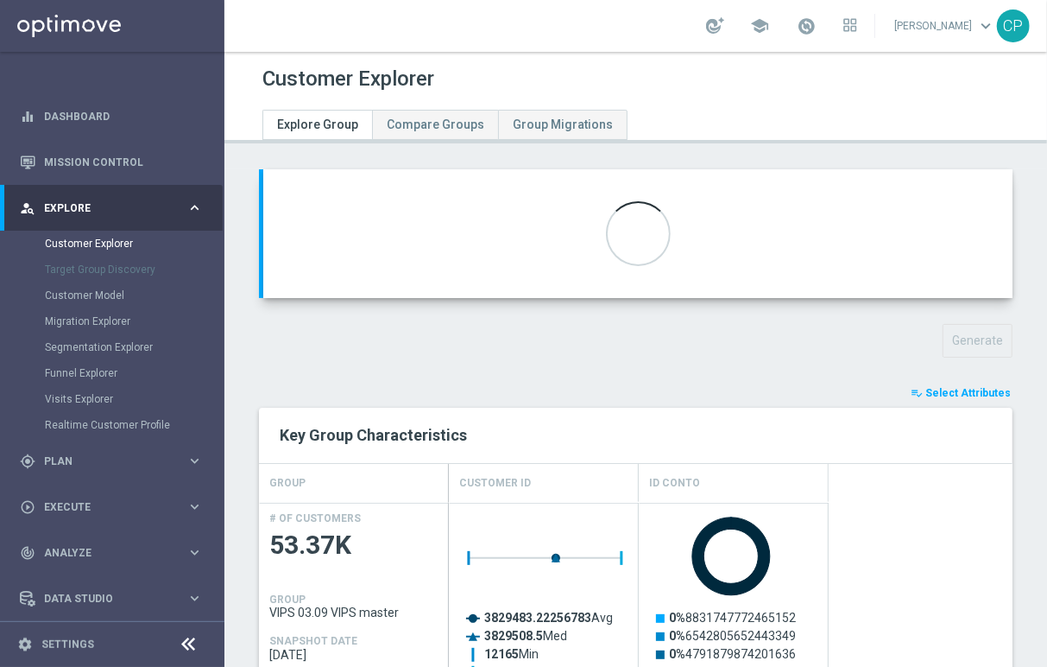
type textarea "(1 and 2 and 3 and 4 and 5 and 6 and 7 and 8 and 9 and 10 and 11 and 12 ) and (…"
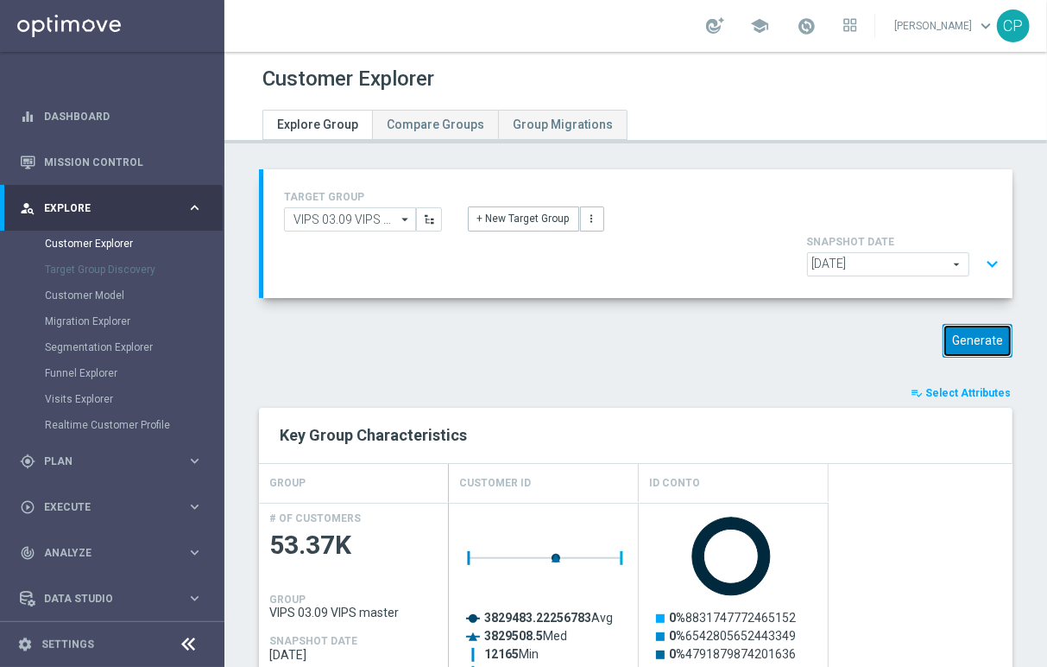
click at [943, 340] on button "Generate" at bounding box center [978, 341] width 70 height 34
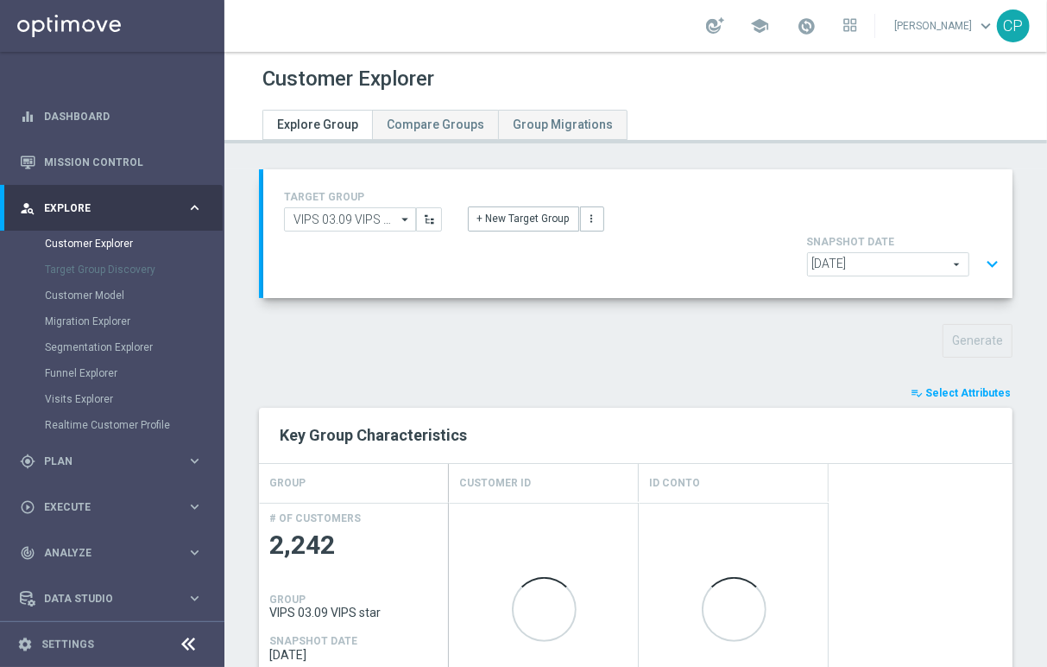
click at [758, 143] on div "Customer Explorer Explore Group Compare Groups Group Migrations TARGET GROUP VI…" at bounding box center [635, 359] width 823 height 615
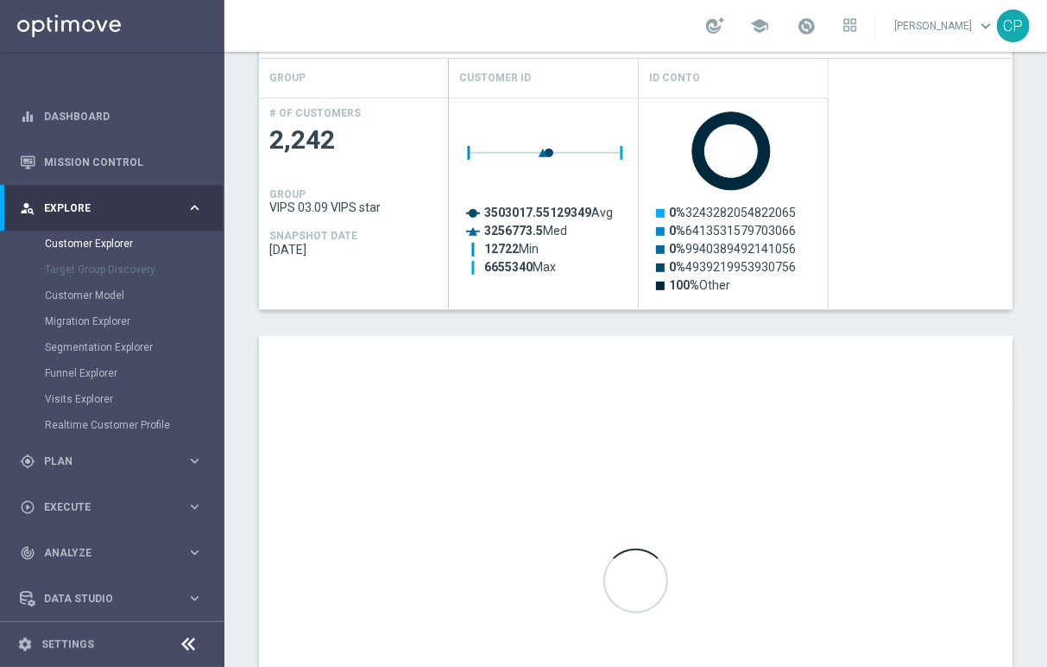
scroll to position [604, 0]
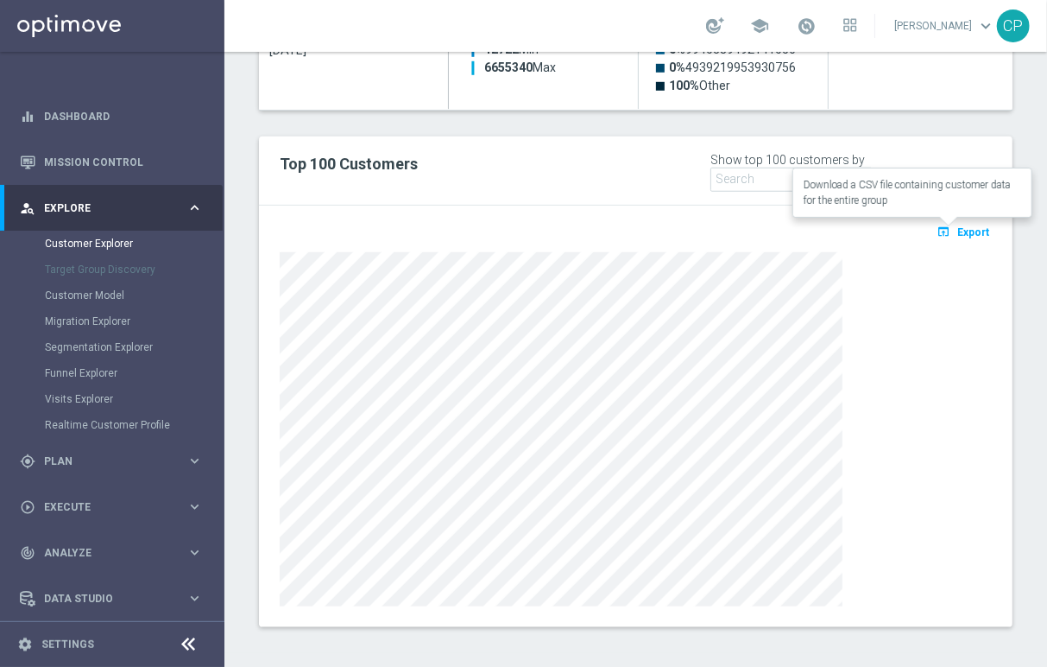
click at [964, 228] on span "Export" at bounding box center [974, 232] width 32 height 12
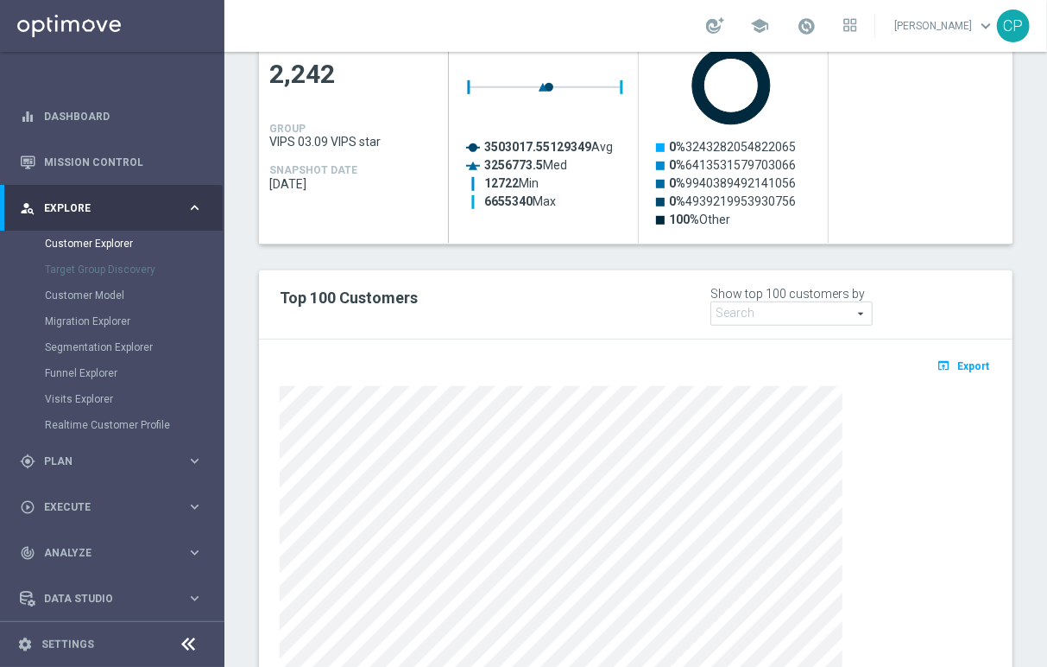
scroll to position [509, 0]
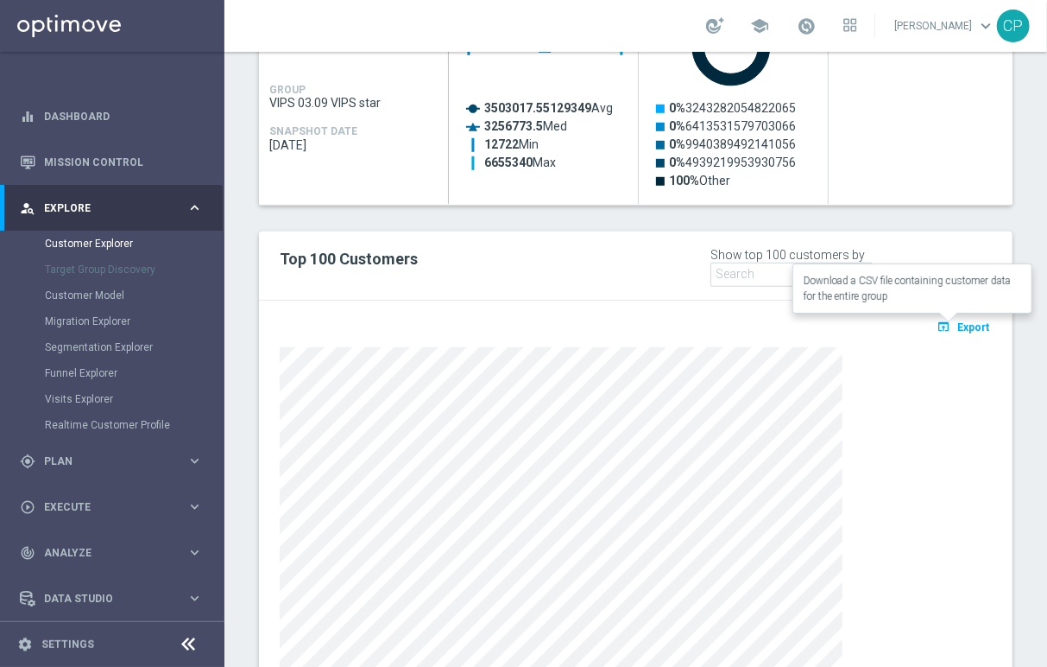
click at [961, 326] on span "Export" at bounding box center [974, 327] width 32 height 12
click at [976, 261] on div "Show top 100 customers by Future Value Search arrow_drop_down search" at bounding box center [851, 267] width 281 height 40
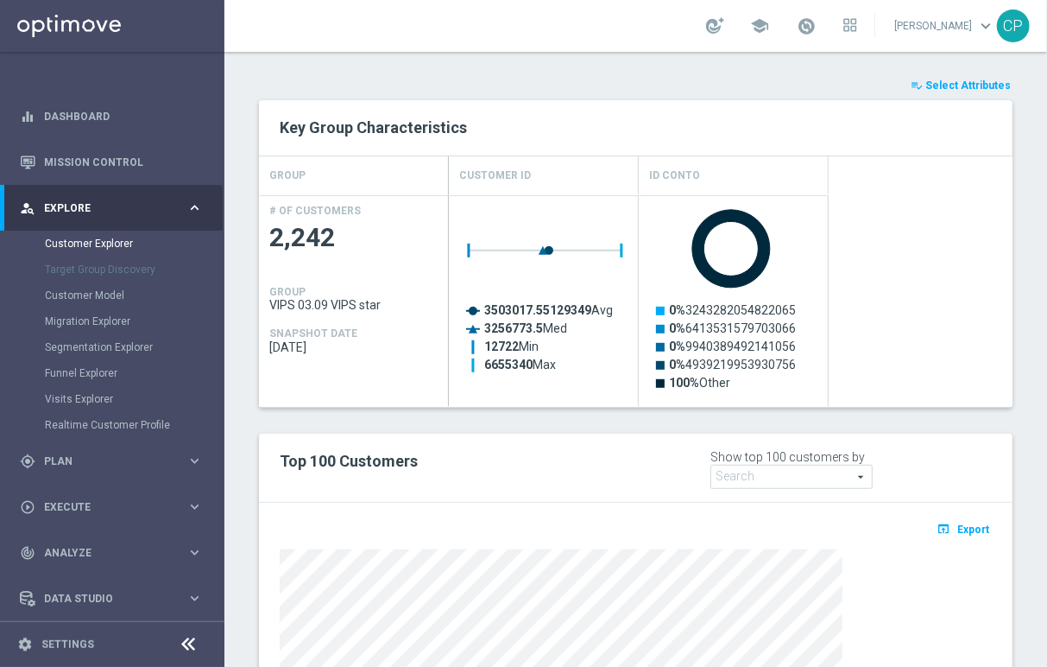
scroll to position [329, 0]
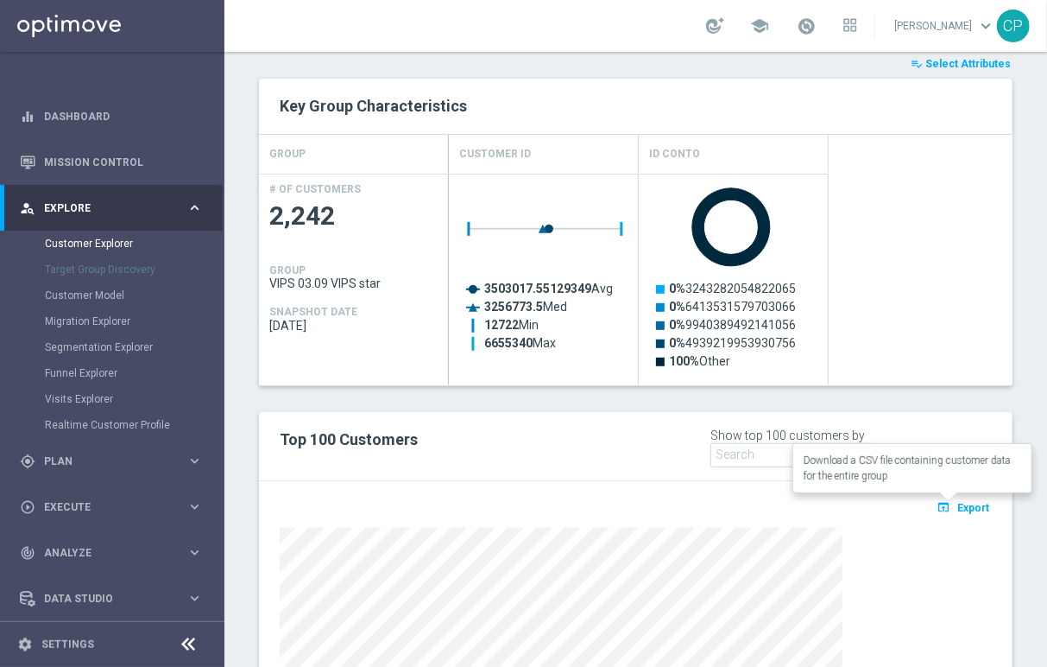
click at [958, 503] on span "Export" at bounding box center [974, 508] width 32 height 12
click at [1008, 98] on div "TARGET GROUP VIPS 03.09 VIPS star VIPS 03.09 VIPS star arrow_drop_down Show Sel…" at bounding box center [635, 384] width 823 height 1088
click at [417, 66] on div "playlist_add_check Select Attributes" at bounding box center [636, 63] width 780 height 19
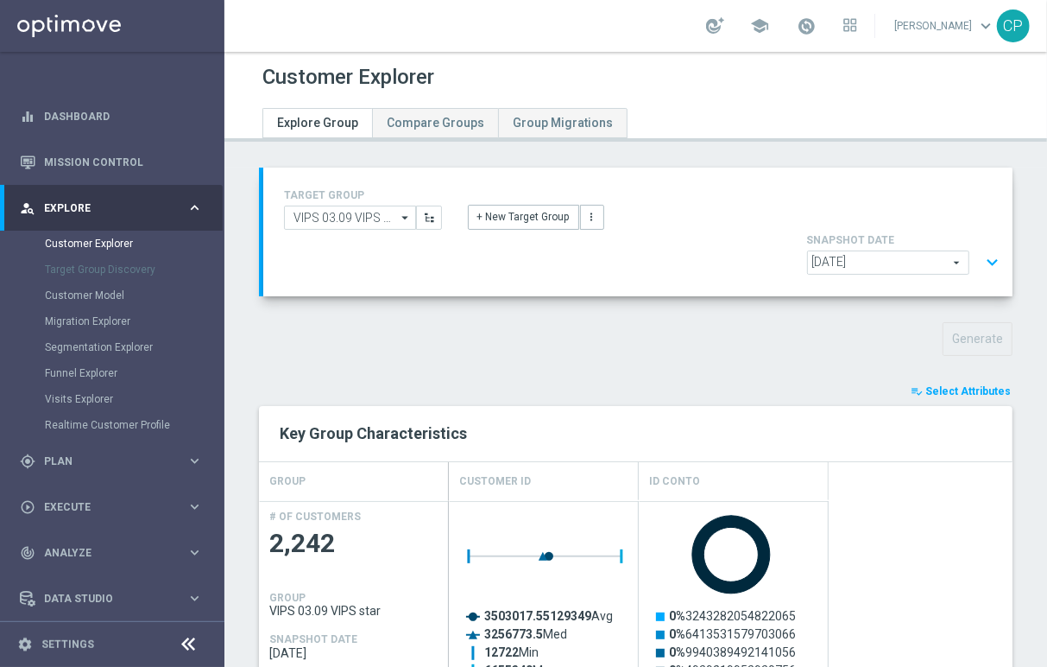
scroll to position [0, 0]
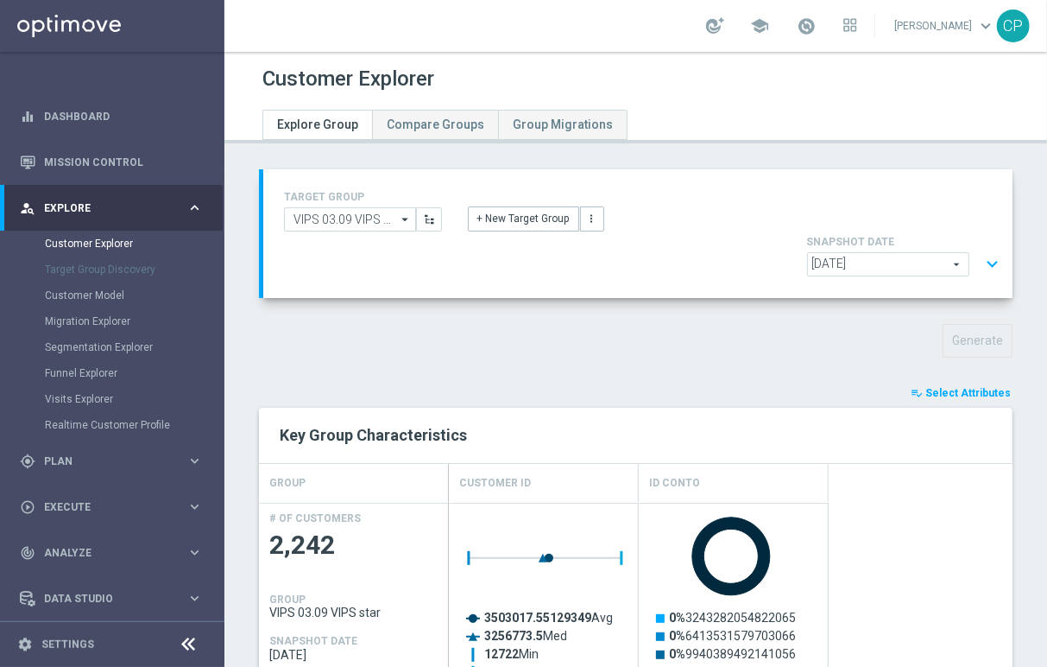
click at [400, 218] on icon "arrow_drop_down" at bounding box center [406, 219] width 17 height 22
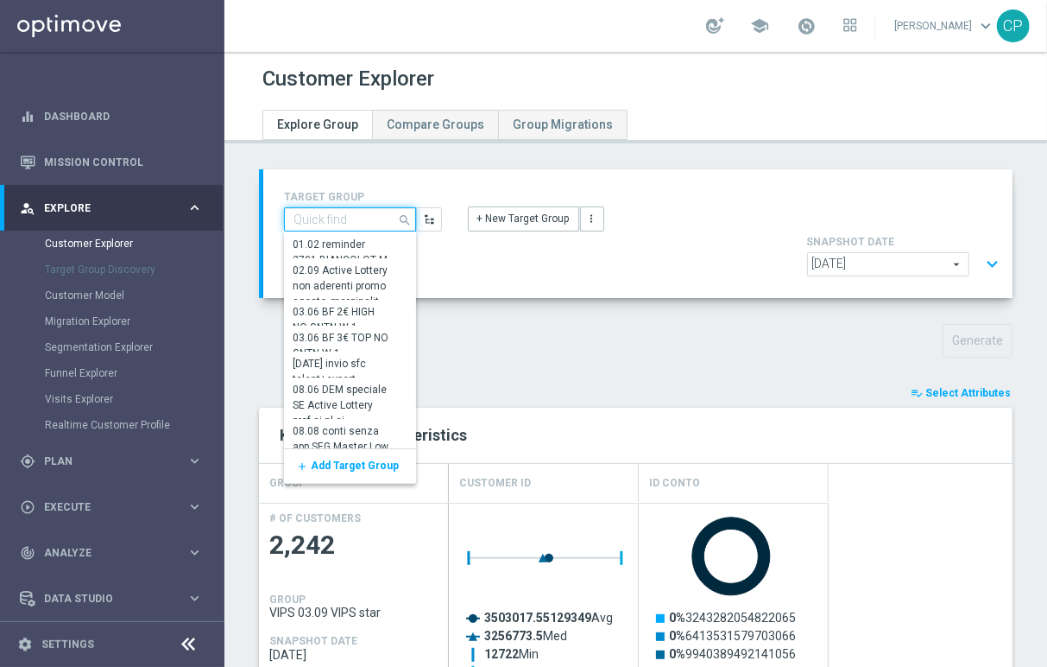
type input "v"
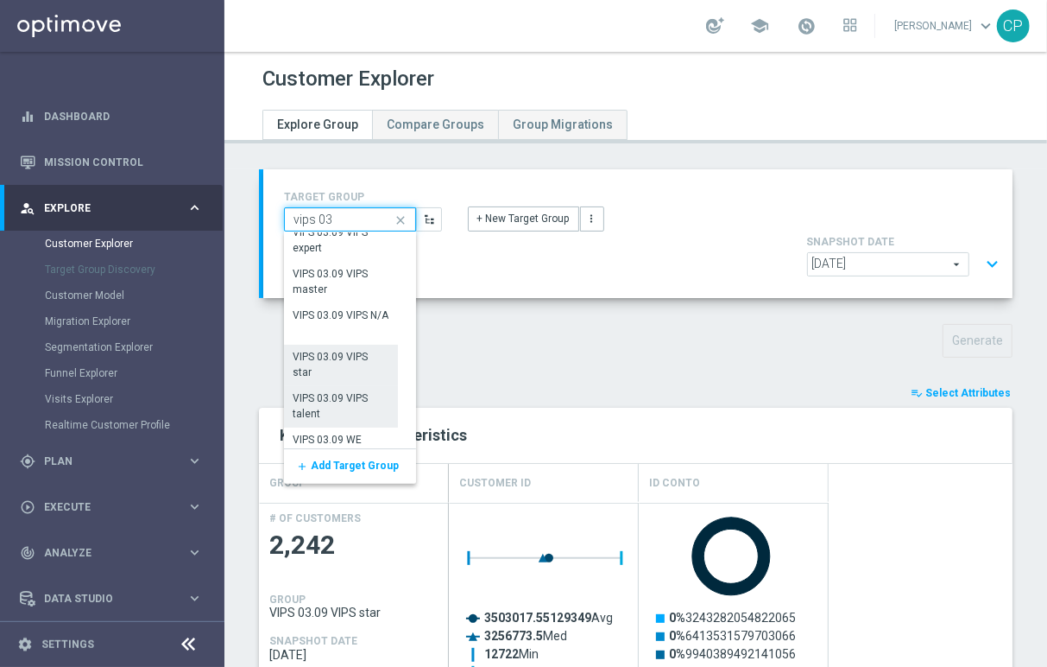
scroll to position [131, 0]
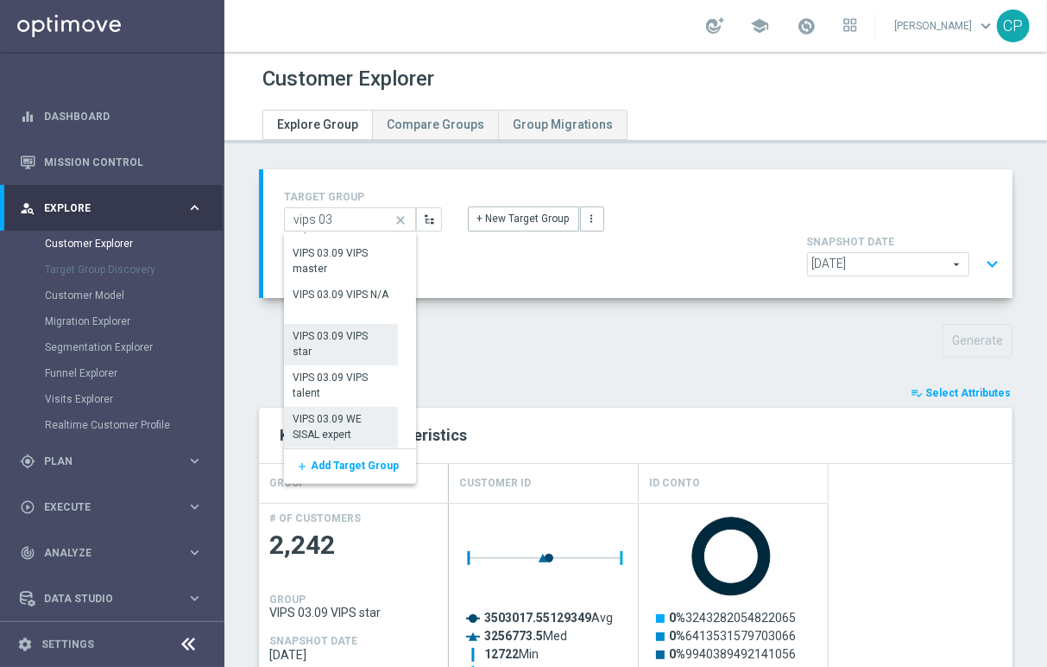
click at [340, 416] on div "VIPS 03.09 WE SISAL expert" at bounding box center [341, 426] width 97 height 31
type input "VIPS 03.09 WE SISAL expert"
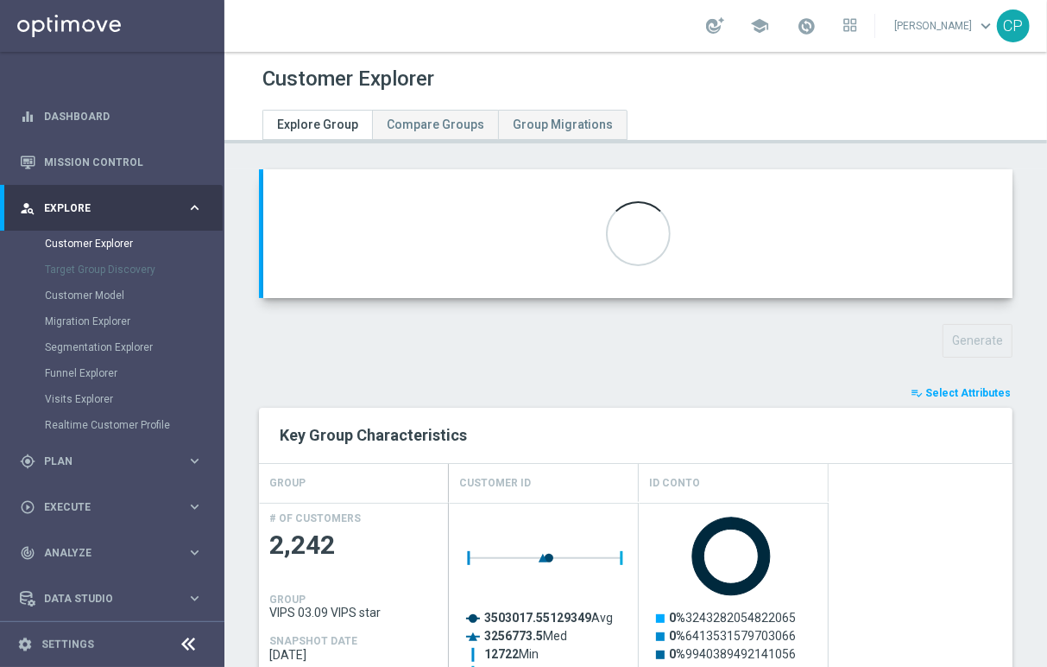
type textarea "(1 and 2 and 3 and 4 and 5 and 6 and 7 and 8 and 9 and 10 and 11 and 12 and 13 …"
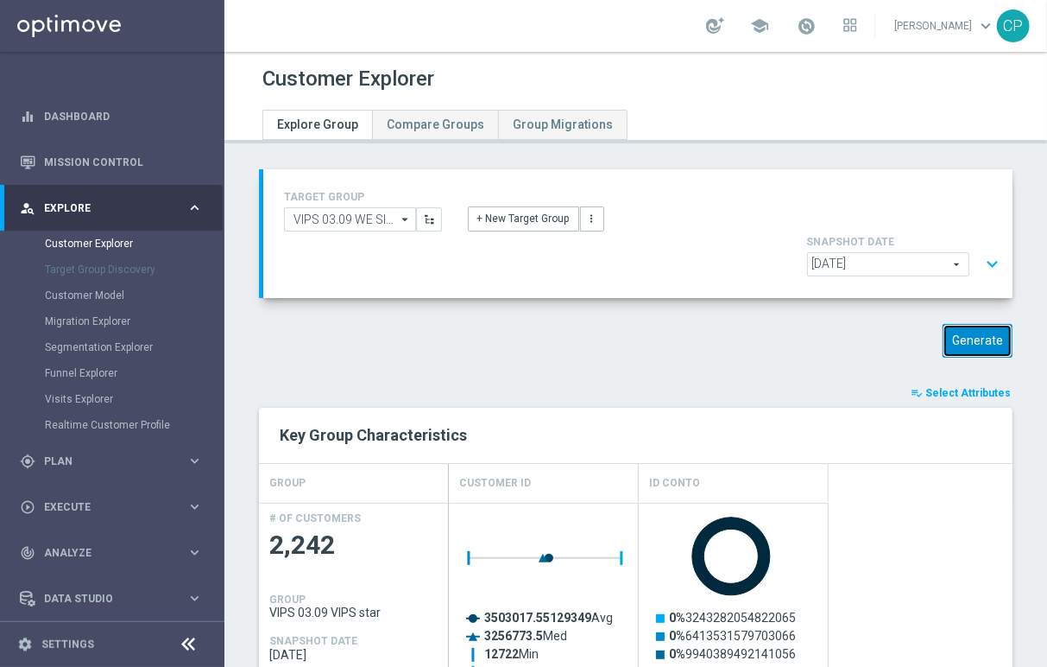
click at [950, 333] on button "Generate" at bounding box center [978, 341] width 70 height 34
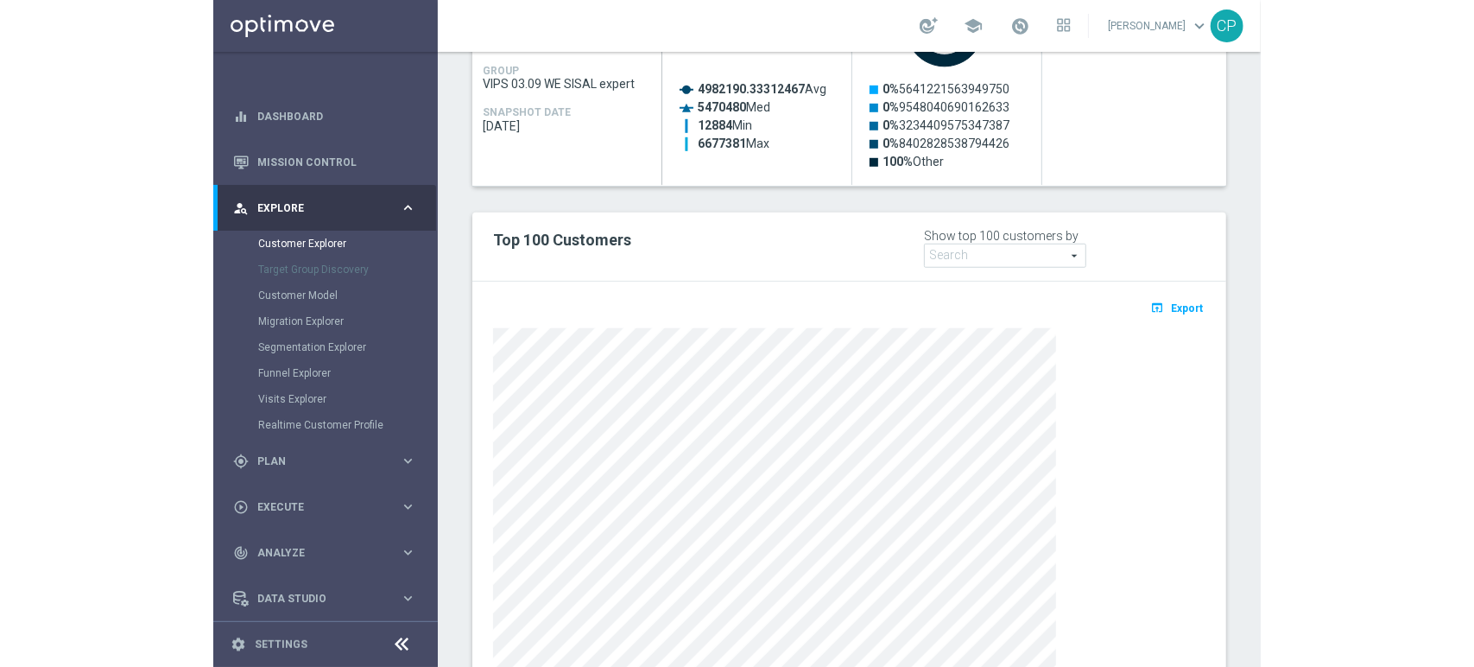
scroll to position [556, 0]
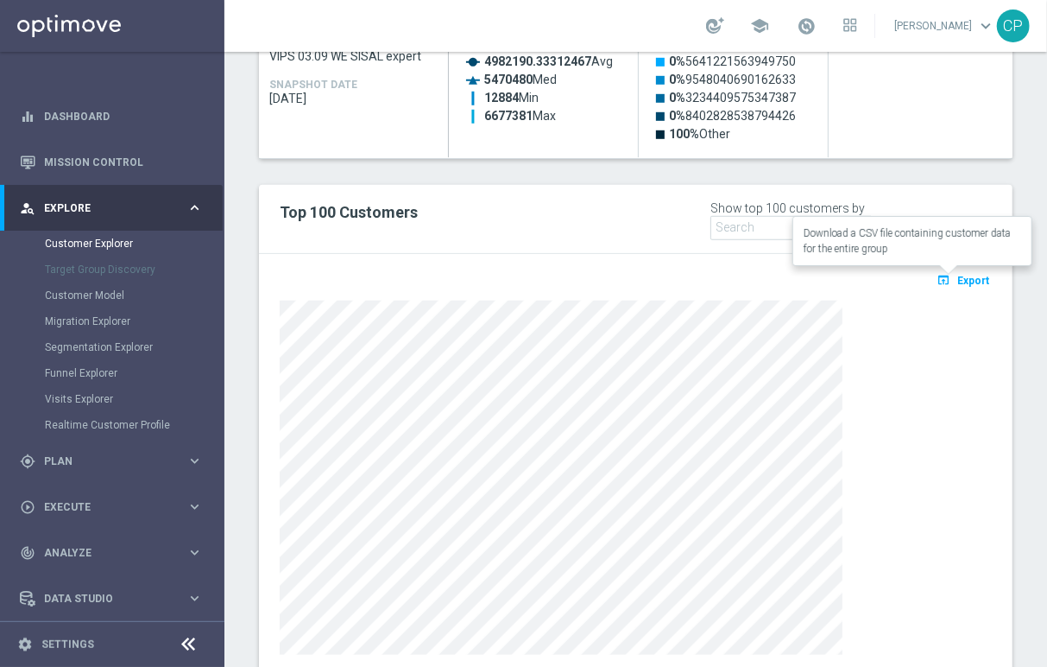
click at [958, 278] on span "Export" at bounding box center [974, 281] width 32 height 12
click at [864, 91] on div "Created with Highcharts 9.3.3 4982190.33312467 Avg 5470480 Med 12884 Min 667738…" at bounding box center [731, 52] width 564 height 212
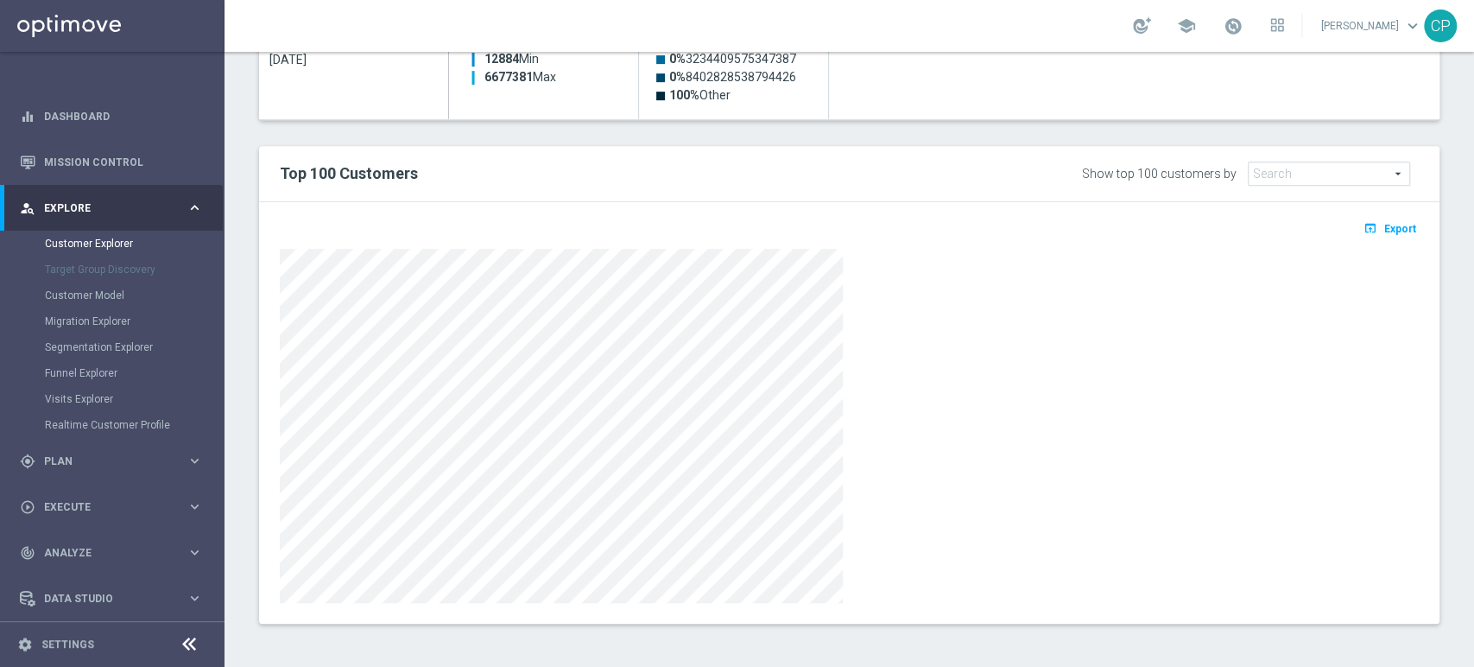
scroll to position [511, 0]
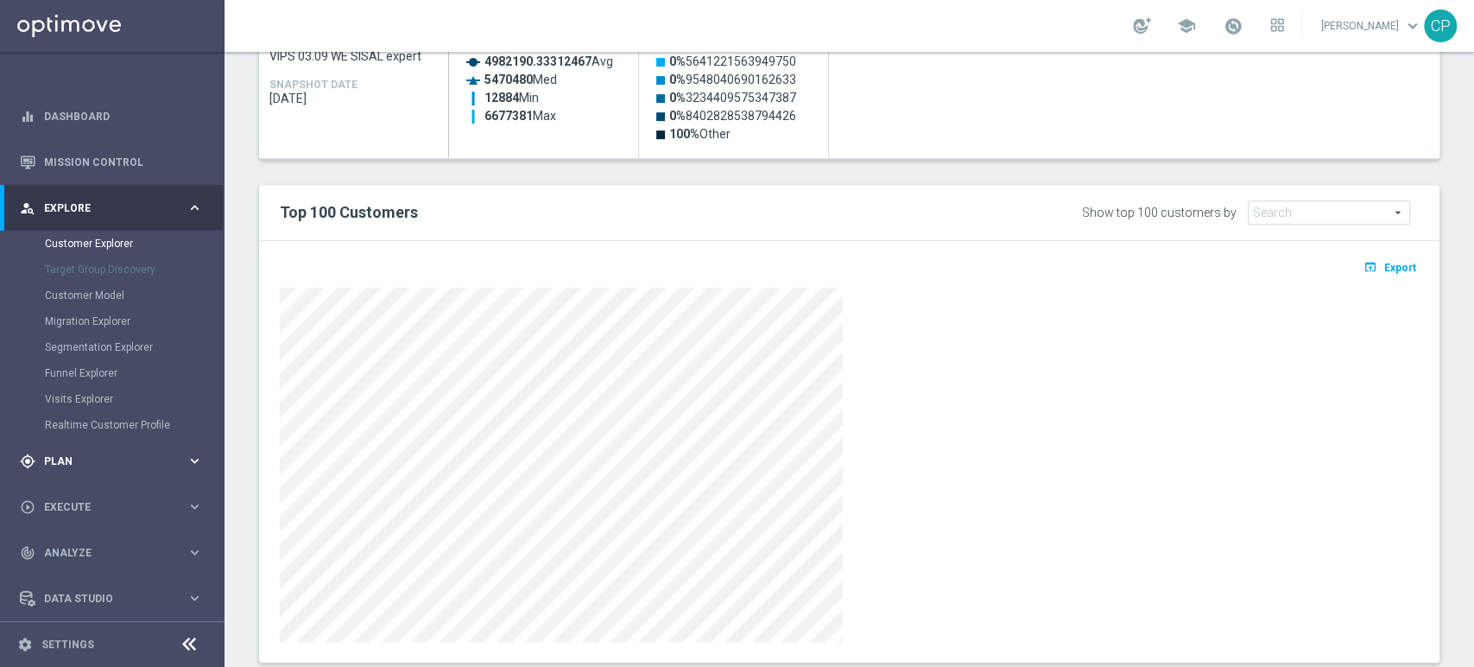
click at [167, 454] on div "gps_fixed Plan" at bounding box center [103, 461] width 167 height 16
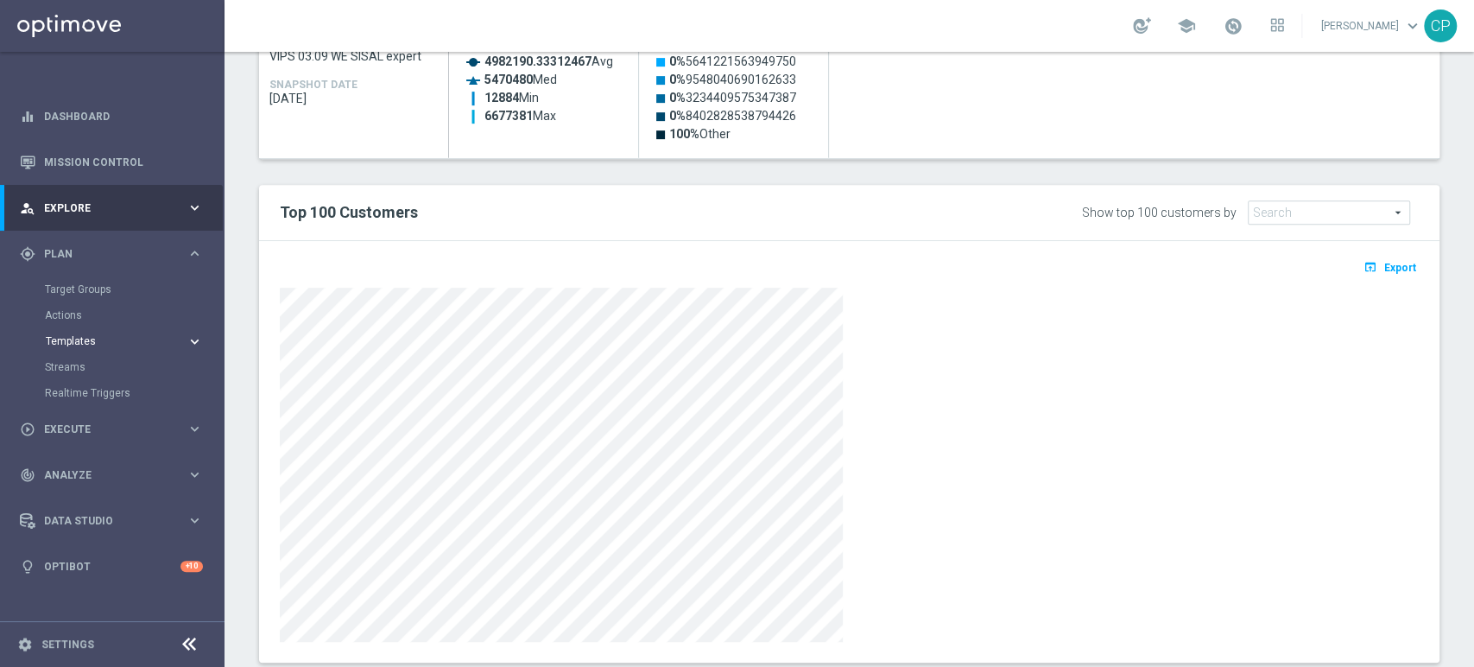
click at [72, 344] on span "Templates" at bounding box center [107, 341] width 123 height 10
click at [79, 364] on link "Optimail" at bounding box center [117, 367] width 126 height 14
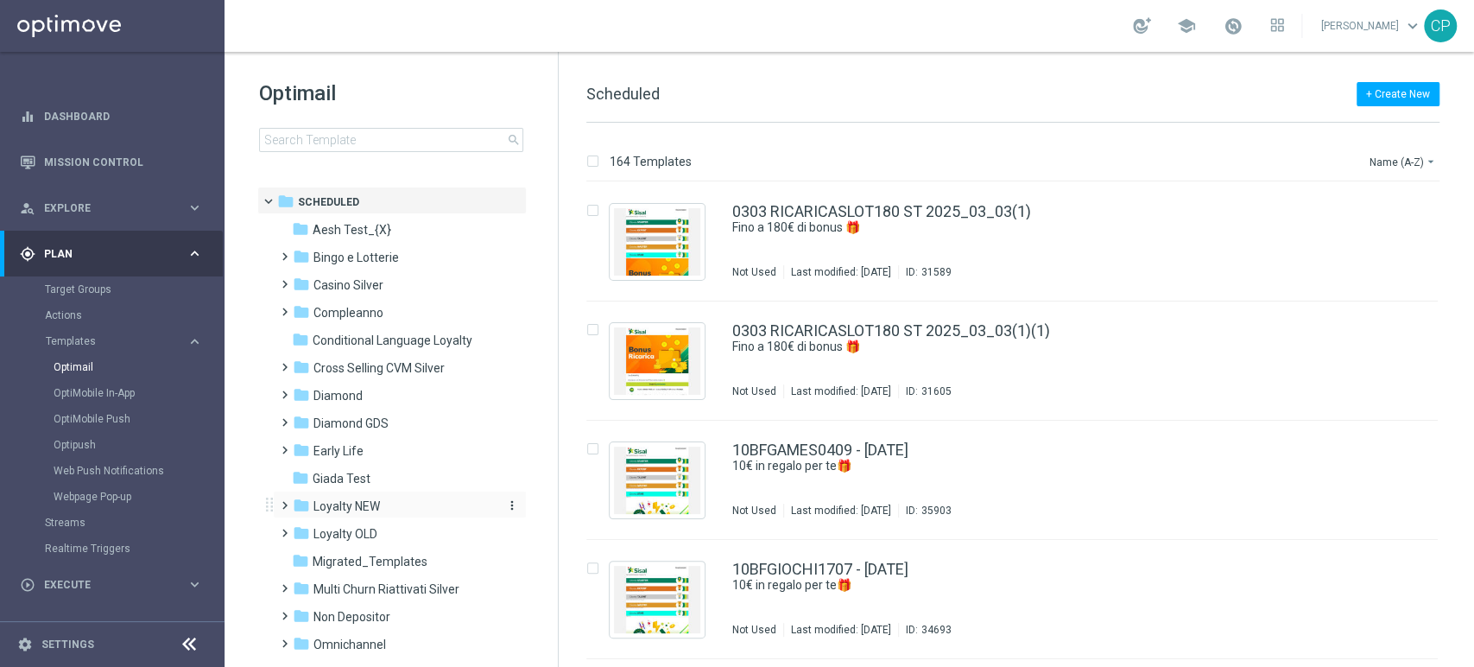
click at [363, 511] on span "Loyalty NEW" at bounding box center [346, 506] width 66 height 16
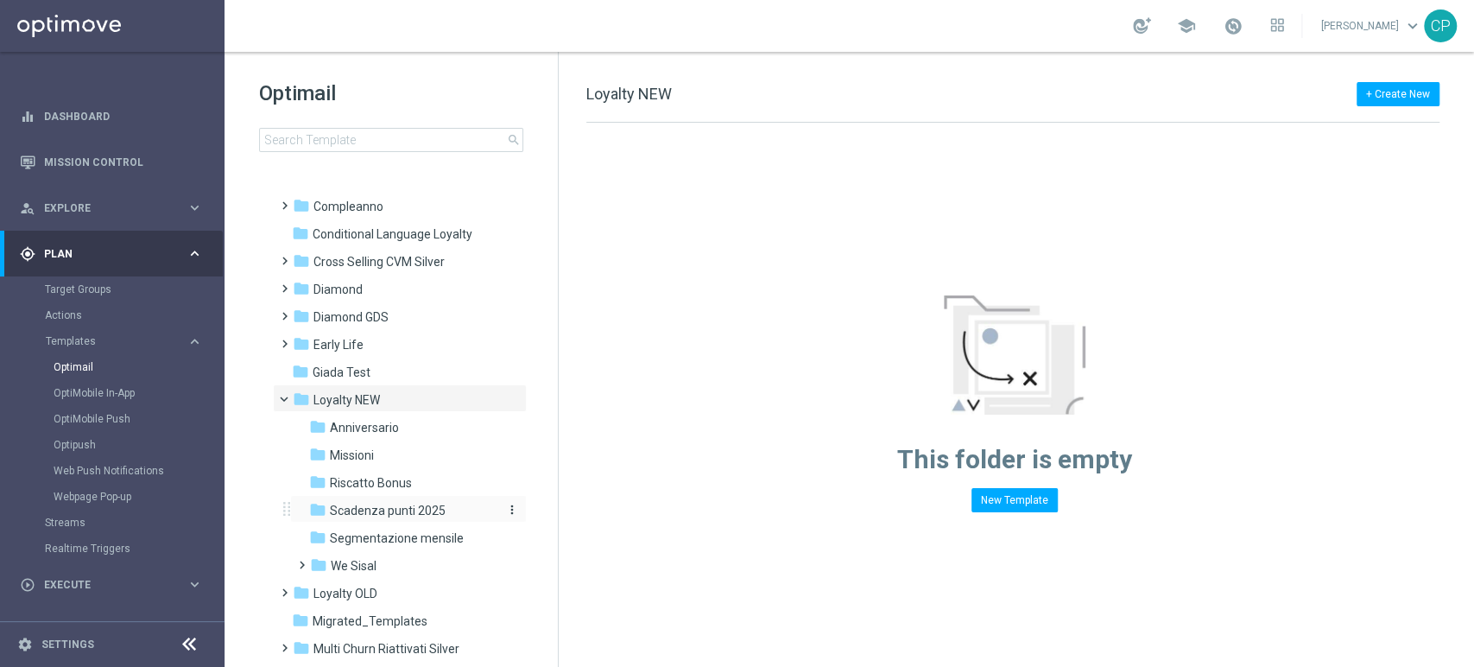
scroll to position [113, 0]
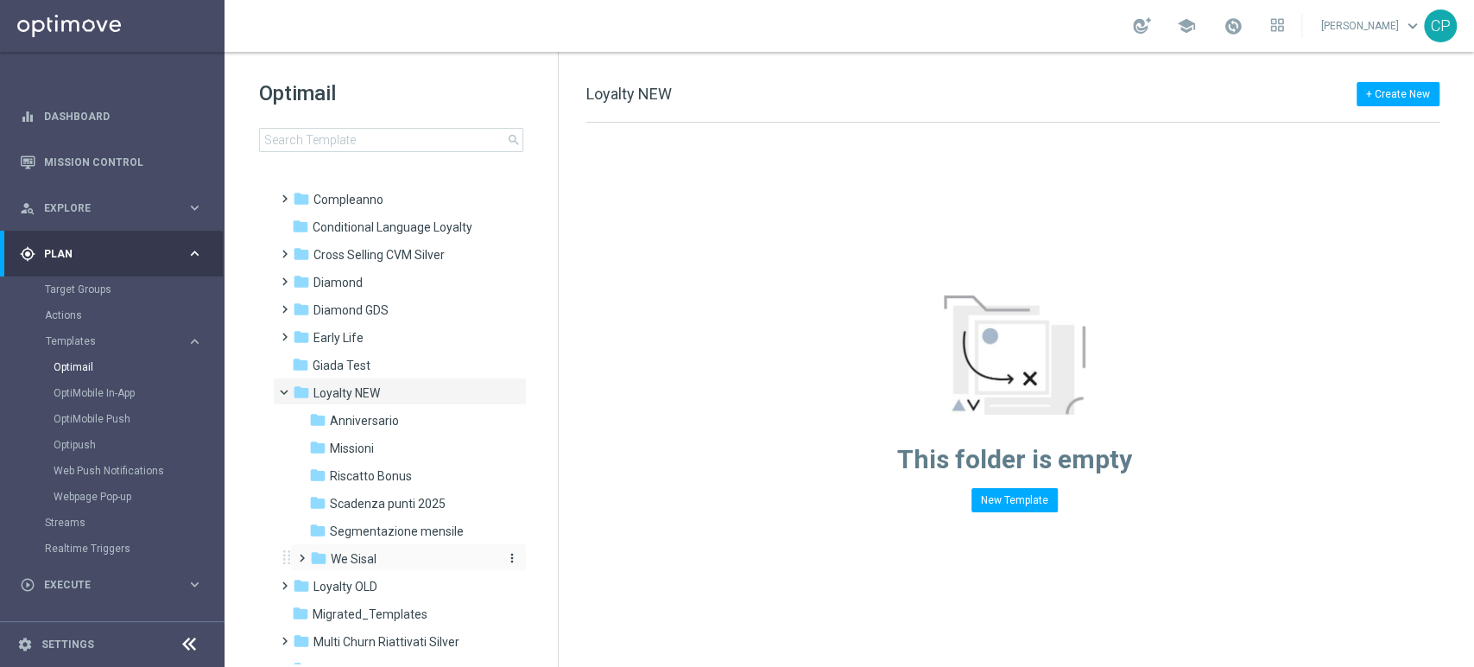
click at [376, 549] on div "folder We Sisal" at bounding box center [402, 559] width 184 height 20
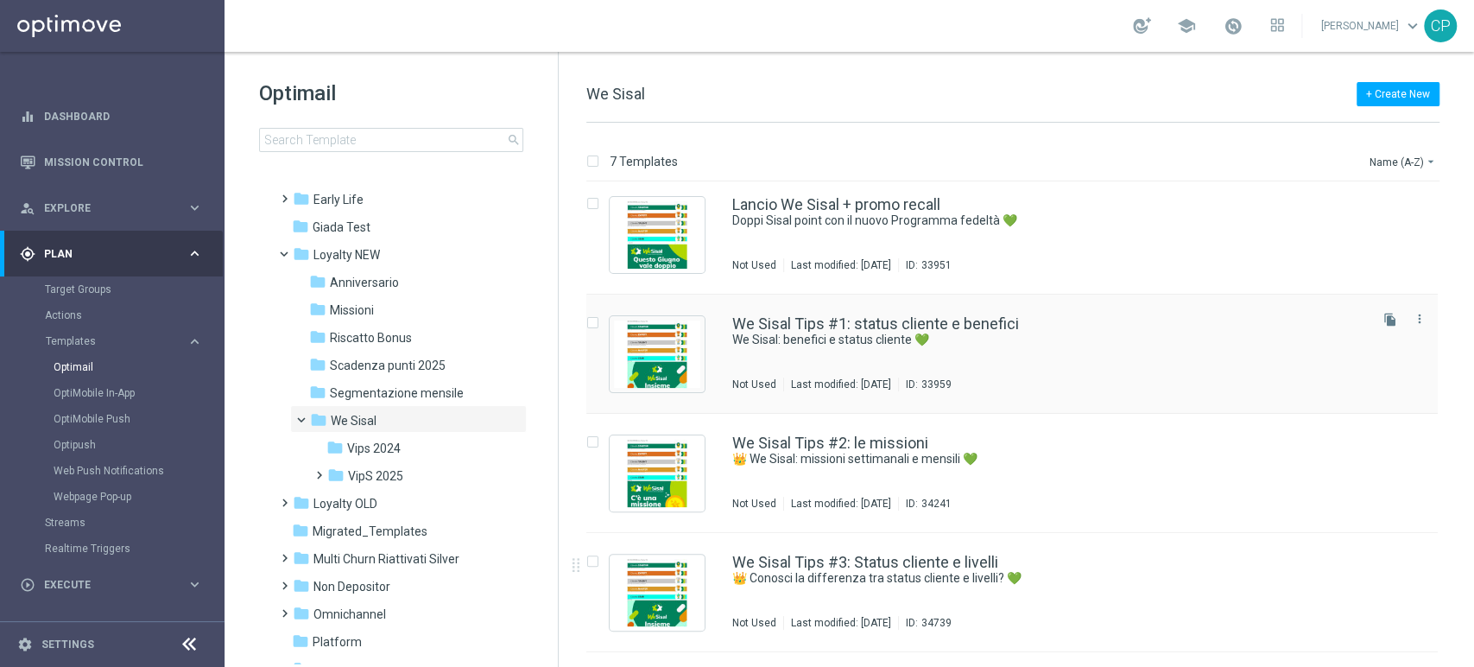
scroll to position [350, 0]
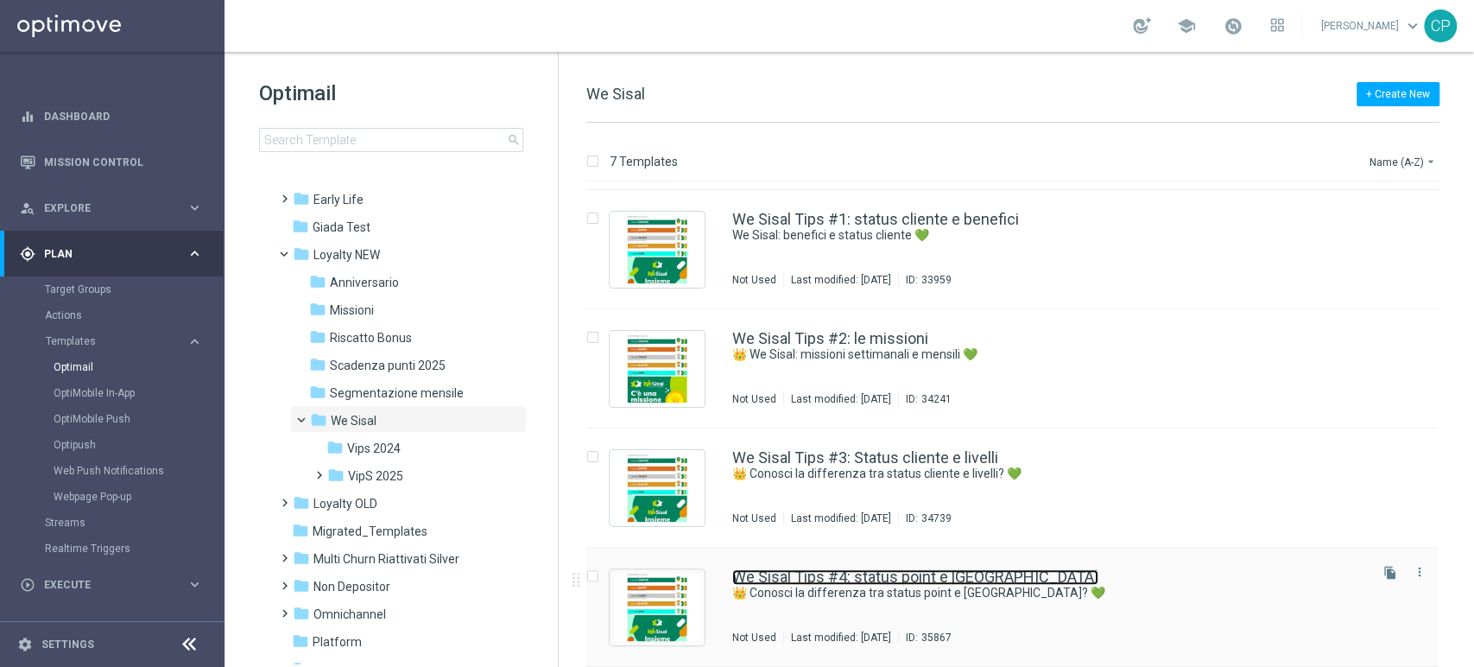
click at [968, 572] on link "We Sisal Tips #4: status point e [GEOGRAPHIC_DATA]" at bounding box center [915, 577] width 366 height 16
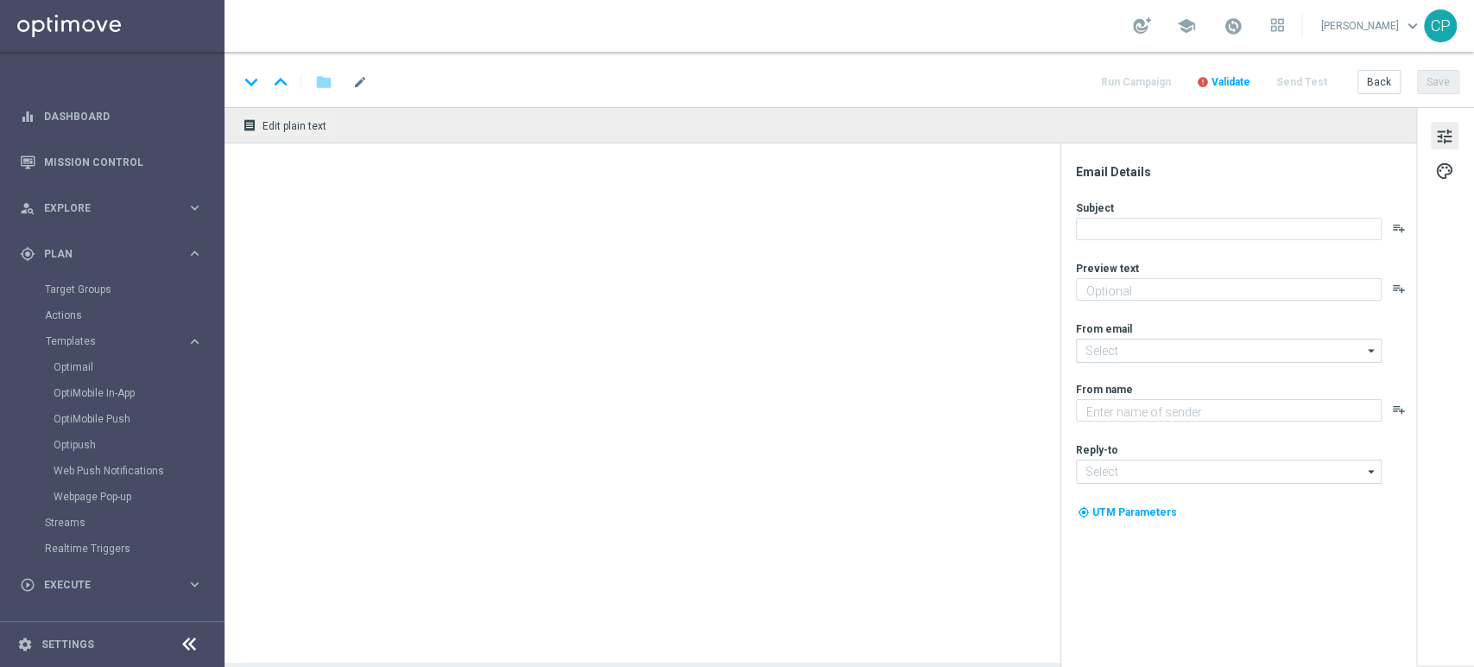
type textarea "Scopri come ottenere il massimo da We Sisal"
type input "[EMAIL_ADDRESS][DOMAIN_NAME]"
type textarea "Sisal"
type input "[EMAIL_ADDRESS][DOMAIN_NAME]"
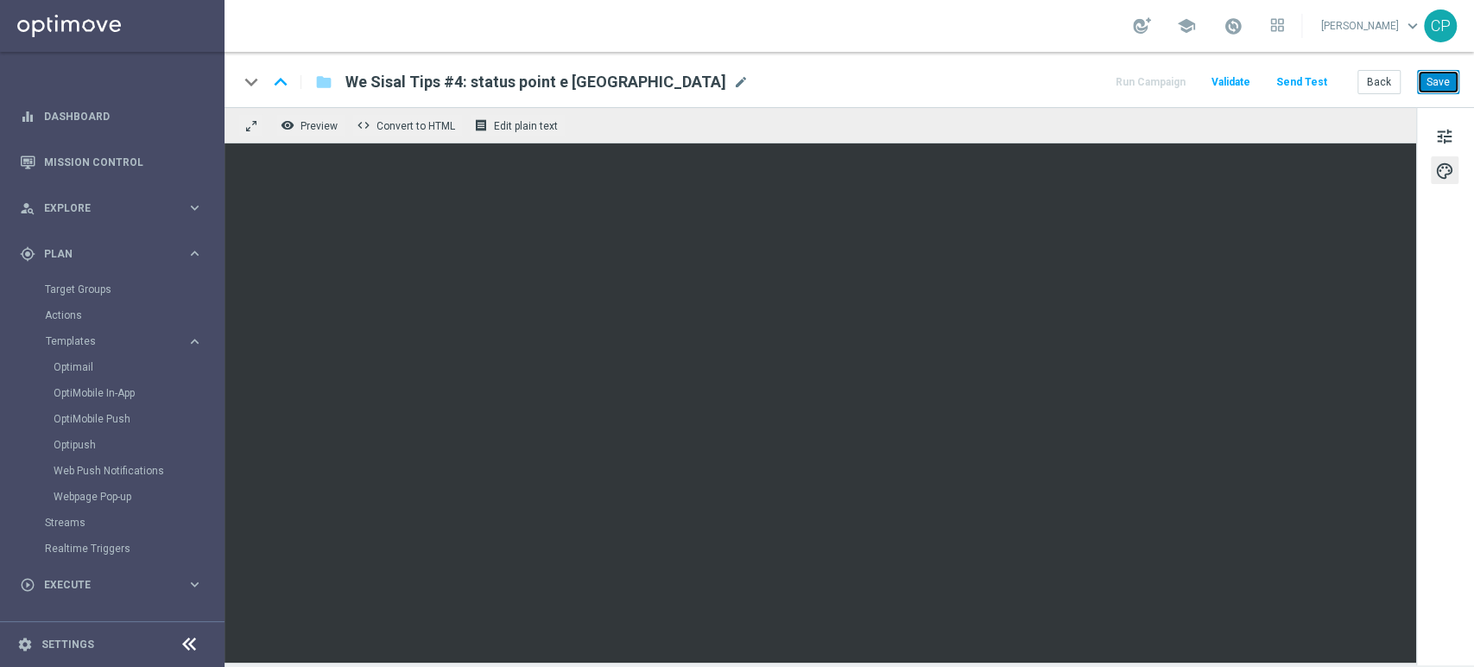
click at [1442, 82] on button "Save" at bounding box center [1438, 82] width 42 height 24
click at [1437, 81] on button "Save" at bounding box center [1438, 82] width 42 height 24
click at [508, 78] on span "We Sisal Tips #4: status point e [GEOGRAPHIC_DATA]" at bounding box center [535, 82] width 381 height 21
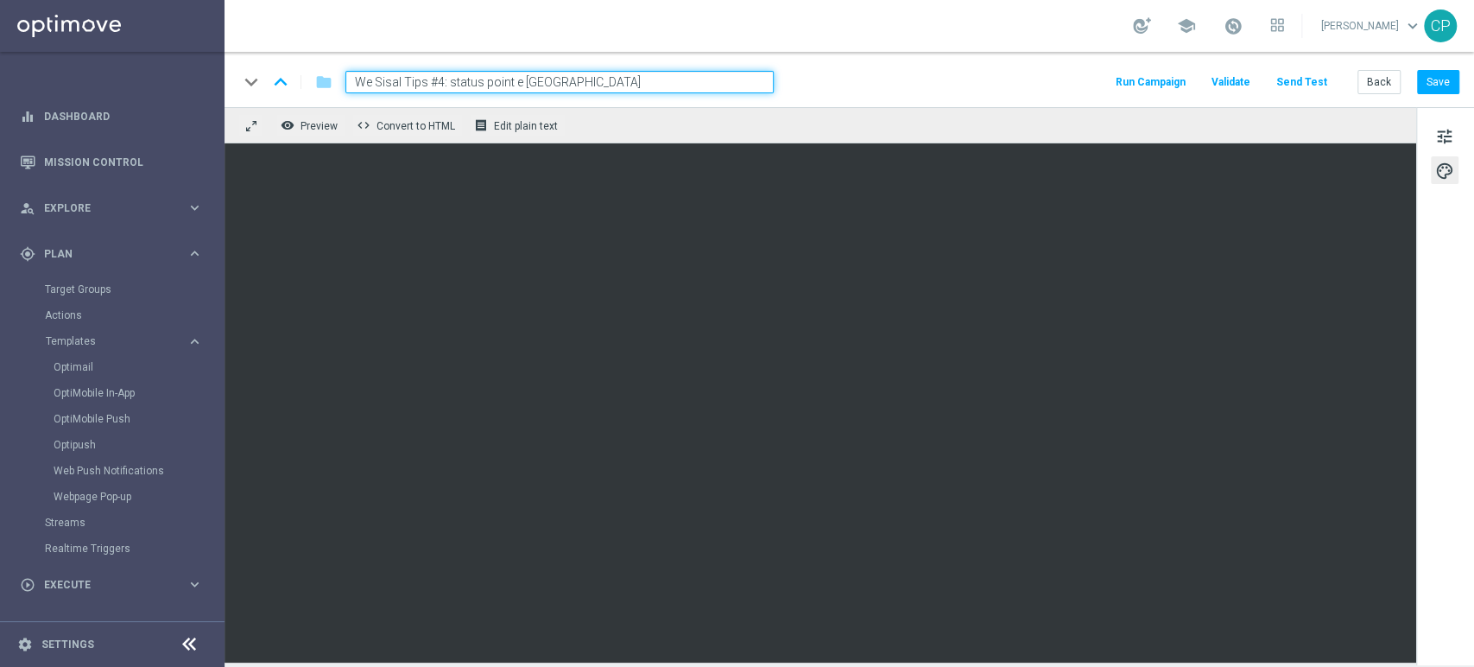
click at [508, 78] on input "We Sisal Tips #4: status point e [GEOGRAPHIC_DATA]" at bounding box center [559, 82] width 428 height 22
click at [1449, 82] on button "Save" at bounding box center [1438, 82] width 42 height 24
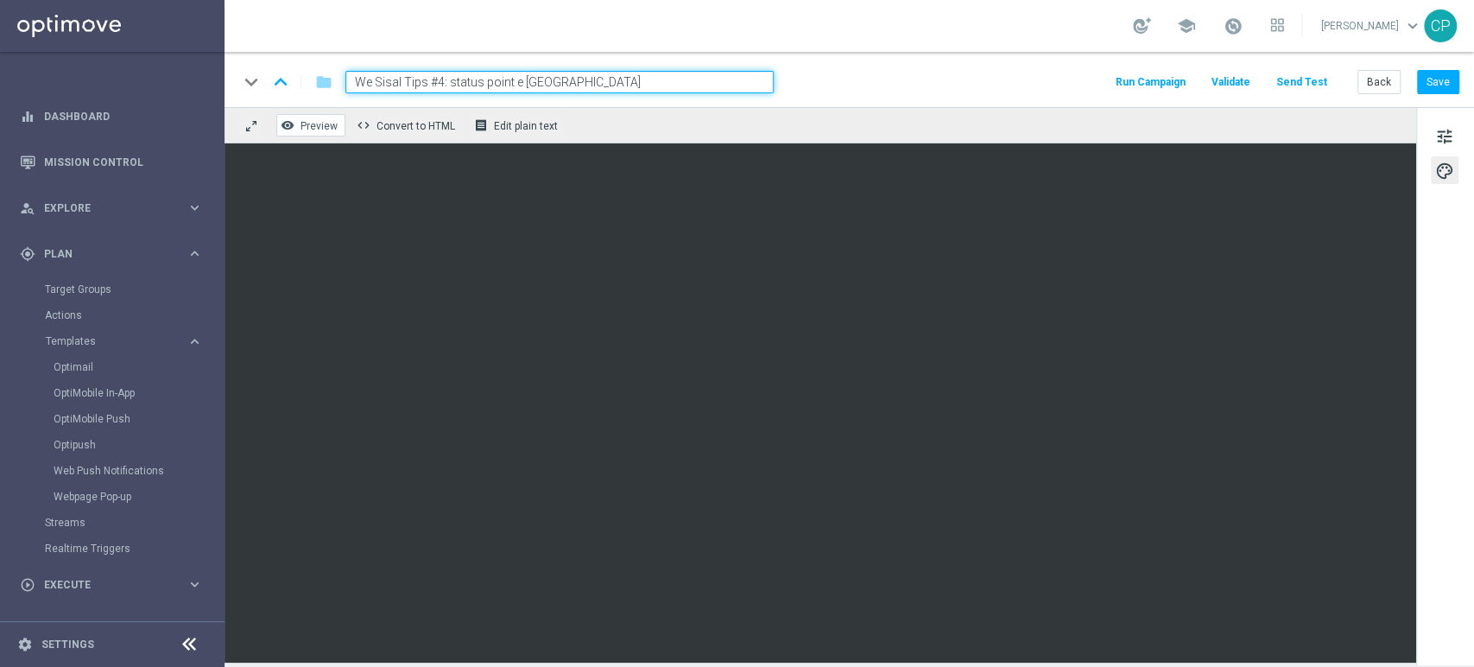
click at [313, 126] on span "Preview" at bounding box center [318, 126] width 37 height 12
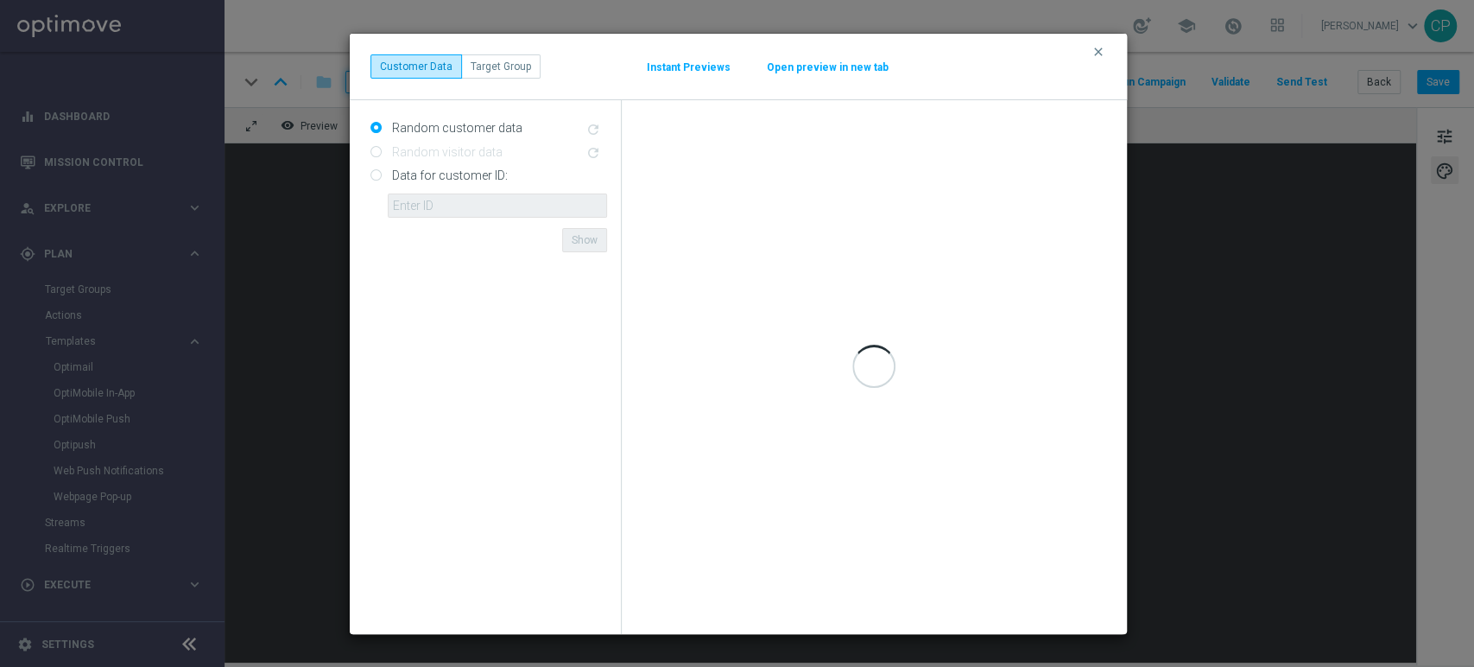
click at [807, 69] on button "Open preview in new tab" at bounding box center [827, 67] width 123 height 14
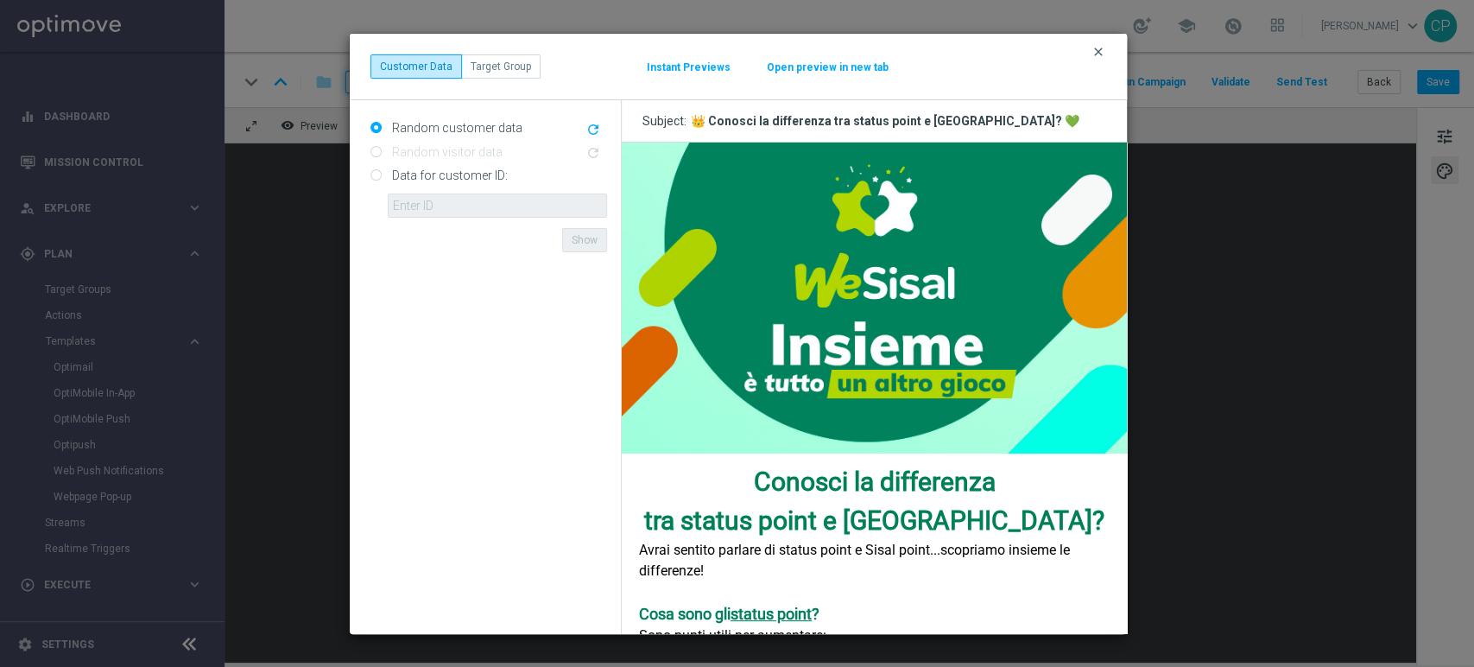
click at [1094, 49] on icon "clear" at bounding box center [1098, 52] width 14 height 14
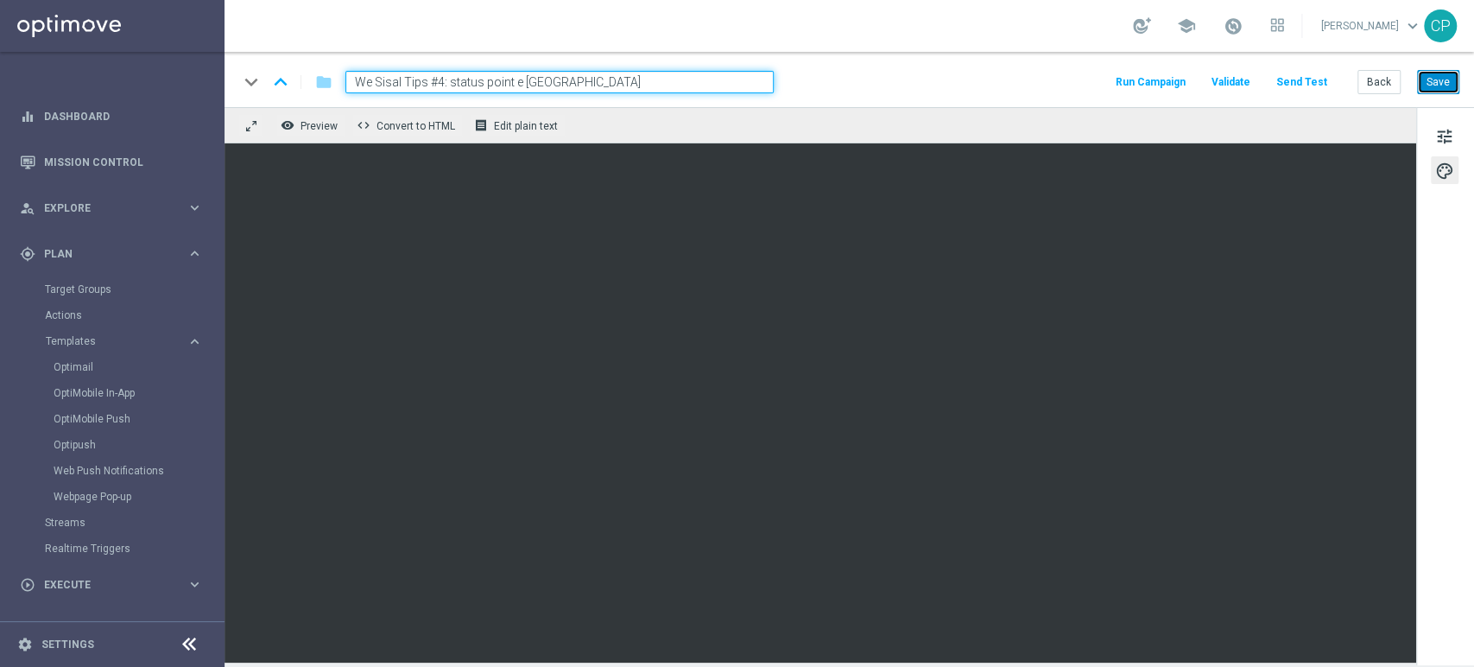
click at [1434, 80] on button "Save" at bounding box center [1438, 82] width 42 height 24
click at [79, 289] on link "Target Groups" at bounding box center [112, 289] width 135 height 14
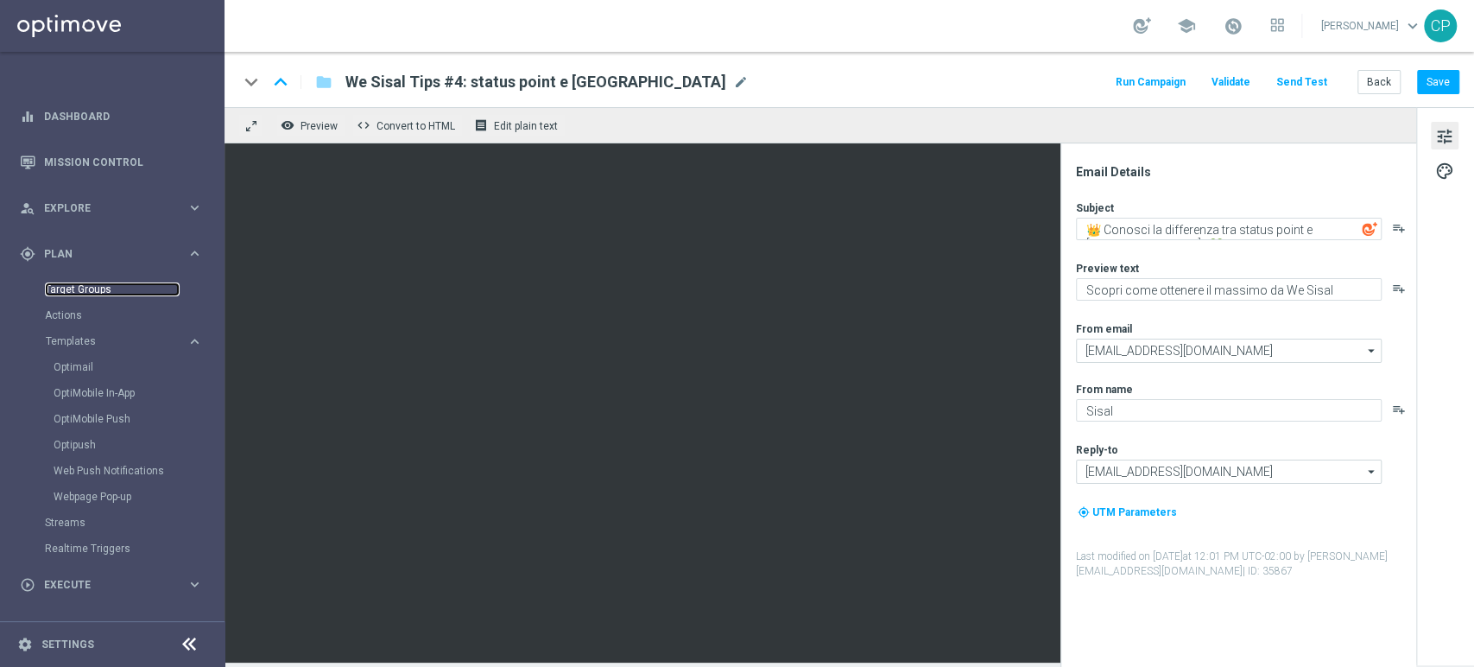
click at [83, 282] on link "Target Groups" at bounding box center [112, 289] width 135 height 14
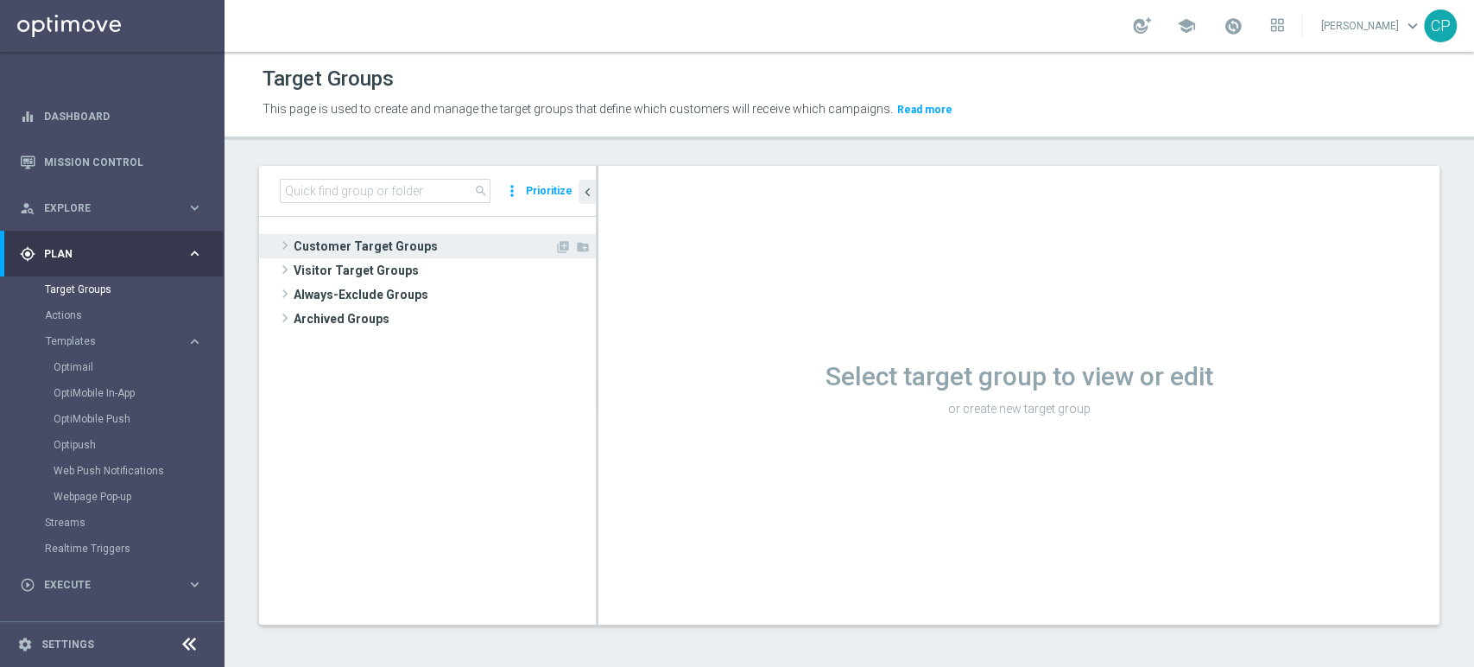
click at [320, 251] on span "Customer Target Groups" at bounding box center [424, 246] width 261 height 24
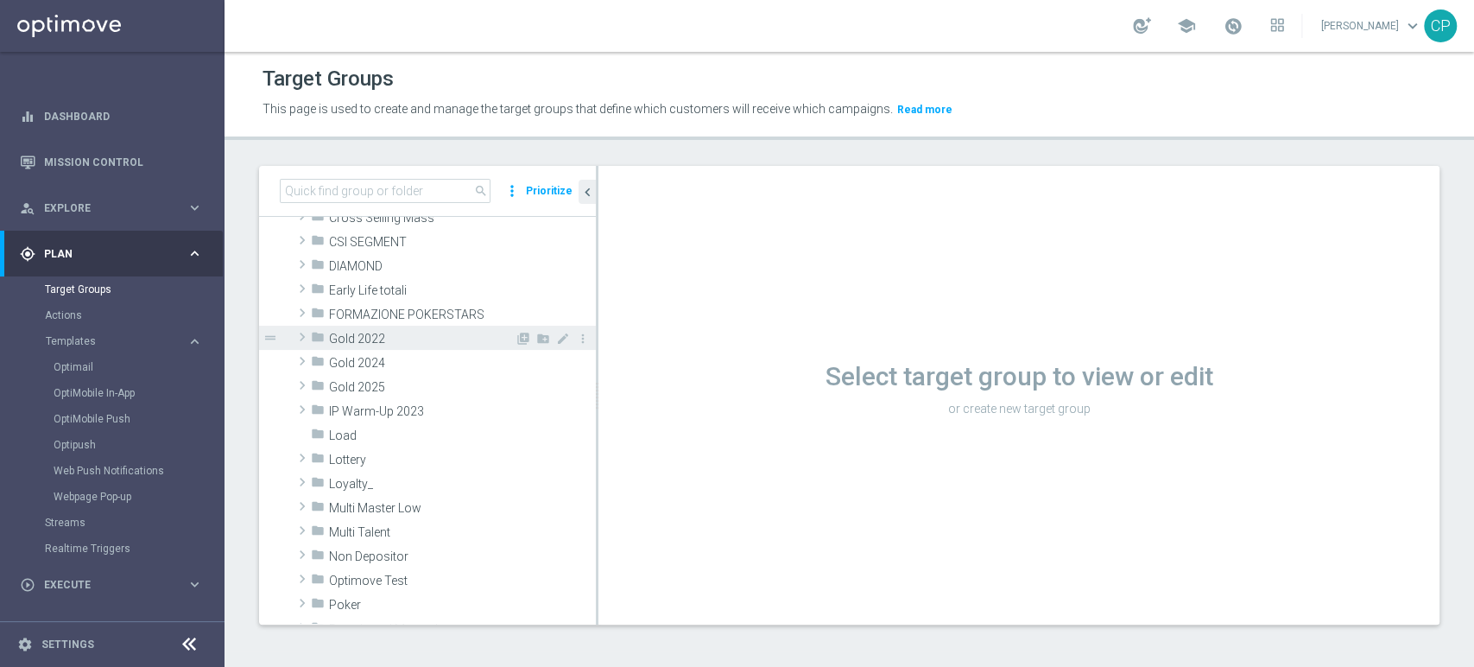
scroll to position [224, 0]
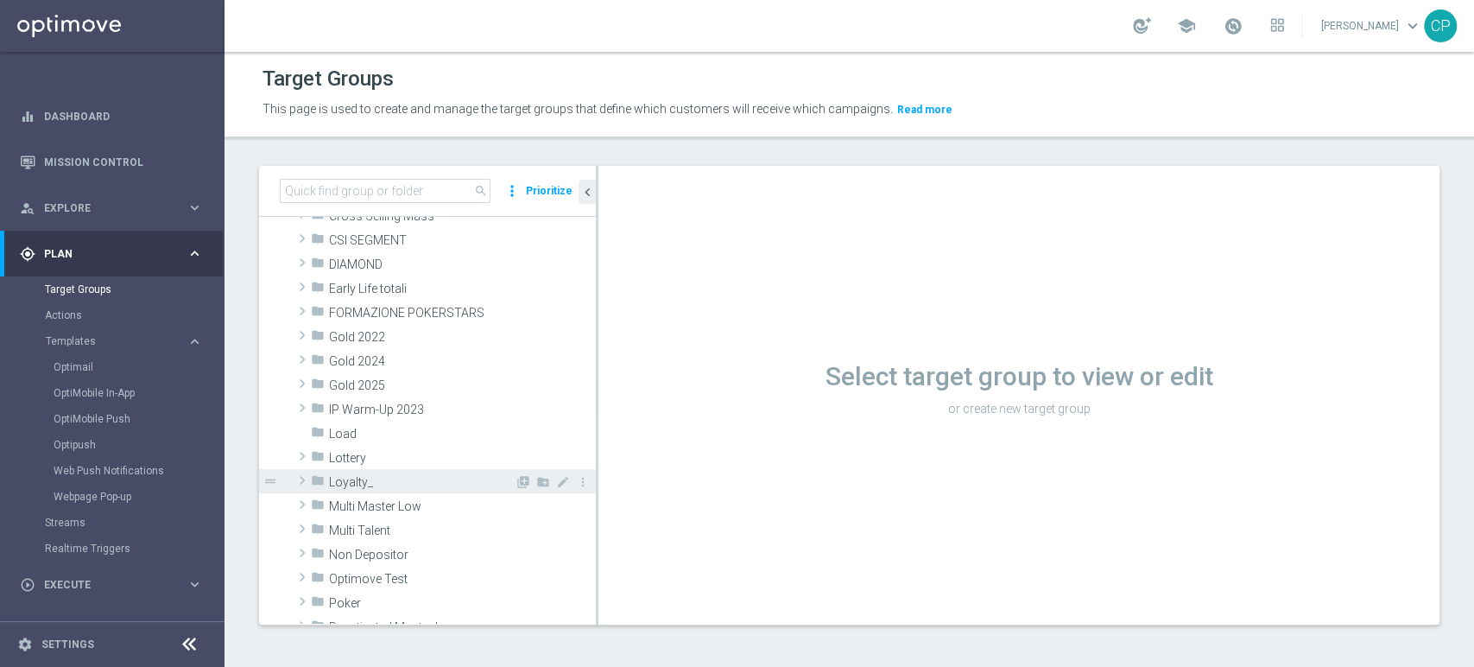
click at [373, 481] on span "Loyalty_" at bounding box center [422, 482] width 186 height 15
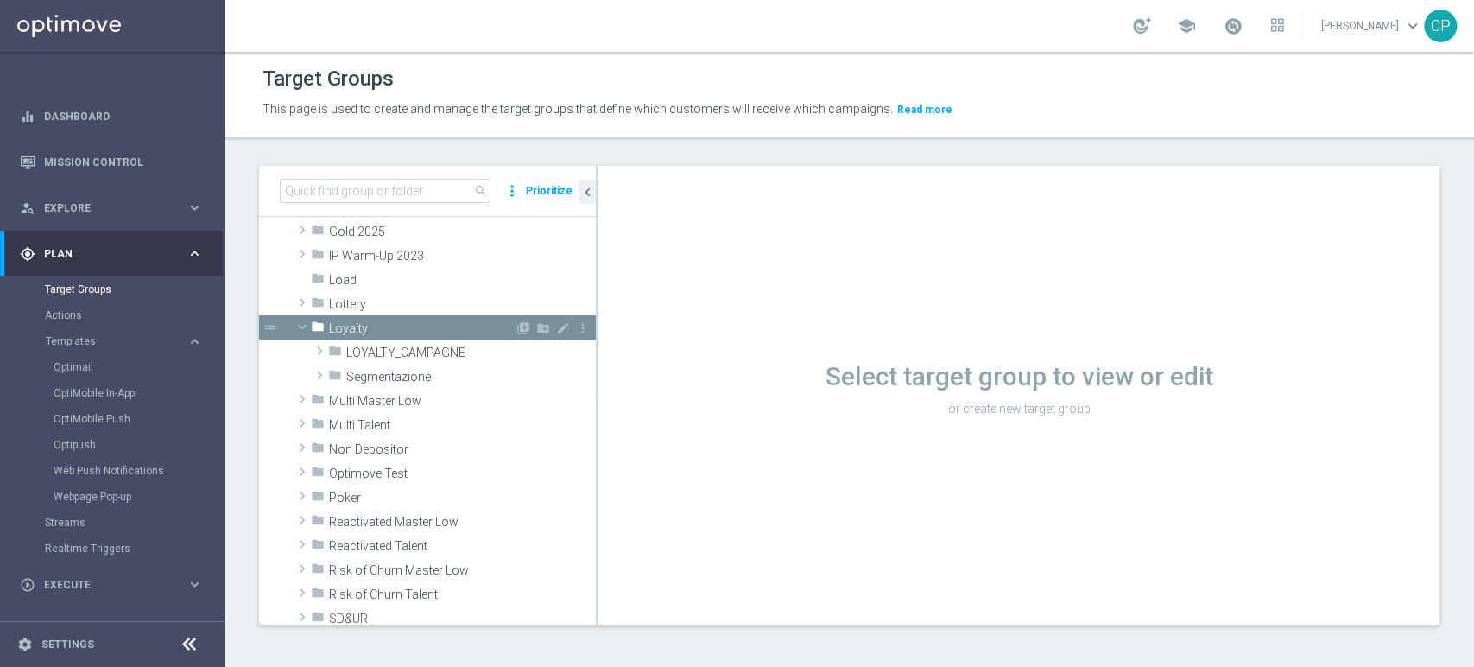
scroll to position [379, 0]
click at [412, 346] on span "LOYALTY_CAMPAGNE" at bounding box center [430, 352] width 168 height 15
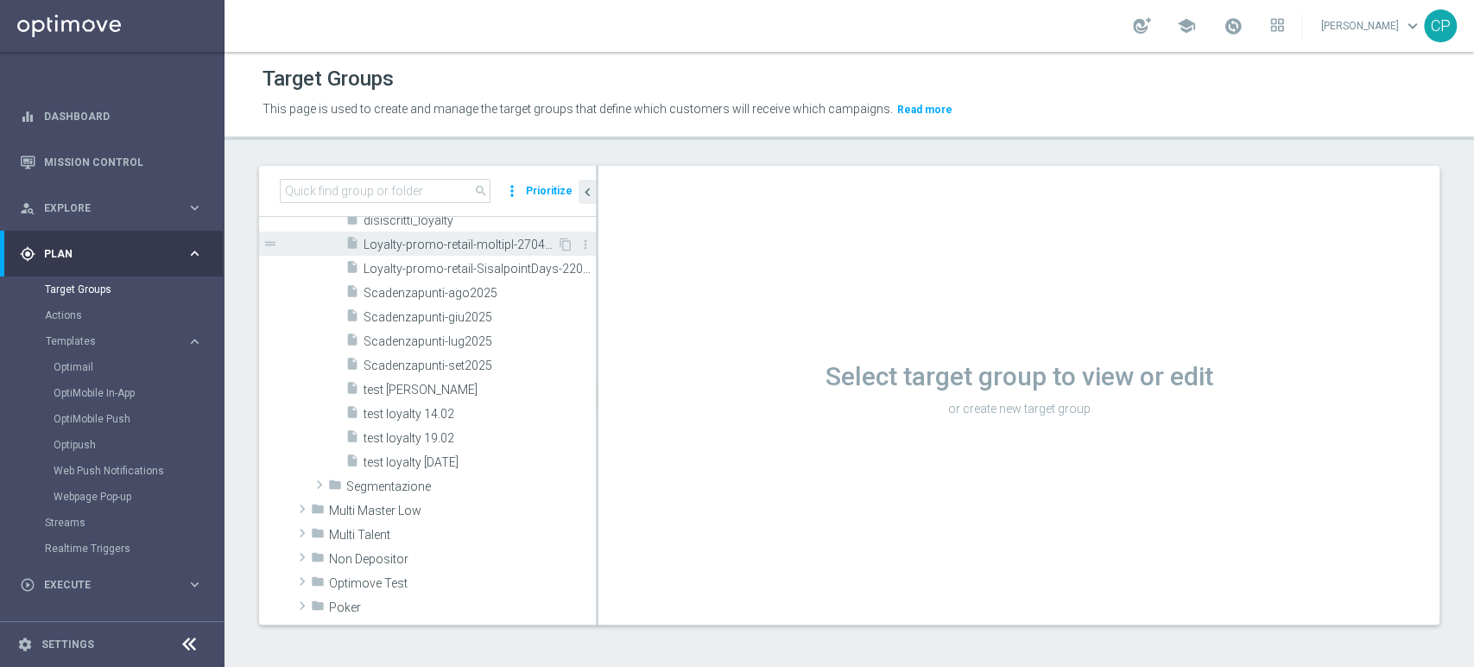
scroll to position [642, 0]
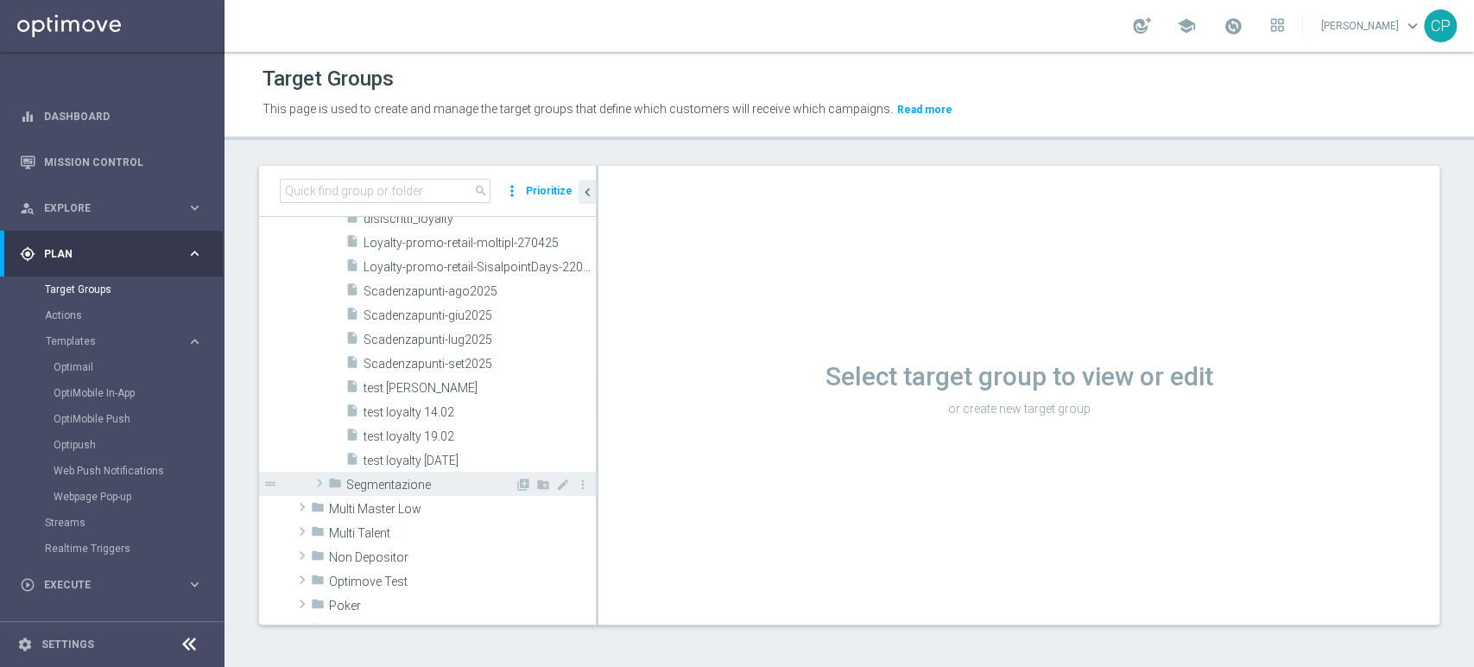
click at [404, 484] on span "Segmentazione" at bounding box center [430, 484] width 168 height 15
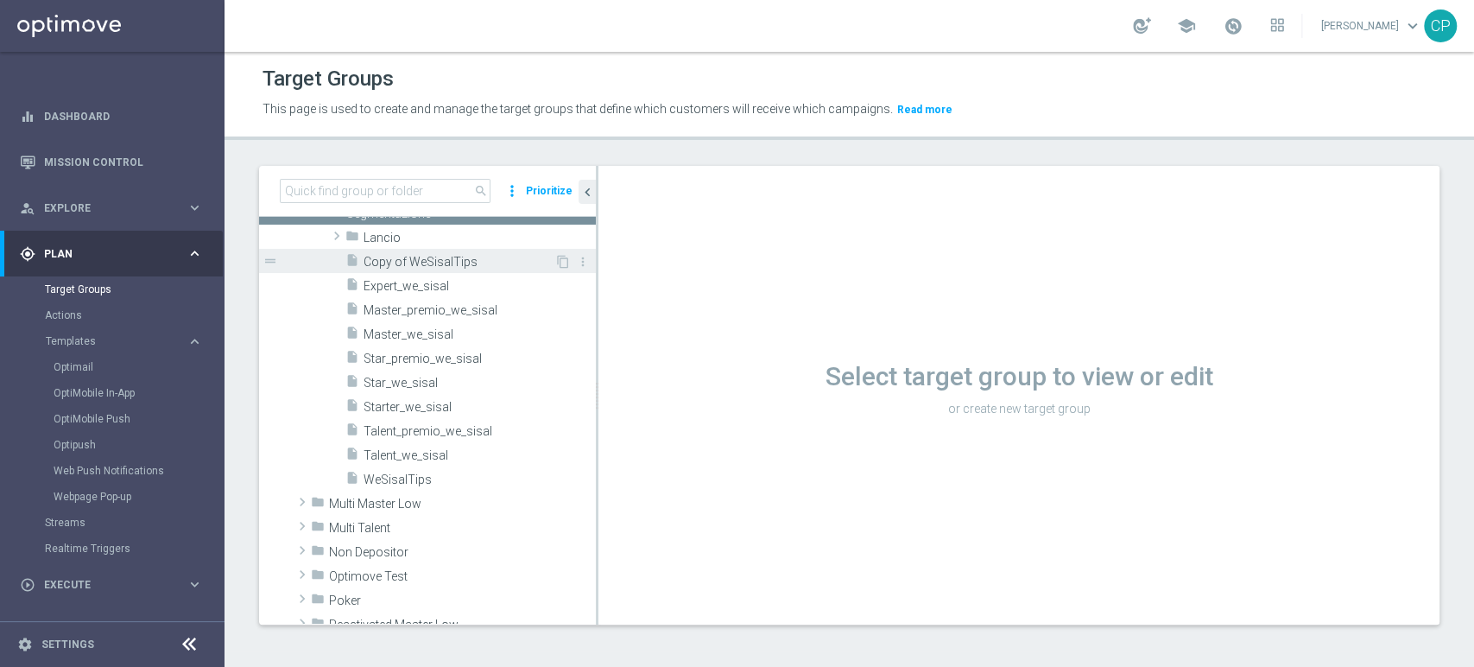
scroll to position [869, 0]
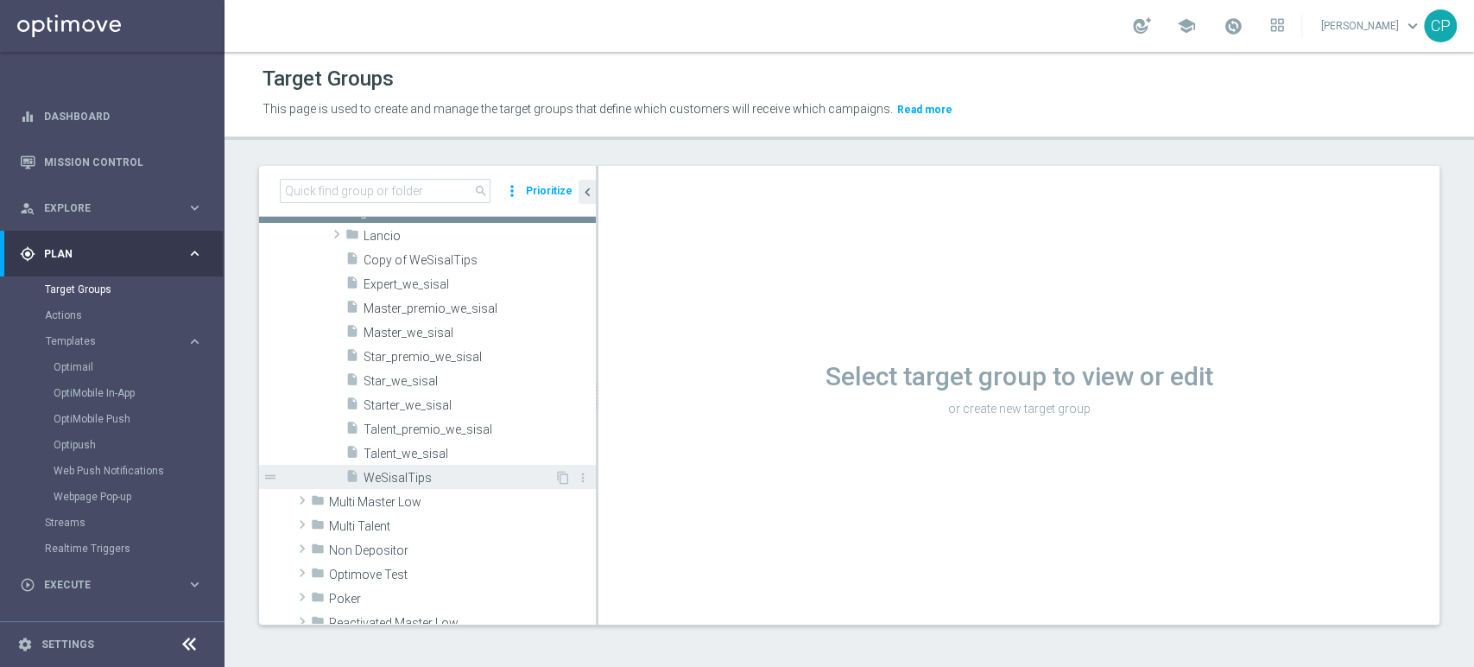
click at [424, 476] on span "WeSisalTips" at bounding box center [459, 478] width 191 height 15
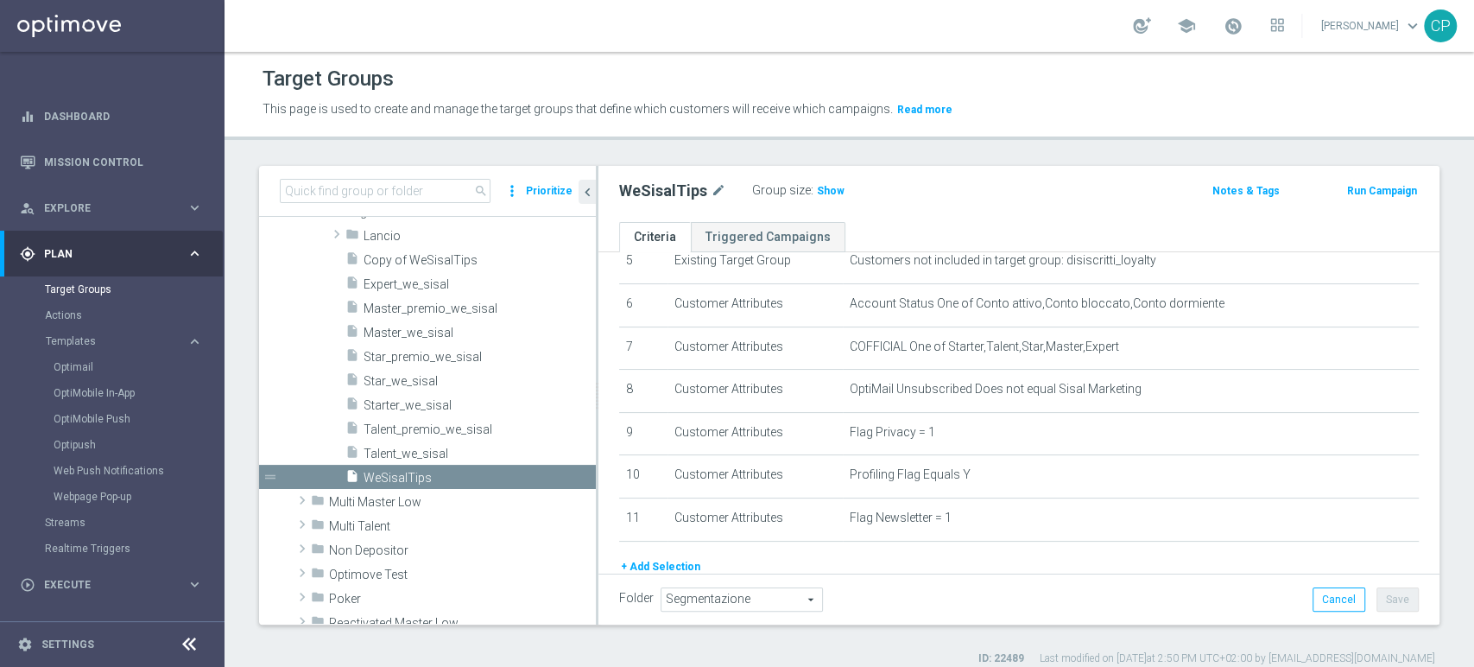
scroll to position [243, 0]
click at [1367, 345] on icon "mode_edit" at bounding box center [1374, 346] width 14 height 14
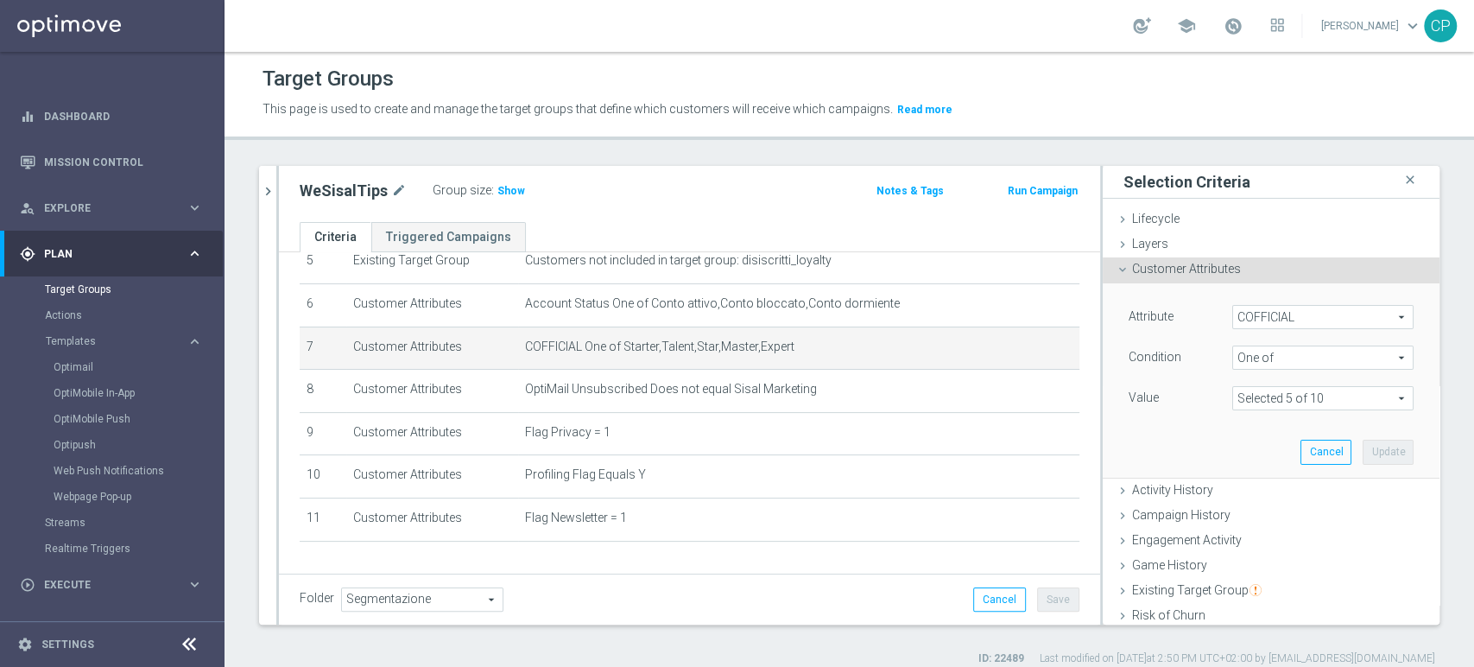
click at [1298, 398] on span at bounding box center [1323, 398] width 180 height 22
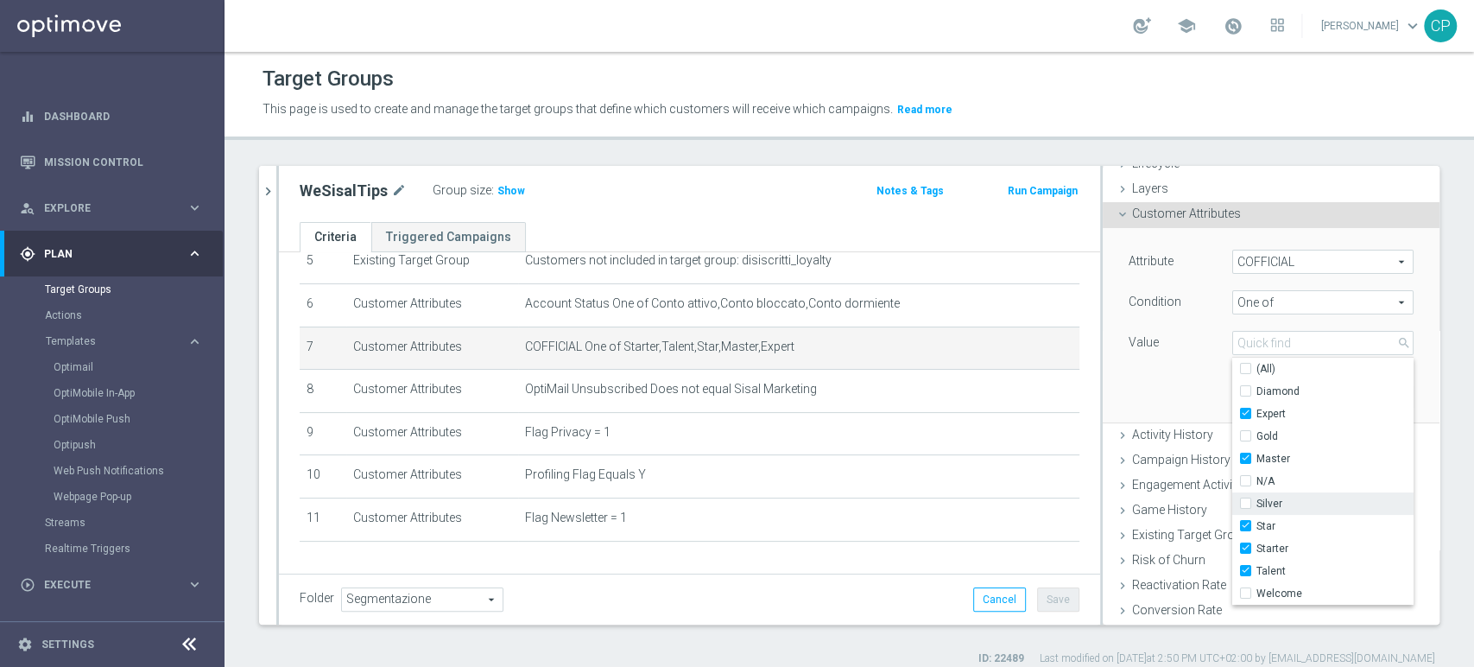
scroll to position [57, 0]
click at [1245, 547] on input "Starter" at bounding box center [1250, 546] width 11 height 11
checkbox input "false"
type input "Selected 4 of 10"
click at [1185, 396] on div "Attribute COFFICIAL COFFICIAL arrow_drop_down search Condition One of One of ar…" at bounding box center [1271, 322] width 311 height 193
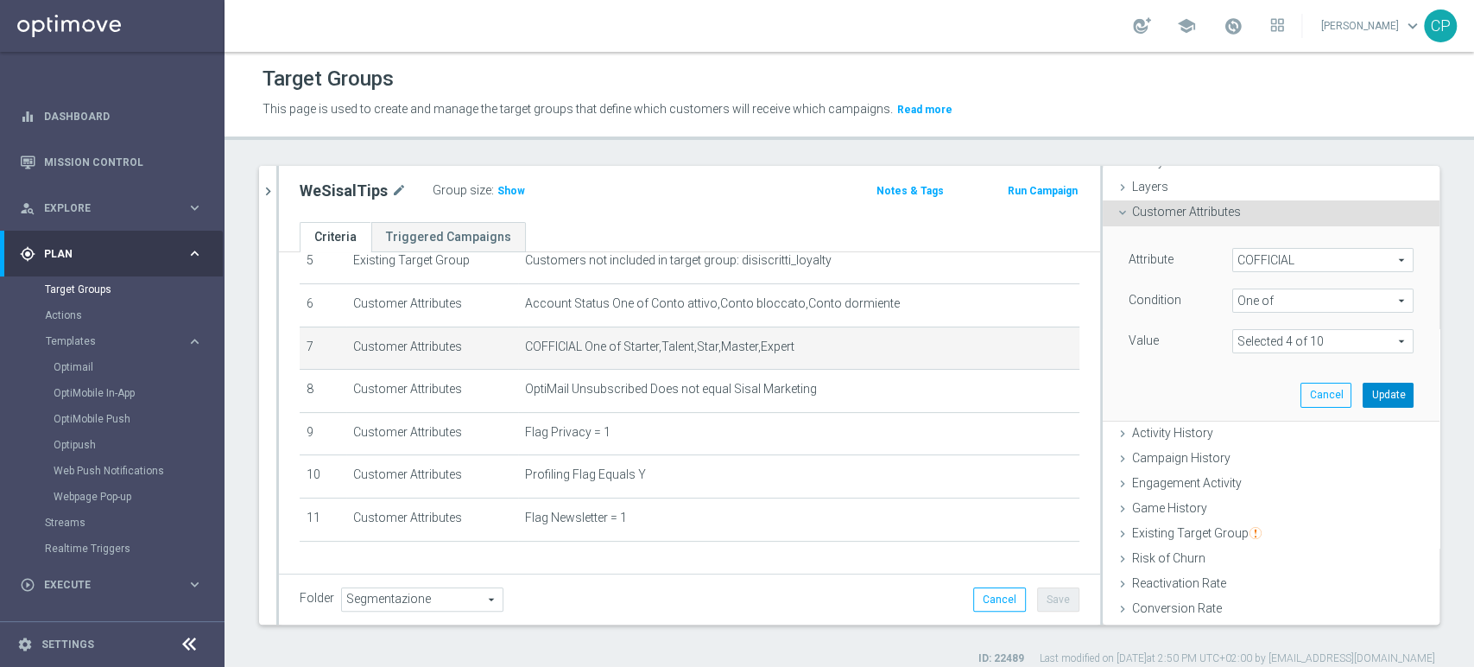
click at [1367, 389] on button "Update" at bounding box center [1387, 395] width 51 height 24
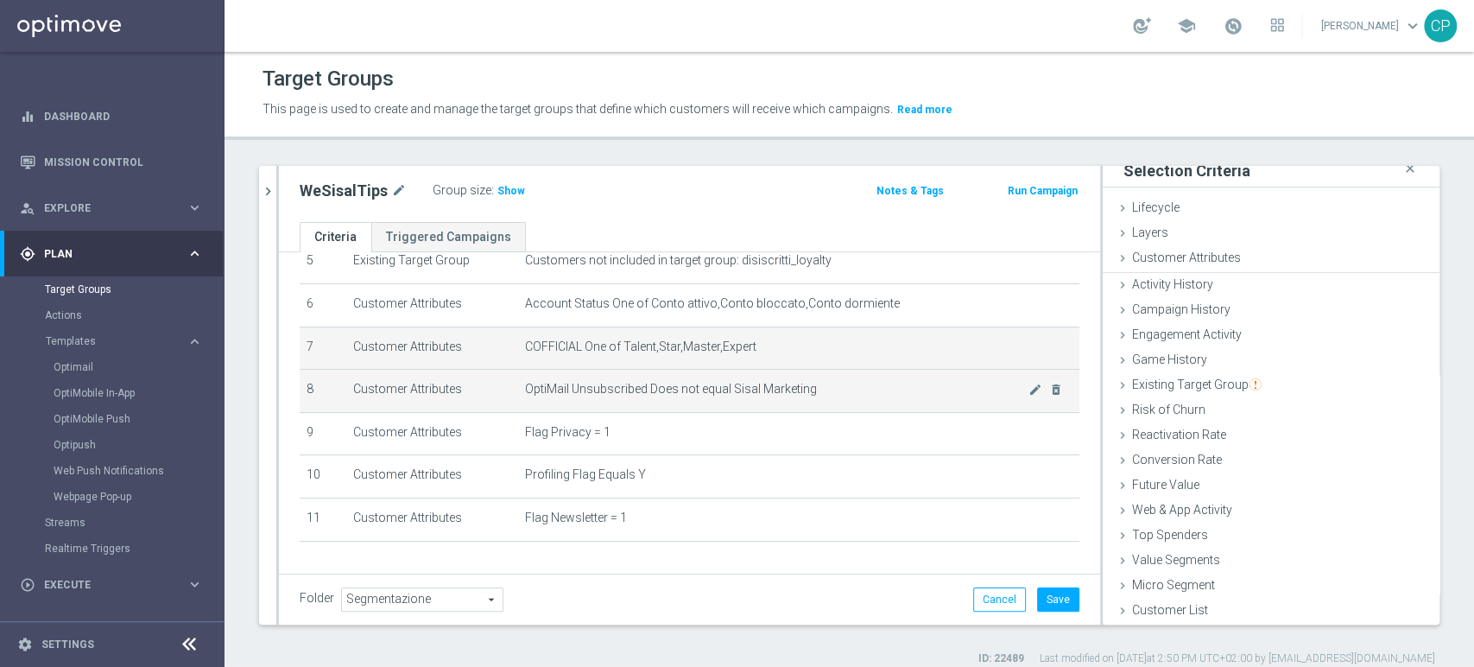
scroll to position [9, 0]
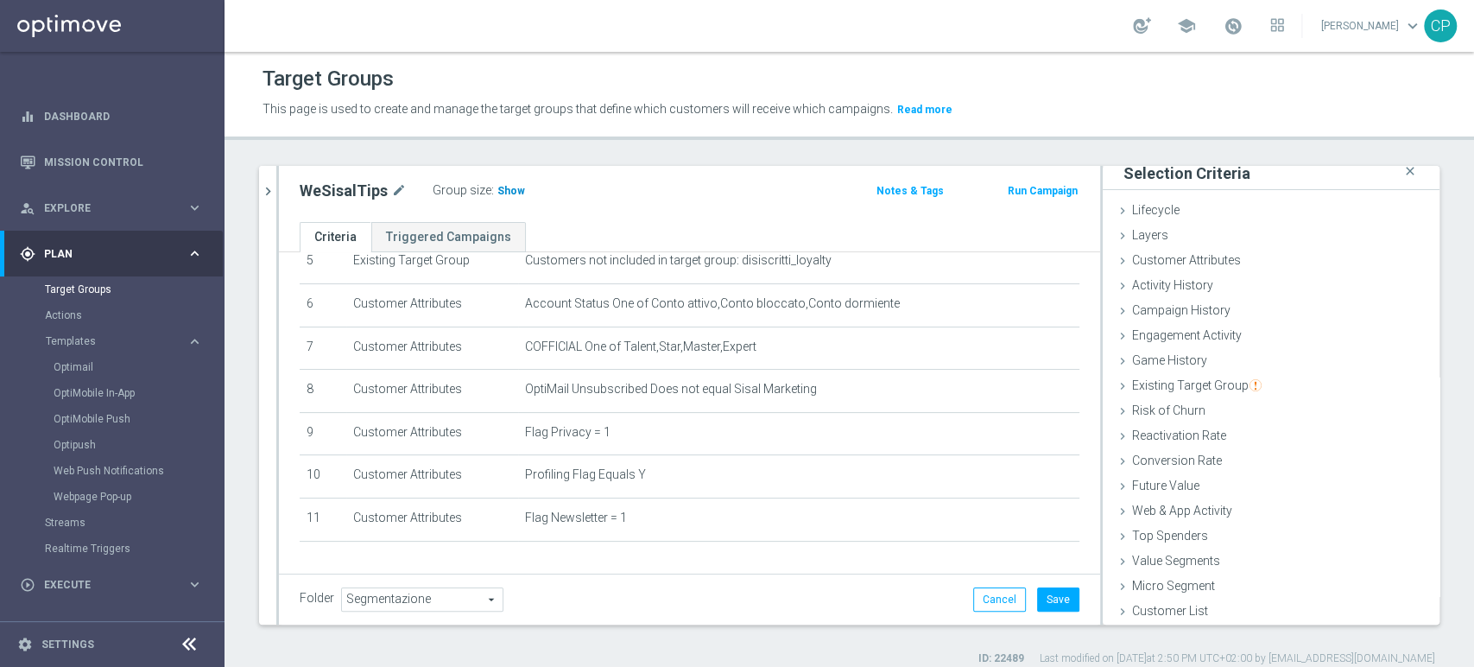
click at [514, 194] on span "Show" at bounding box center [511, 191] width 28 height 12
click at [1043, 594] on button "Save" at bounding box center [1058, 599] width 42 height 24
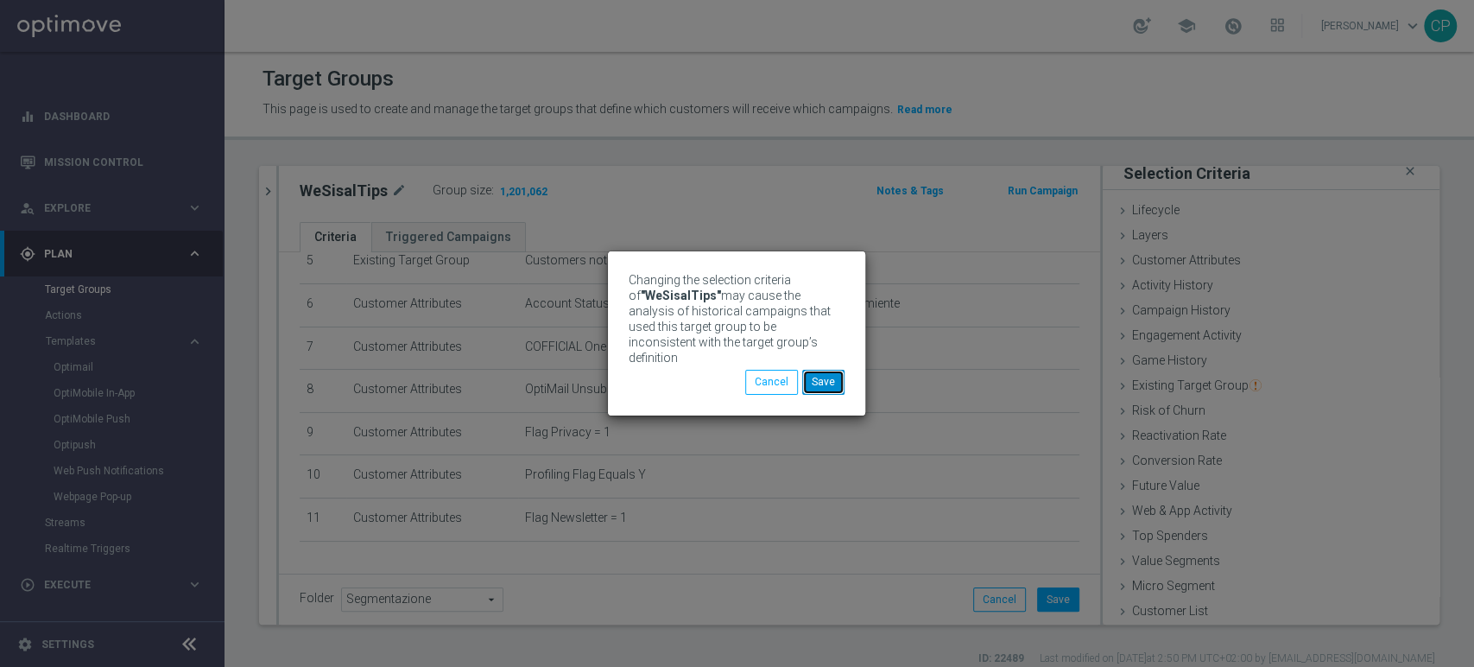
click at [822, 380] on button "Save" at bounding box center [823, 382] width 42 height 24
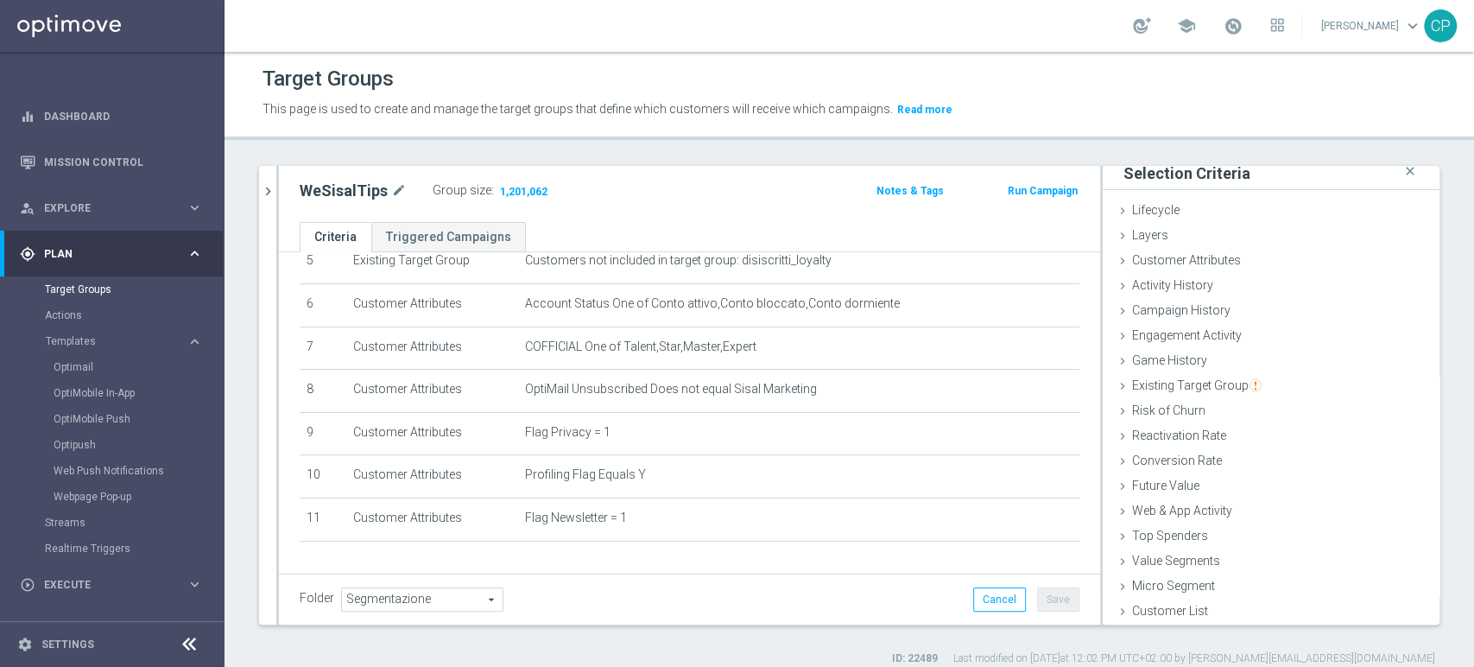
click at [346, 195] on h2 "WeSisalTips" at bounding box center [344, 190] width 88 height 21
copy h2 "WeSisalTips"
click at [57, 315] on link "Actions" at bounding box center [112, 315] width 135 height 14
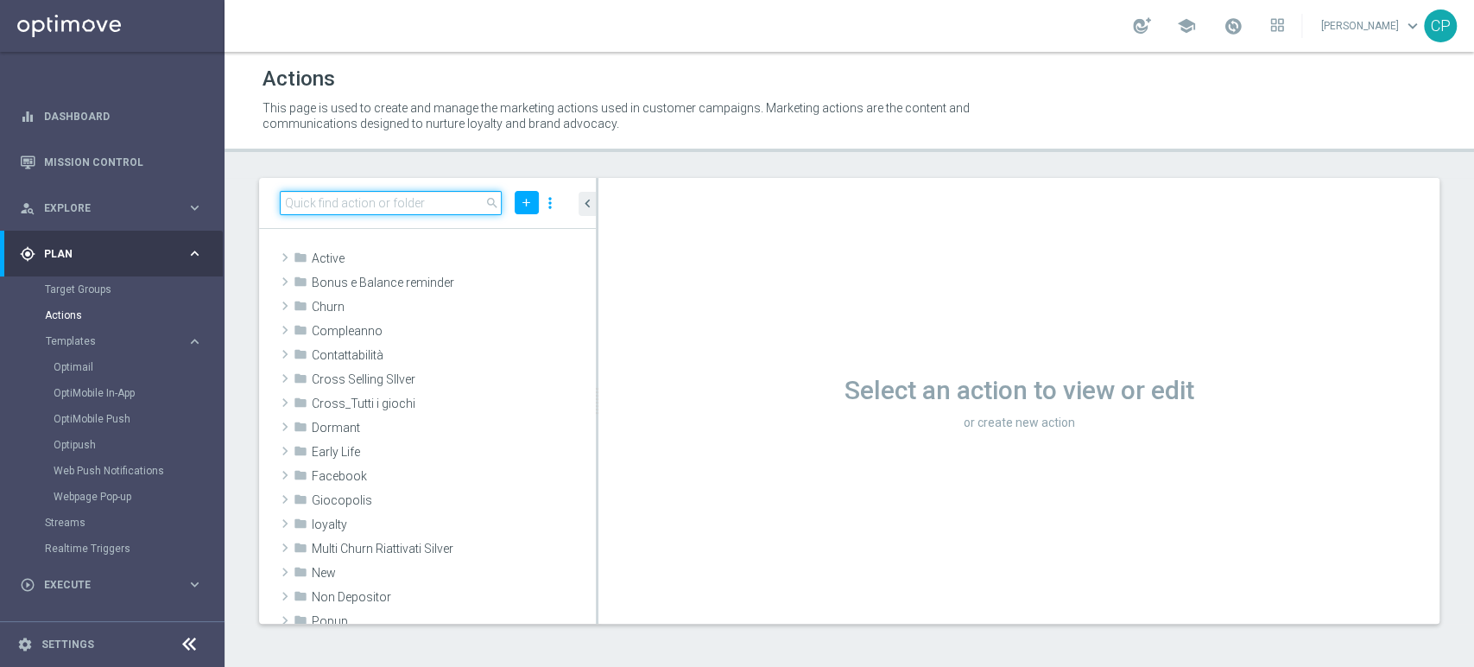
click at [397, 199] on input at bounding box center [391, 203] width 222 height 24
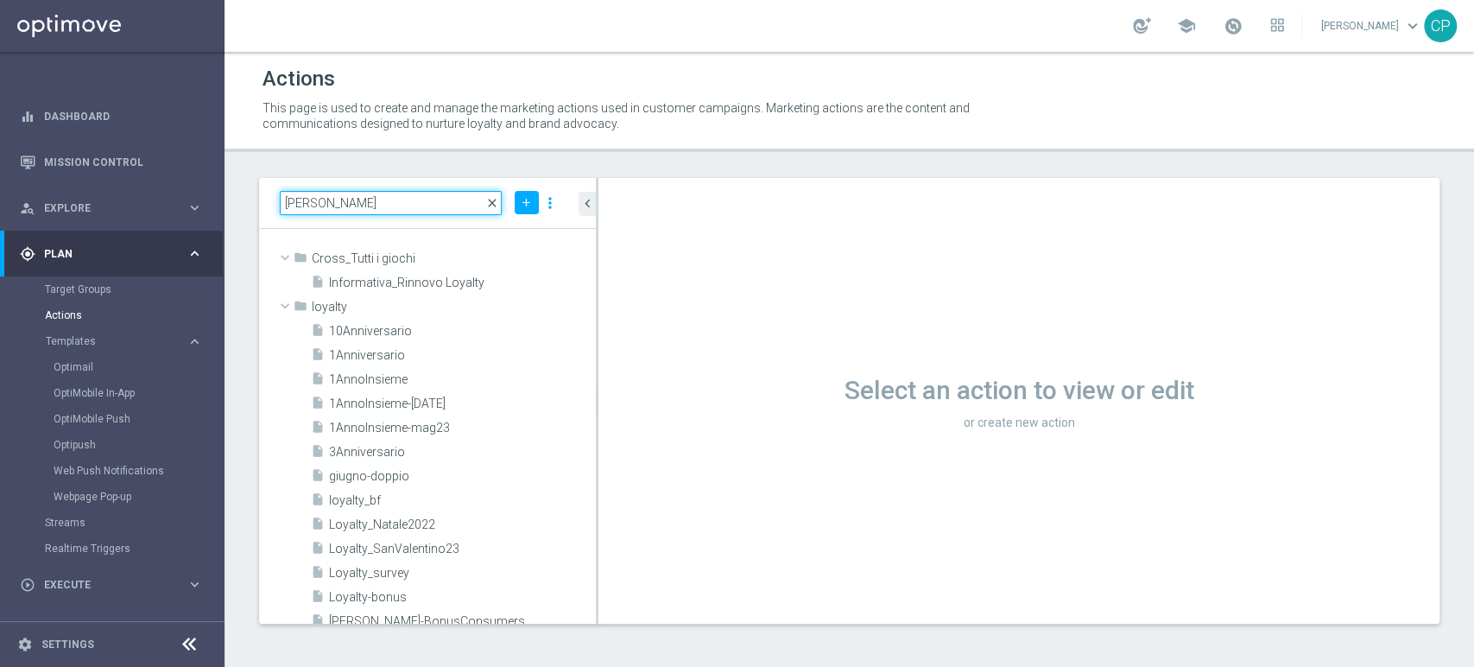
type input "[PERSON_NAME]"
click at [490, 199] on span "close" at bounding box center [492, 203] width 14 height 14
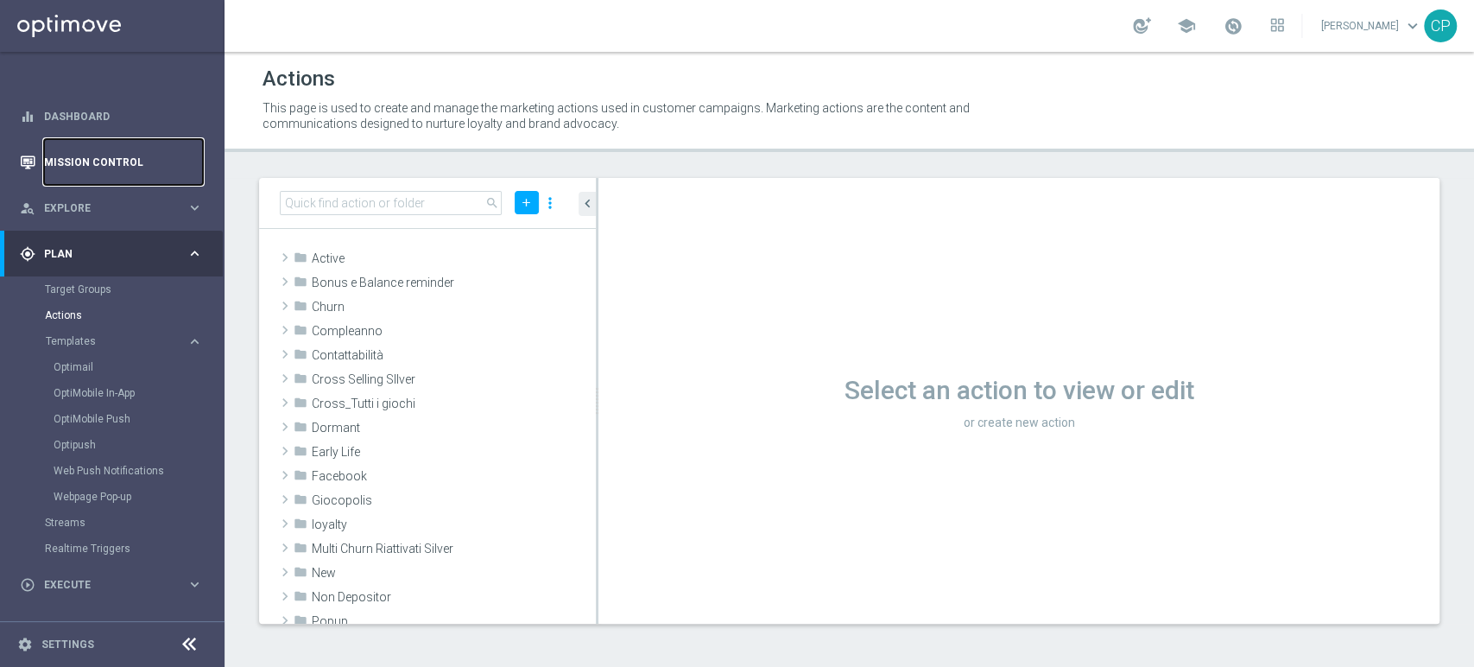
click at [98, 158] on link "Mission Control" at bounding box center [123, 162] width 159 height 46
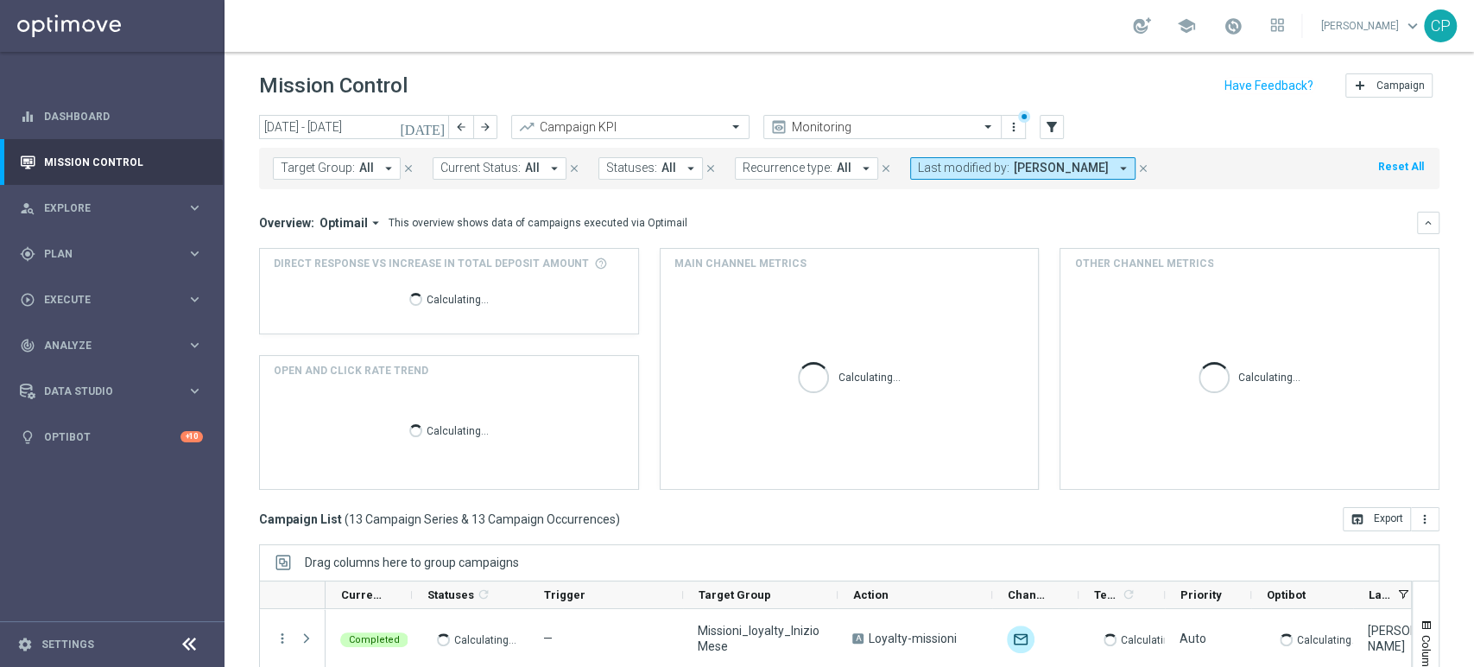
click at [437, 123] on icon "[DATE]" at bounding box center [423, 127] width 47 height 16
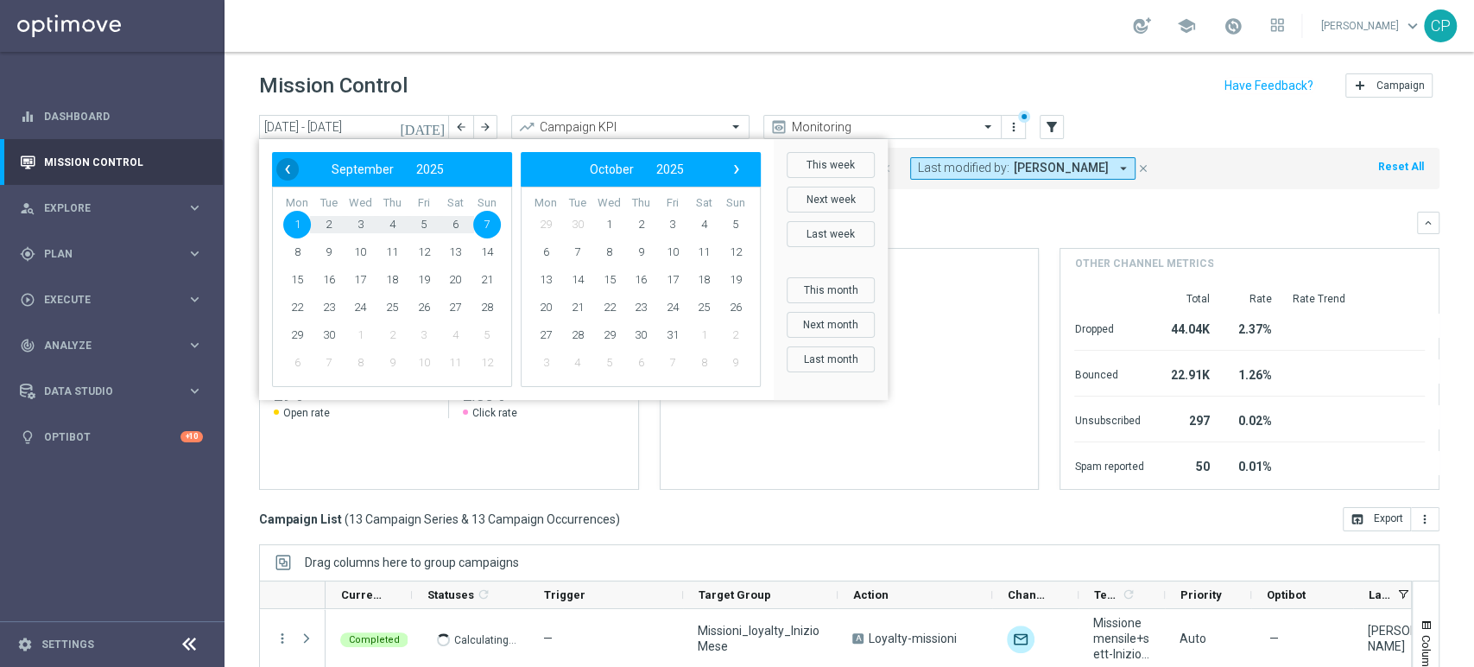
click at [294, 167] on span "‹" at bounding box center [287, 169] width 22 height 22
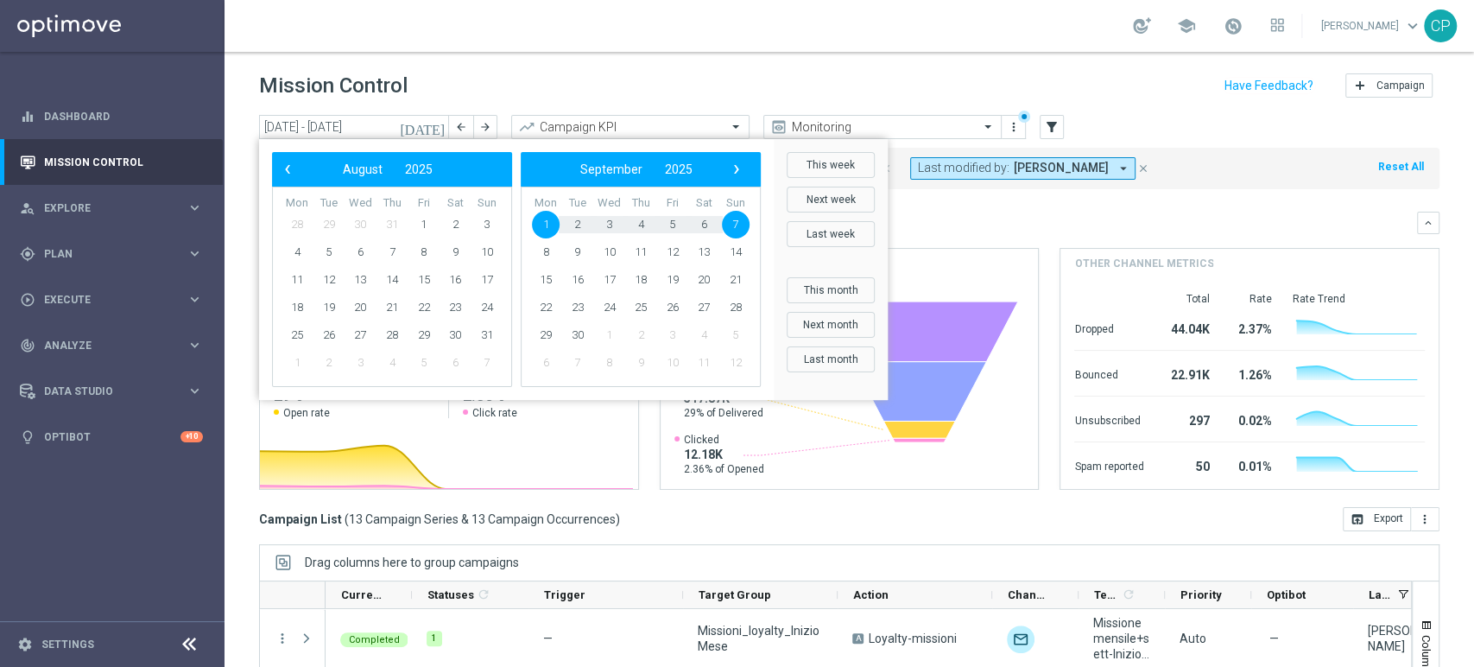
click at [294, 167] on span "‹" at bounding box center [287, 169] width 22 height 22
click at [332, 226] on span "1" at bounding box center [329, 225] width 28 height 28
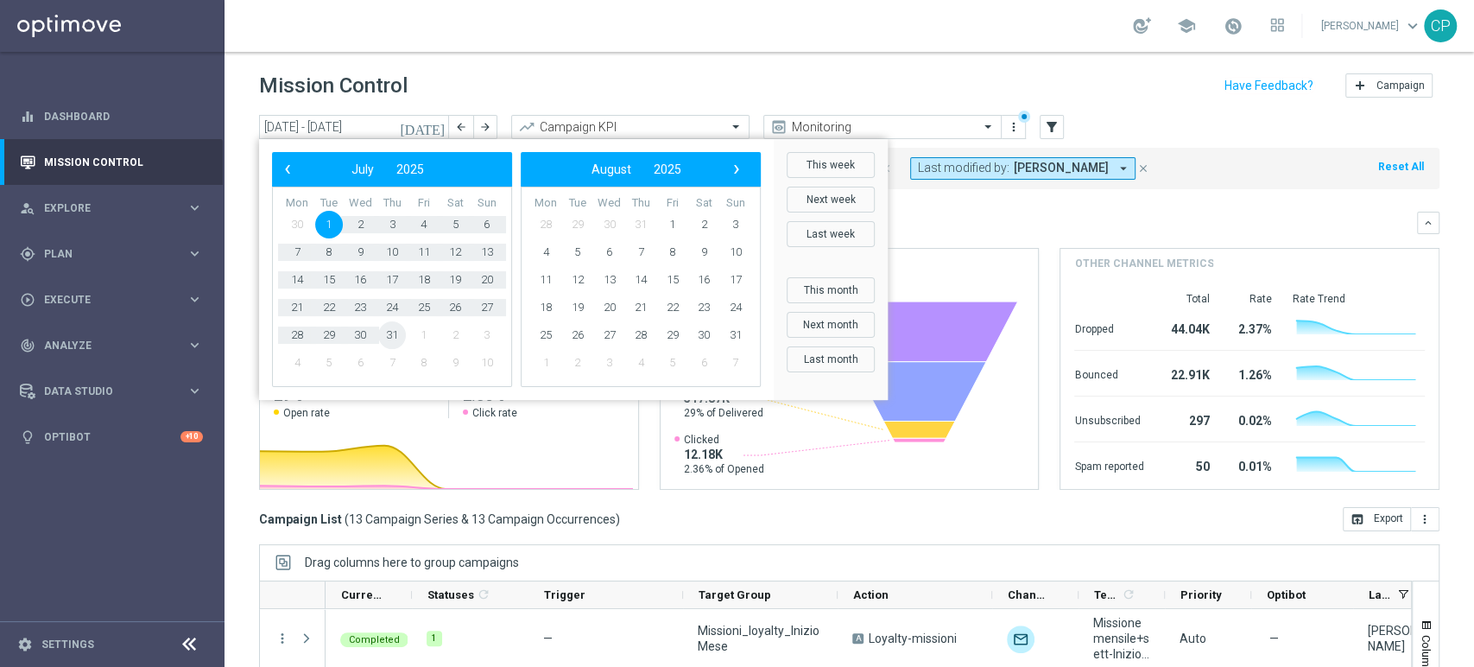
click at [392, 333] on span "31" at bounding box center [392, 335] width 28 height 28
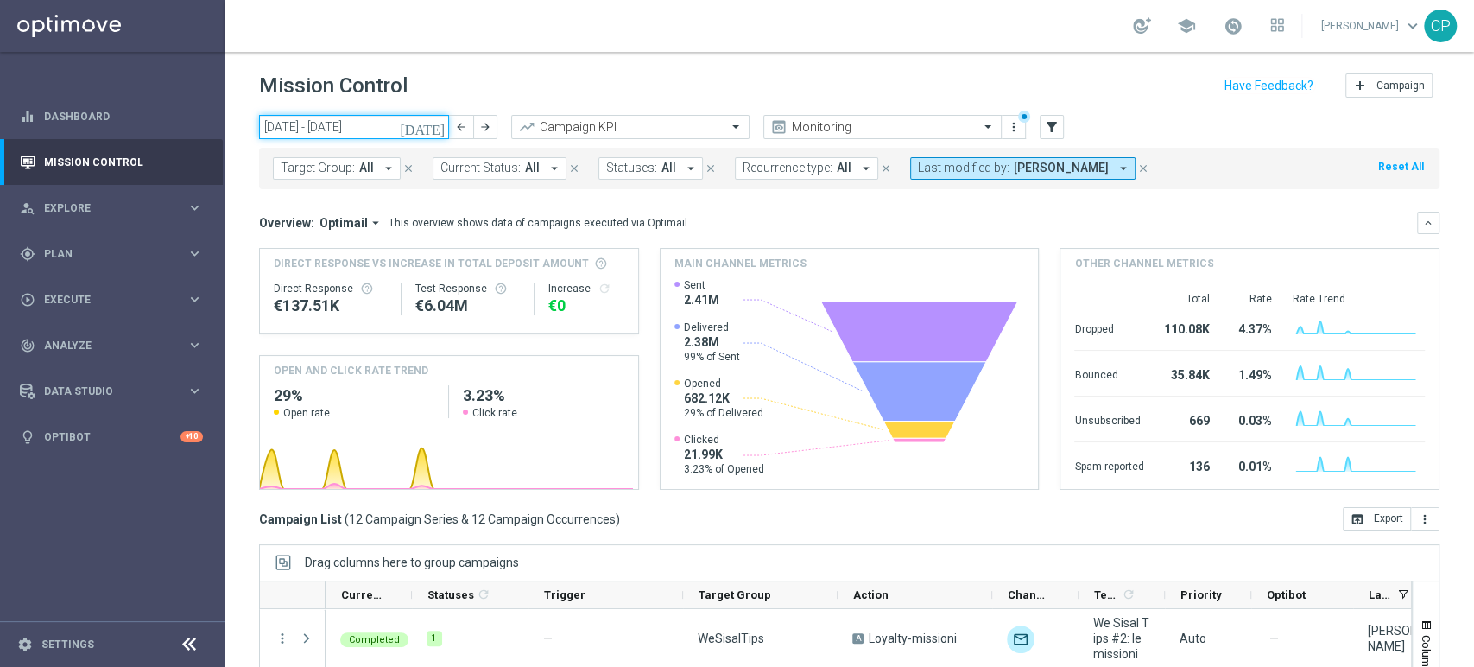
click at [427, 127] on input "[DATE] - [DATE]" at bounding box center [354, 127] width 190 height 24
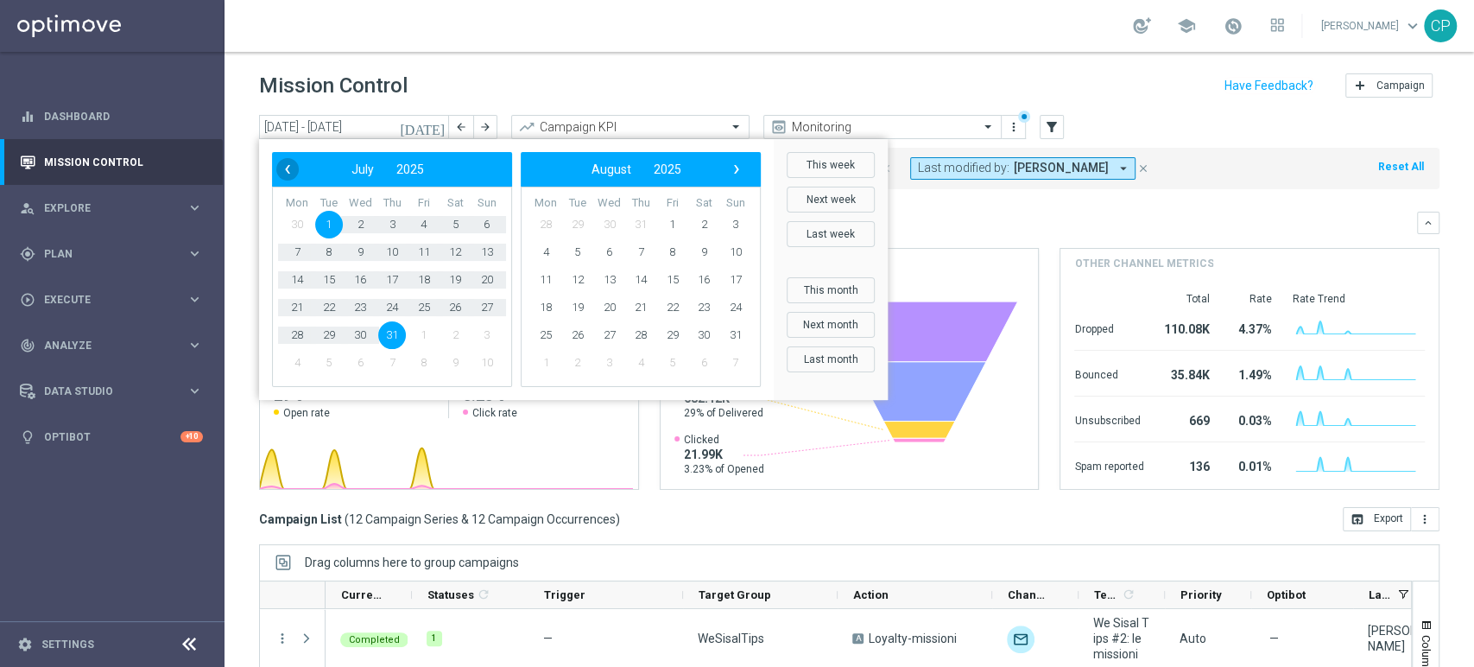
click at [289, 171] on span "‹" at bounding box center [287, 169] width 22 height 22
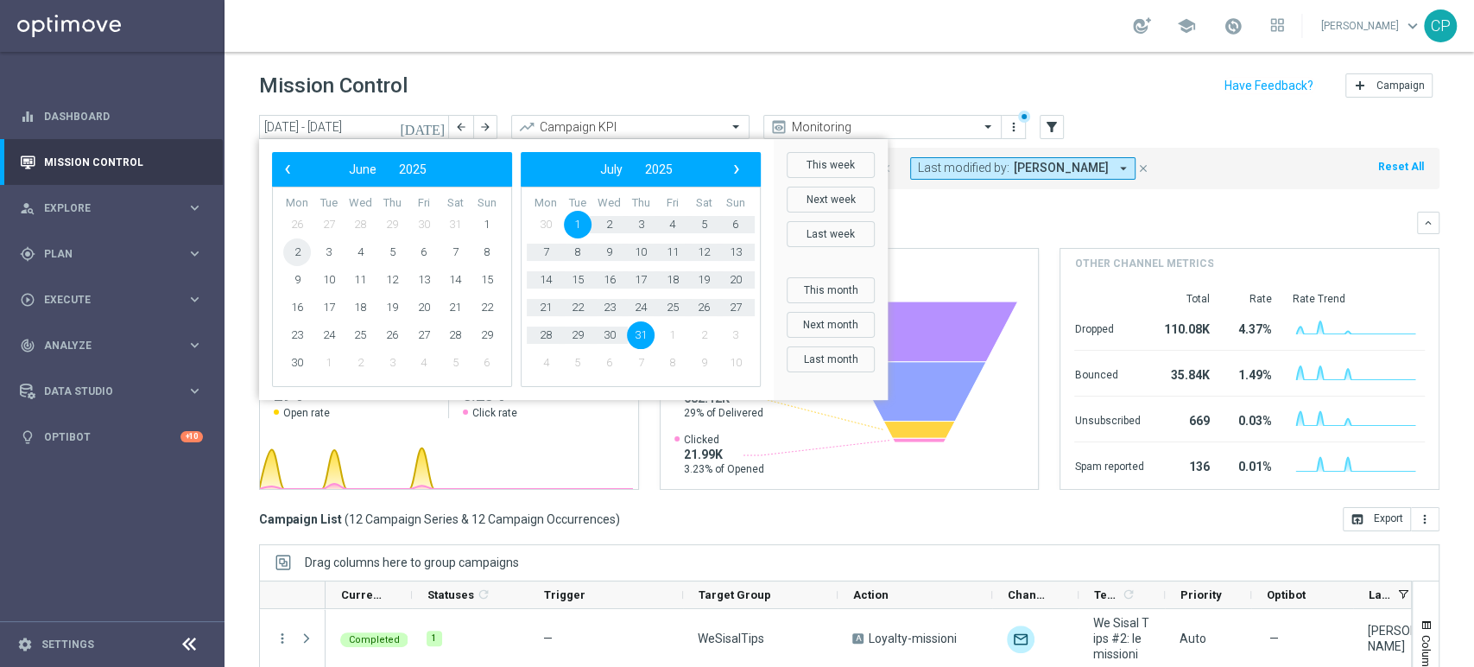
click at [297, 252] on span "2" at bounding box center [297, 252] width 28 height 28
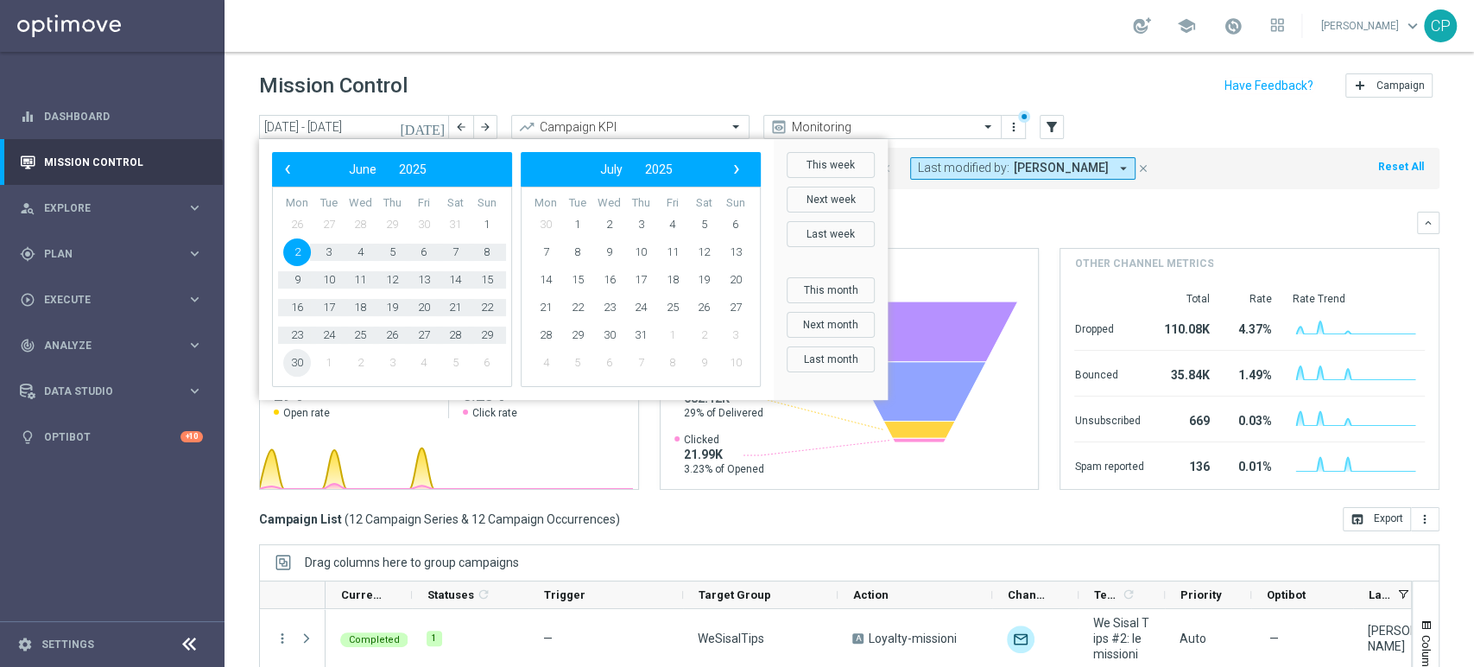
click at [300, 364] on span "30" at bounding box center [297, 363] width 28 height 28
type input "[DATE] - [DATE]"
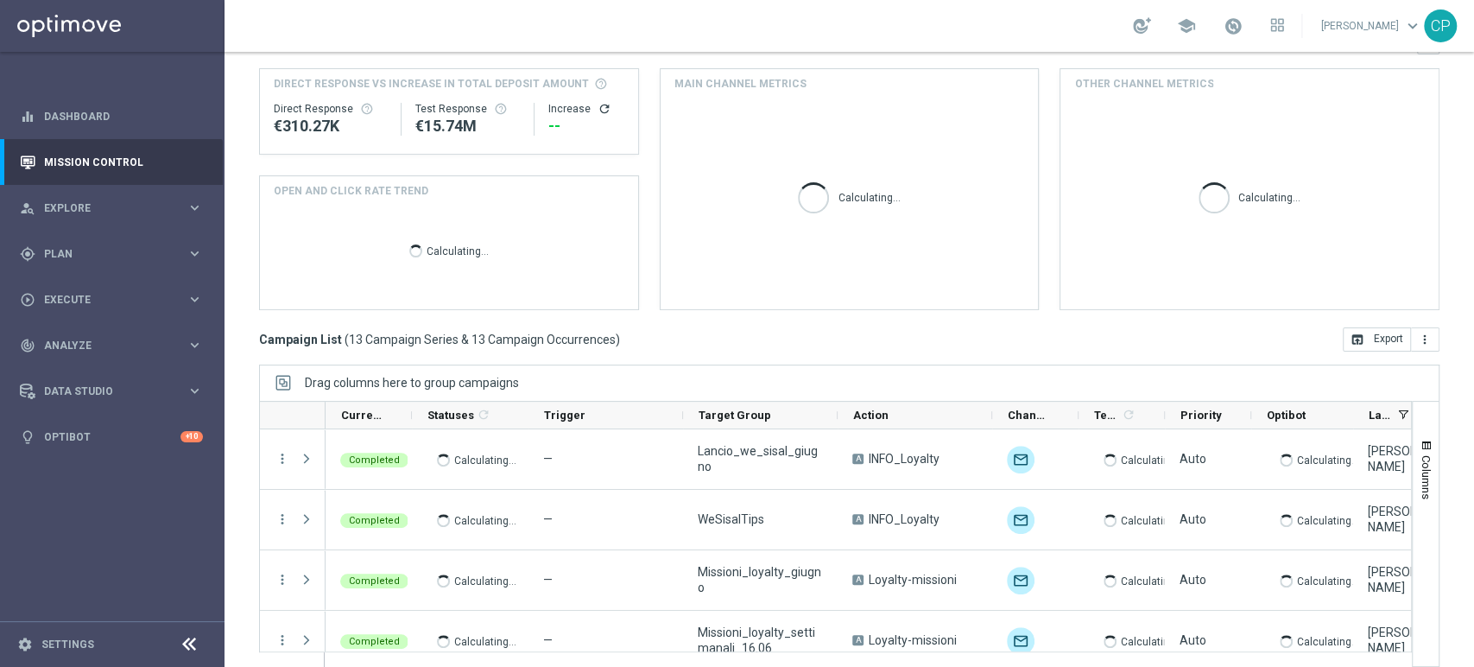
scroll to position [195, 0]
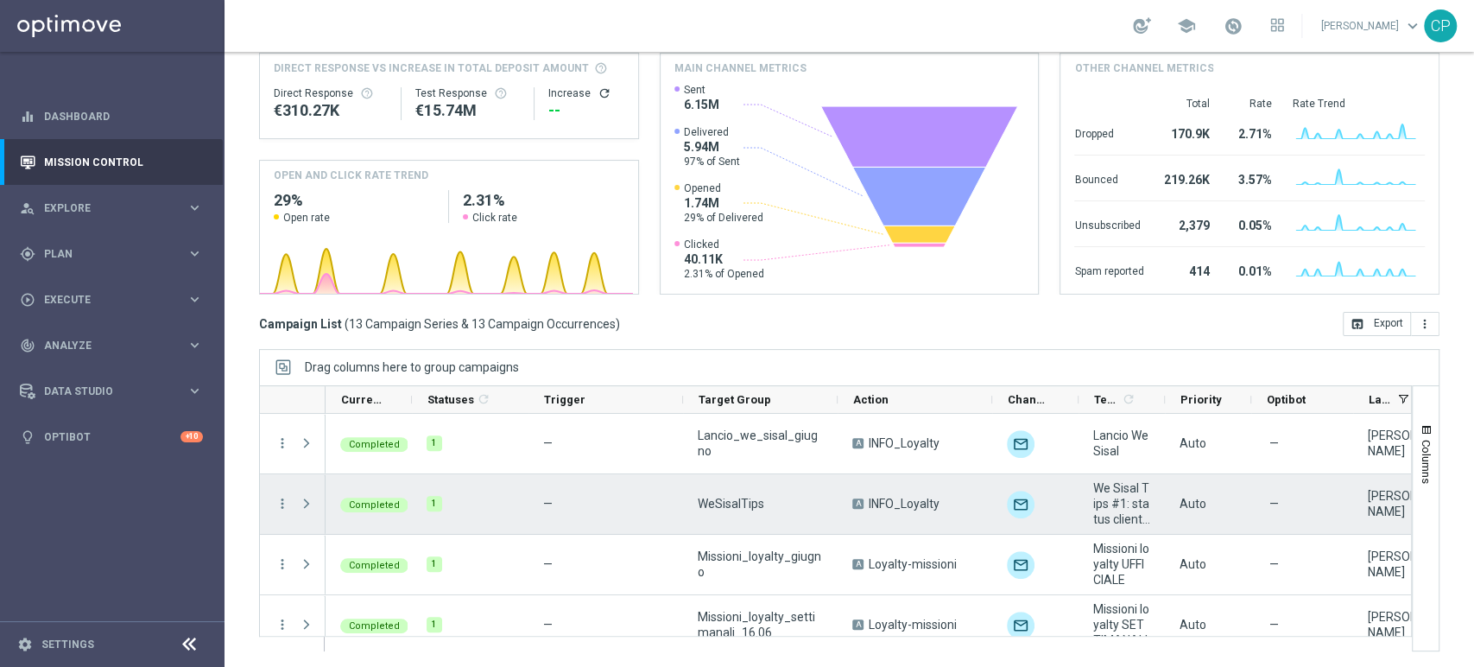
drag, startPoint x: 950, startPoint y: 504, endPoint x: 869, endPoint y: 503, distance: 80.3
click at [869, 503] on div "A INFO_Loyalty" at bounding box center [915, 504] width 155 height 60
